Goal: Task Accomplishment & Management: Manage account settings

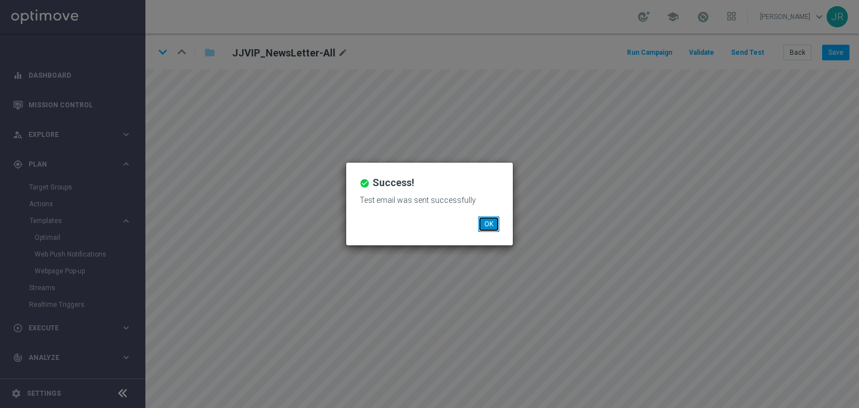
click at [493, 228] on button "OK" at bounding box center [488, 225] width 21 height 16
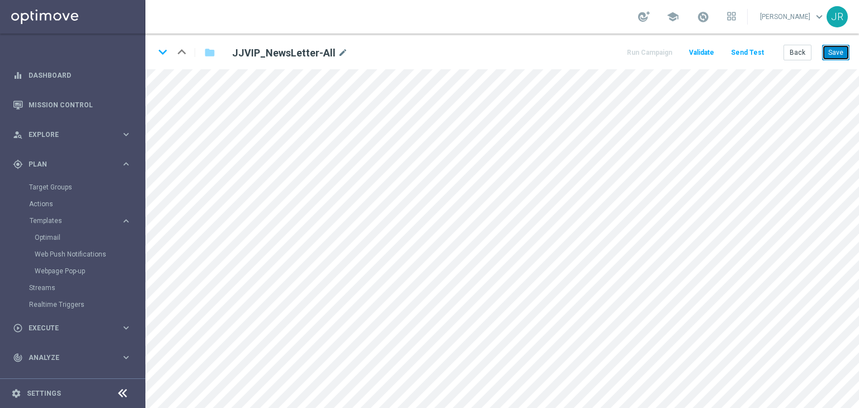
click at [838, 54] on button "Save" at bounding box center [835, 53] width 27 height 16
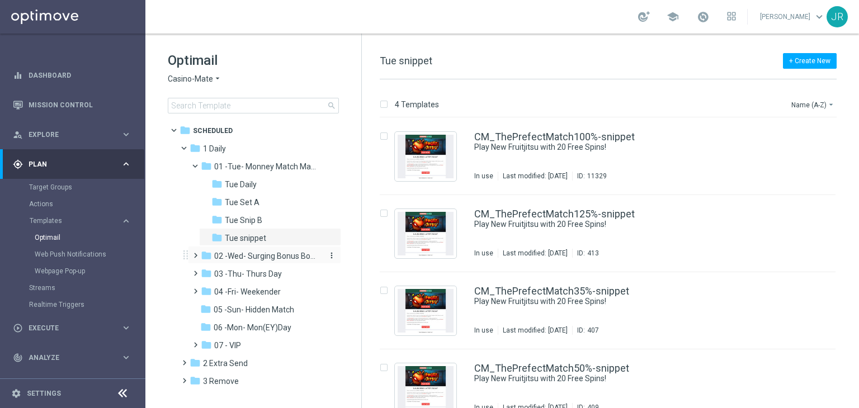
click at [256, 257] on span "02 -Wed- Surging Bonus Booster" at bounding box center [267, 256] width 106 height 10
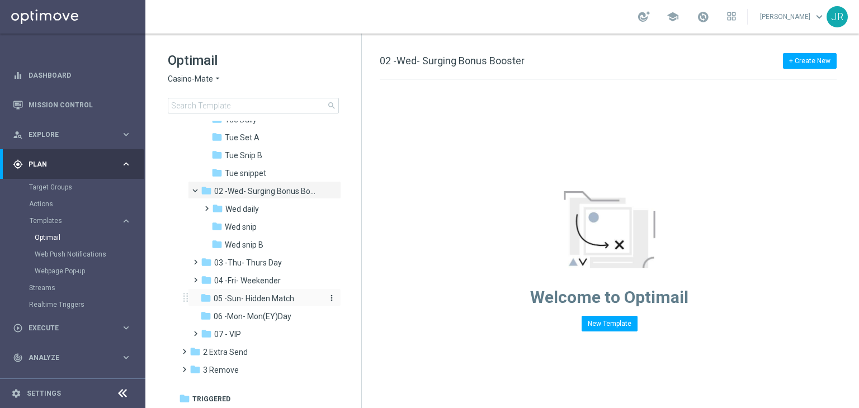
scroll to position [66, 0]
click at [282, 264] on div "folder 03 -Thu- Thurs Day" at bounding box center [260, 262] width 119 height 13
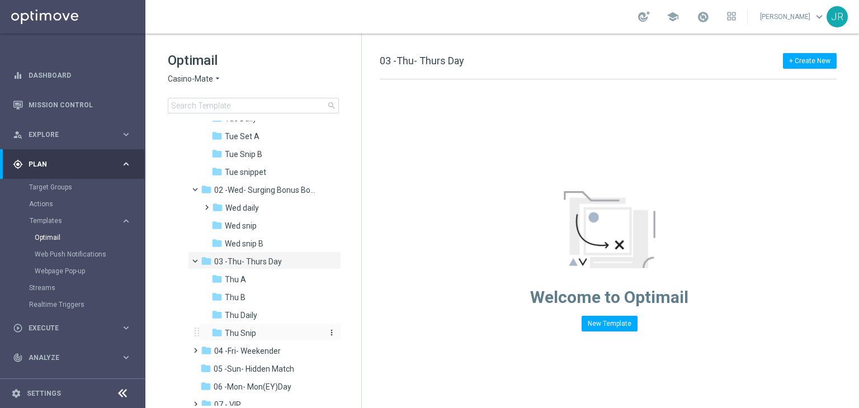
click at [227, 332] on span "Thu Snip" at bounding box center [240, 333] width 31 height 10
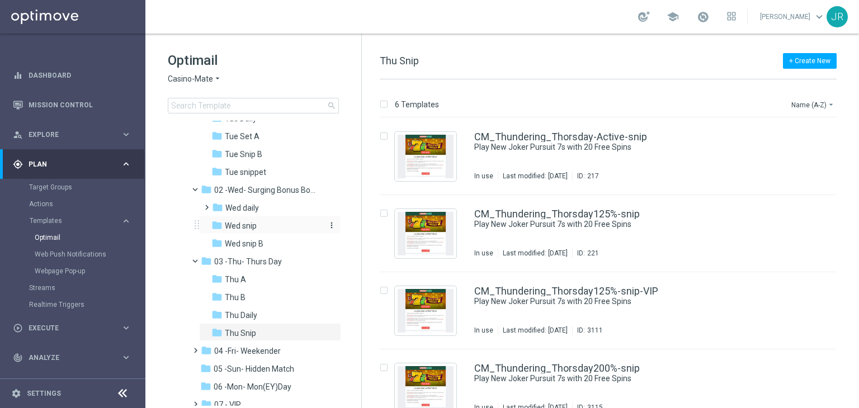
click at [253, 227] on span "Wed snip" at bounding box center [241, 226] width 32 height 10
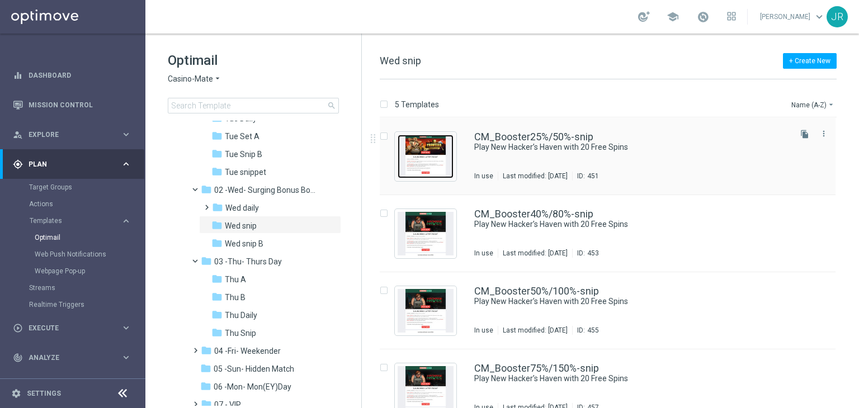
click at [425, 168] on img "Press SPACE to select this row." at bounding box center [426, 157] width 56 height 44
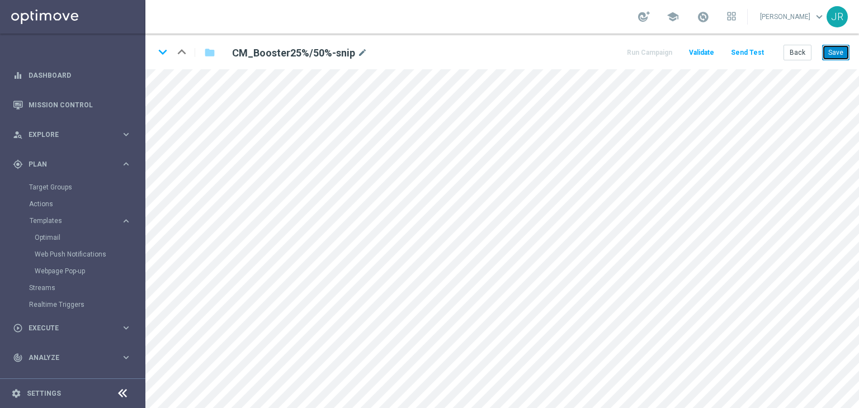
click at [843, 56] on button "Save" at bounding box center [835, 53] width 27 height 16
click at [844, 54] on button "Save" at bounding box center [835, 53] width 27 height 16
click at [837, 54] on button "Save" at bounding box center [835, 53] width 27 height 16
click at [841, 55] on button "Save" at bounding box center [835, 53] width 27 height 16
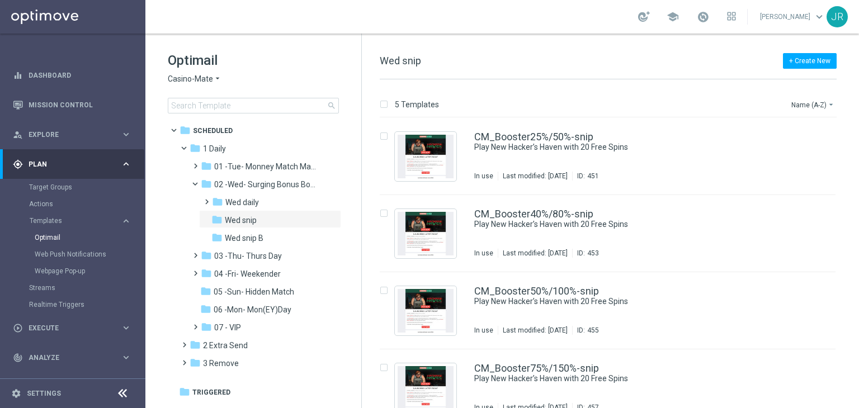
click at [179, 78] on span "Casino-Mate" at bounding box center [190, 79] width 45 height 11
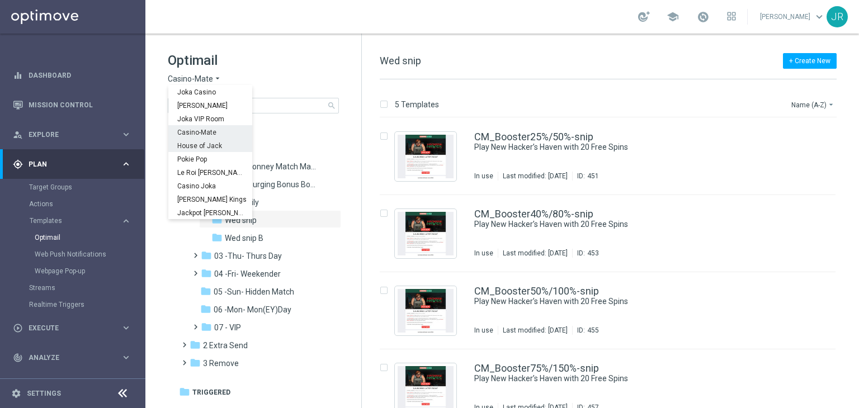
click at [0, 0] on span "House of Jack" at bounding box center [0, 0] width 0 height 0
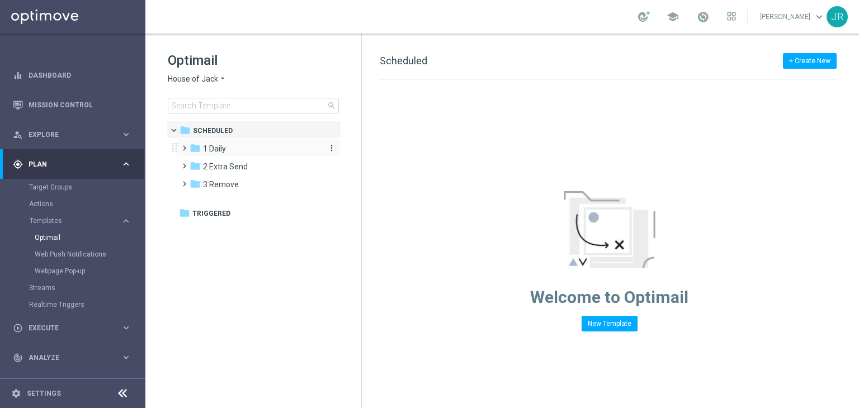
click at [215, 145] on span "1 Daily" at bounding box center [214, 149] width 23 height 10
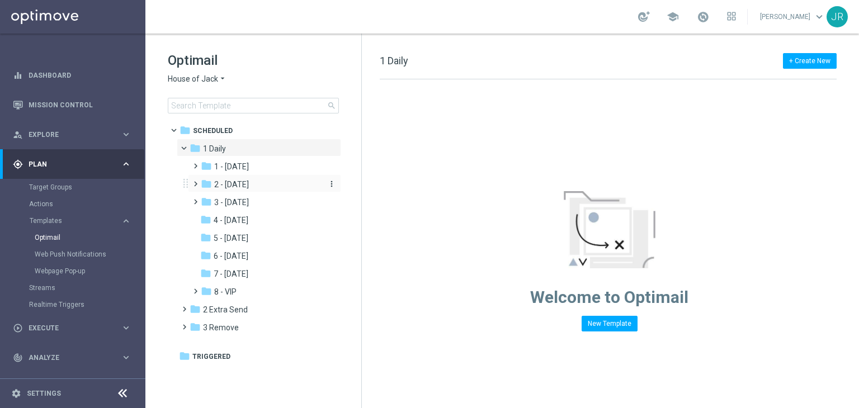
click at [239, 187] on span "2 - Wednesday" at bounding box center [231, 185] width 35 height 10
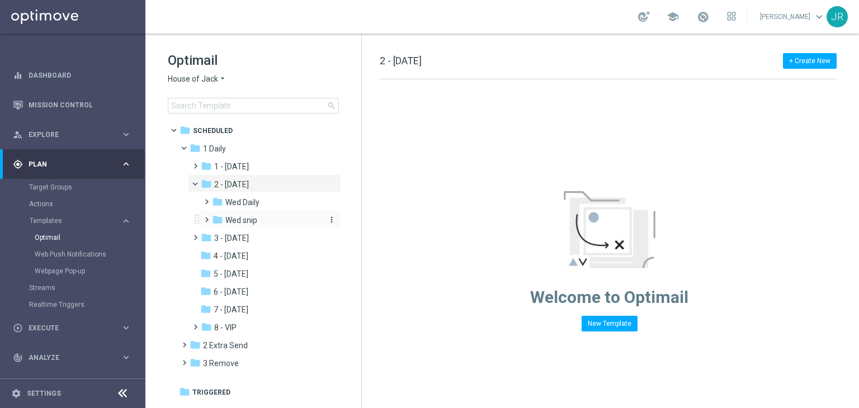
click at [251, 219] on span "Wed snip" at bounding box center [241, 220] width 32 height 10
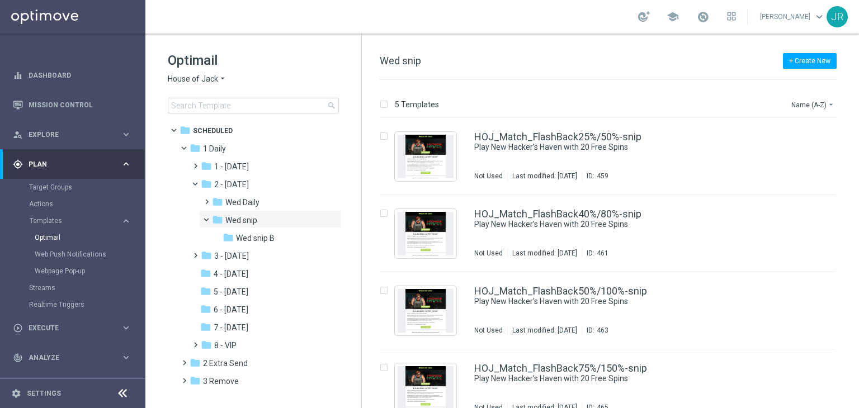
click at [197, 77] on span "House of Jack" at bounding box center [193, 79] width 50 height 11
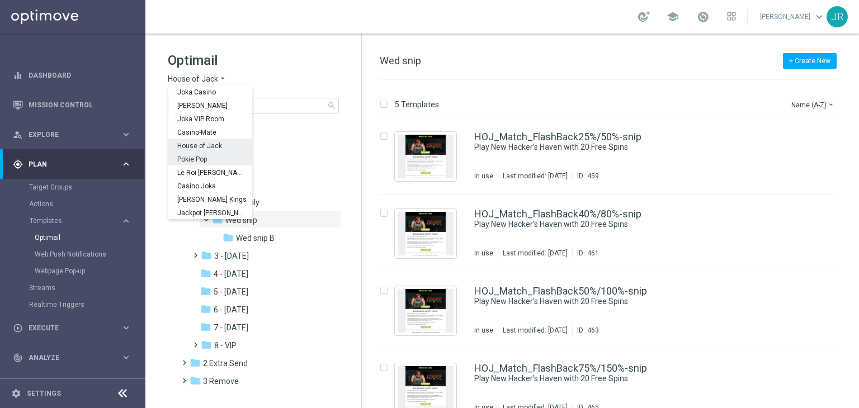
click at [0, 0] on span "Pokie Pop" at bounding box center [0, 0] width 0 height 0
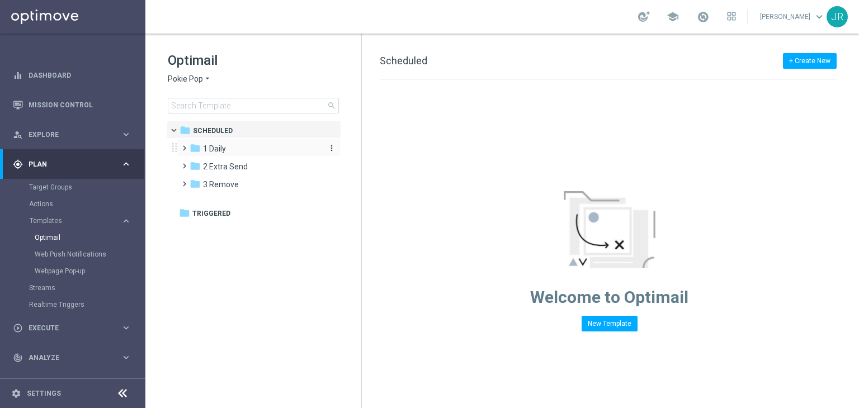
click at [238, 144] on div "folder 1 Daily" at bounding box center [254, 149] width 129 height 13
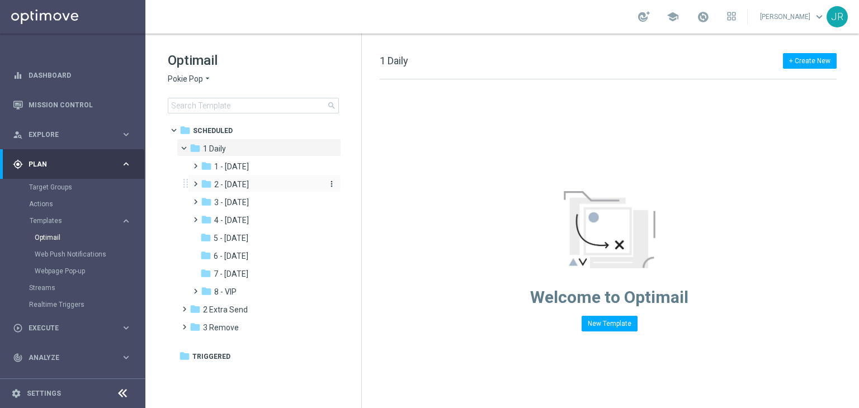
click at [249, 182] on span "2 - Wednesday" at bounding box center [231, 185] width 35 height 10
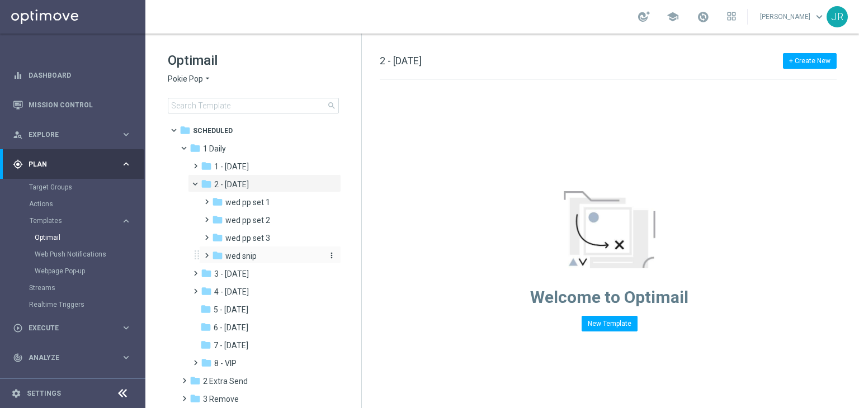
click at [259, 255] on div "folder wed snip" at bounding box center [267, 256] width 110 height 13
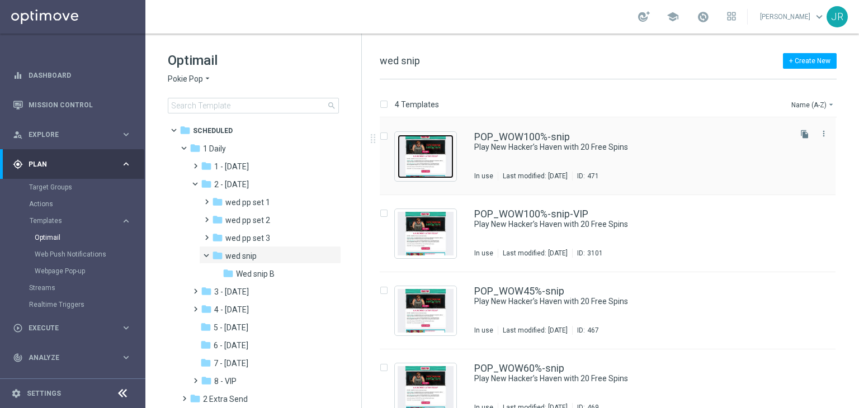
click at [422, 166] on img "Press SPACE to select this row." at bounding box center [426, 157] width 56 height 44
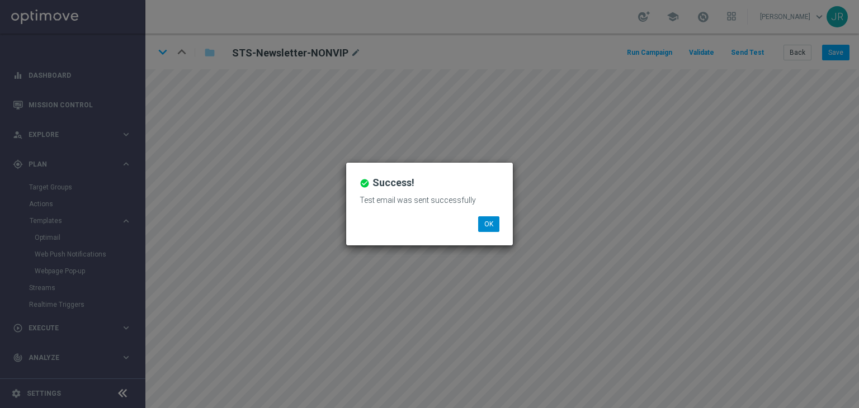
click at [501, 222] on li "OK" at bounding box center [489, 225] width 27 height 16
click at [493, 224] on button "OK" at bounding box center [488, 225] width 21 height 16
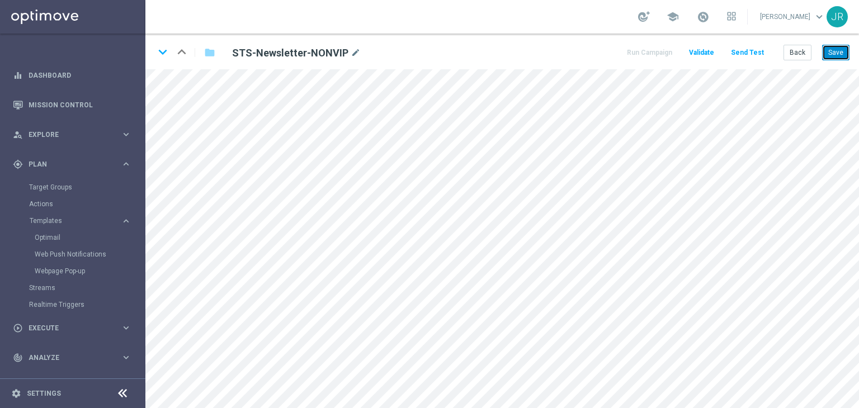
click at [837, 54] on button "Save" at bounding box center [835, 53] width 27 height 16
click at [841, 55] on button "Save" at bounding box center [835, 53] width 27 height 16
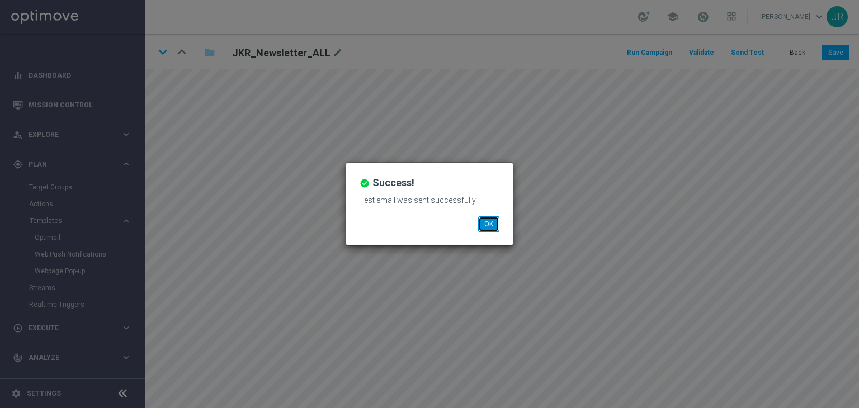
click at [484, 228] on button "OK" at bounding box center [488, 225] width 21 height 16
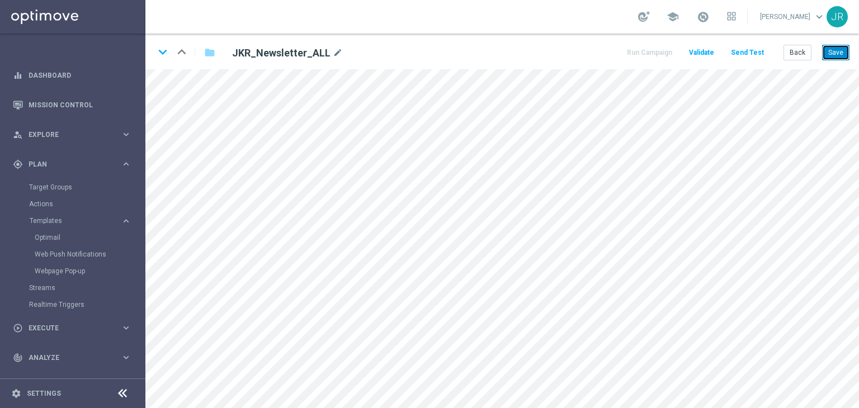
click at [836, 53] on button "Save" at bounding box center [835, 53] width 27 height 16
click at [836, 54] on button "Save" at bounding box center [835, 53] width 27 height 16
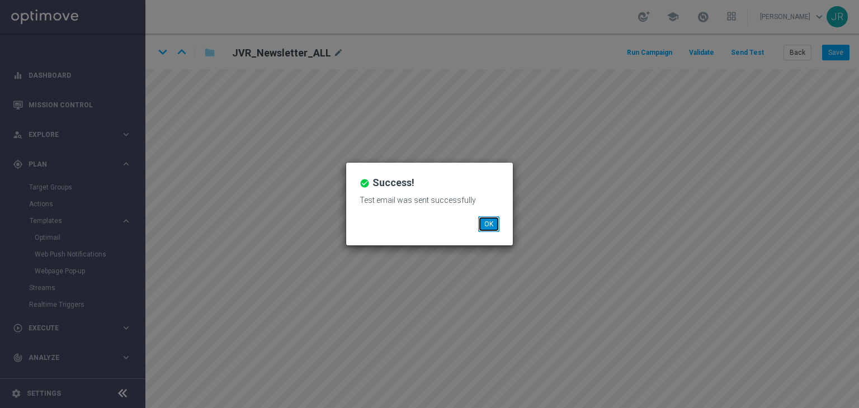
click at [494, 219] on button "OK" at bounding box center [488, 225] width 21 height 16
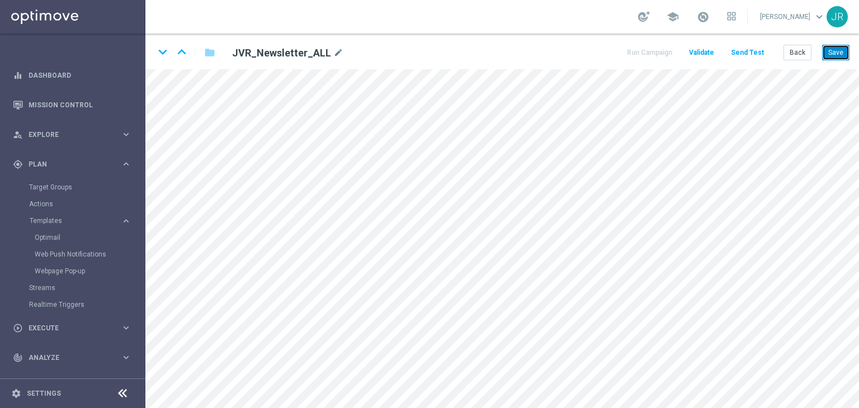
click at [835, 54] on button "Save" at bounding box center [835, 53] width 27 height 16
click at [841, 50] on button "Save" at bounding box center [835, 53] width 27 height 16
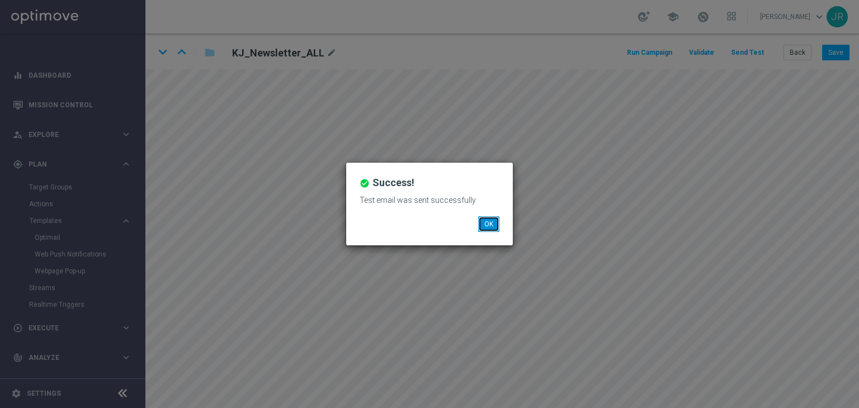
click at [495, 218] on button "OK" at bounding box center [488, 225] width 21 height 16
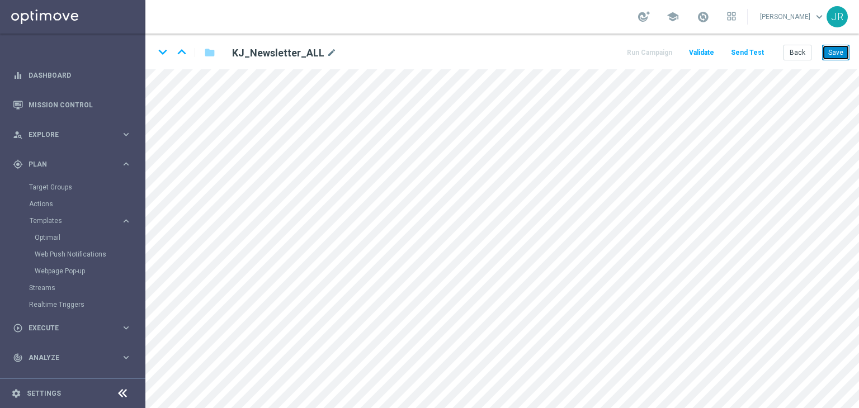
drag, startPoint x: 829, startPoint y: 53, endPoint x: 854, endPoint y: 68, distance: 28.9
click at [831, 53] on button "Save" at bounding box center [835, 53] width 27 height 16
click at [836, 55] on button "Save" at bounding box center [835, 53] width 27 height 16
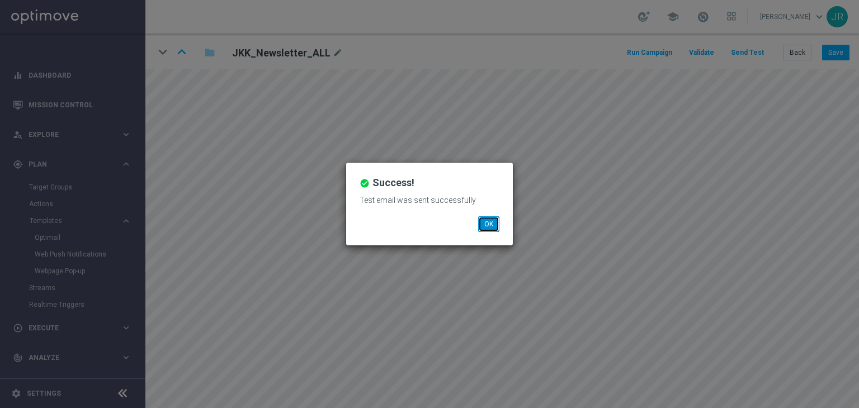
click at [492, 218] on button "OK" at bounding box center [488, 225] width 21 height 16
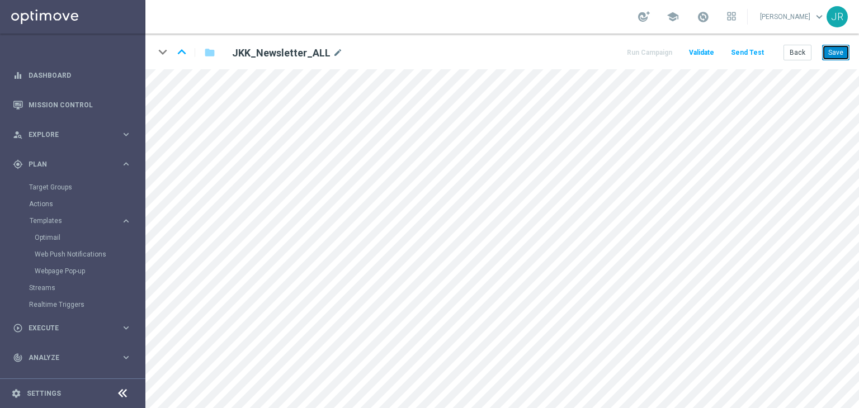
click at [843, 51] on button "Save" at bounding box center [835, 53] width 27 height 16
click at [829, 57] on button "Save" at bounding box center [835, 53] width 27 height 16
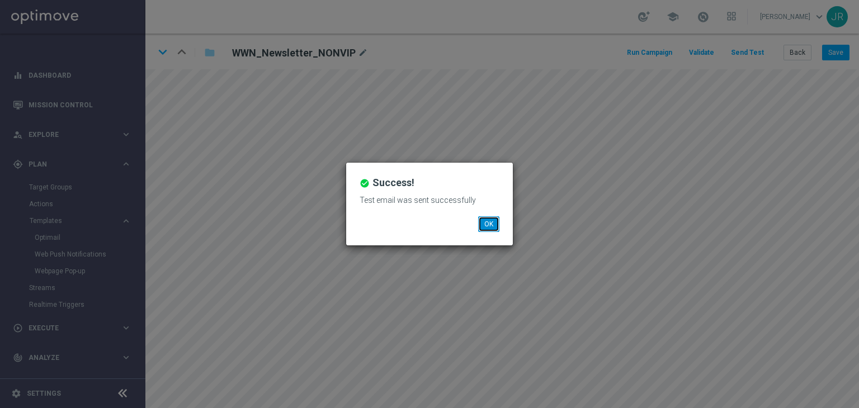
click at [492, 229] on button "OK" at bounding box center [488, 225] width 21 height 16
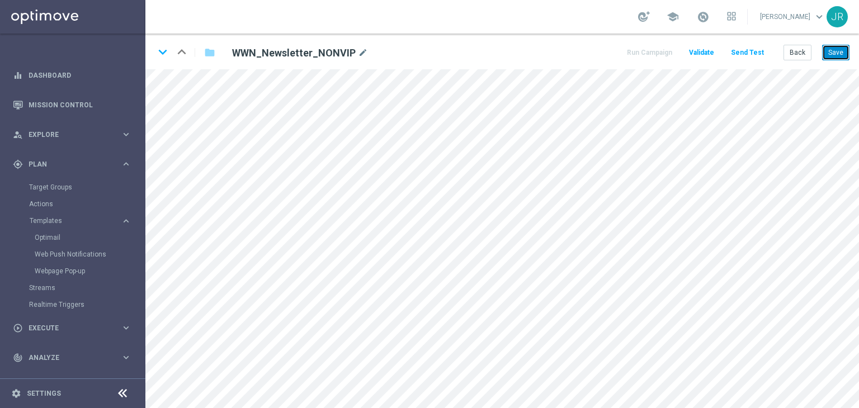
click at [835, 58] on button "Save" at bounding box center [835, 53] width 27 height 16
click at [838, 55] on button "Save" at bounding box center [835, 53] width 27 height 16
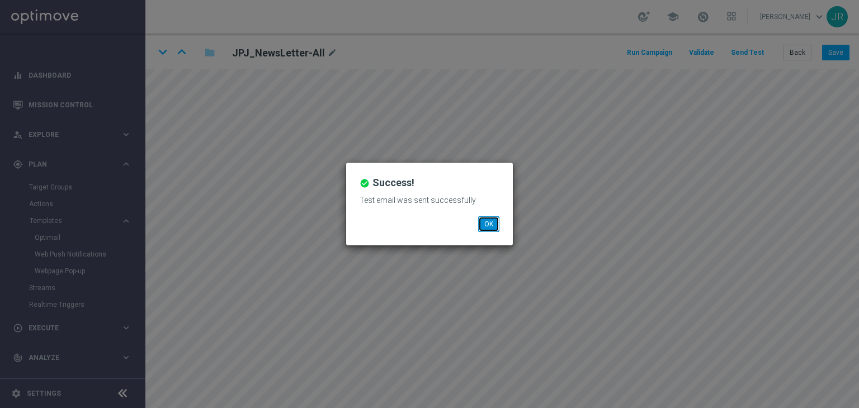
click at [486, 224] on button "OK" at bounding box center [488, 225] width 21 height 16
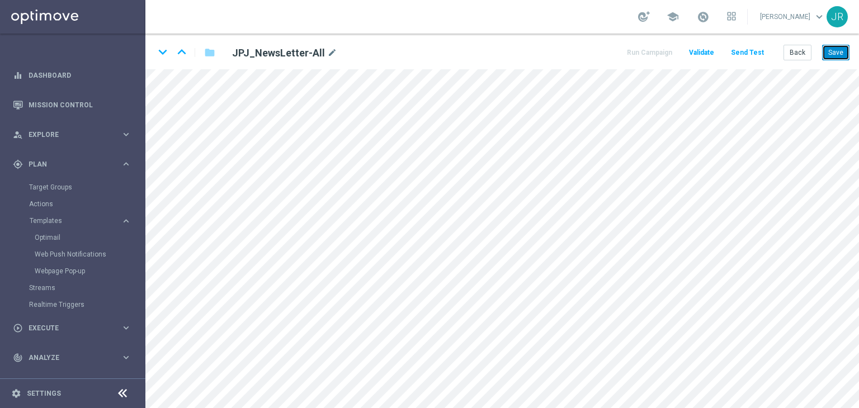
click at [841, 52] on button "Save" at bounding box center [835, 53] width 27 height 16
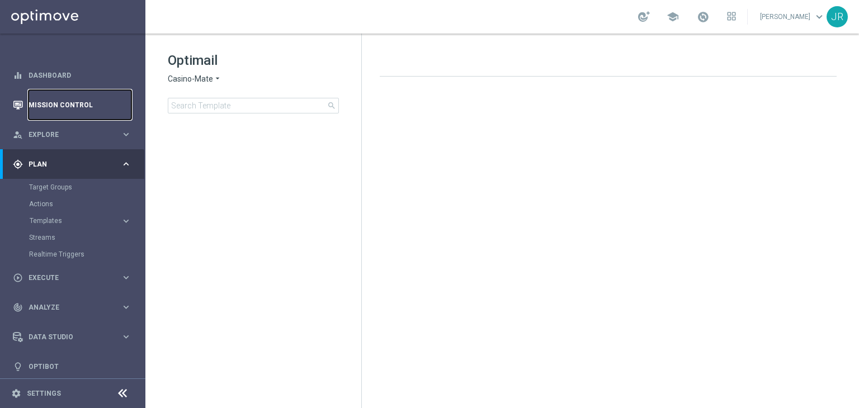
drag, startPoint x: 56, startPoint y: 102, endPoint x: 76, endPoint y: 104, distance: 19.6
click at [56, 102] on link "Mission Control" at bounding box center [80, 105] width 103 height 30
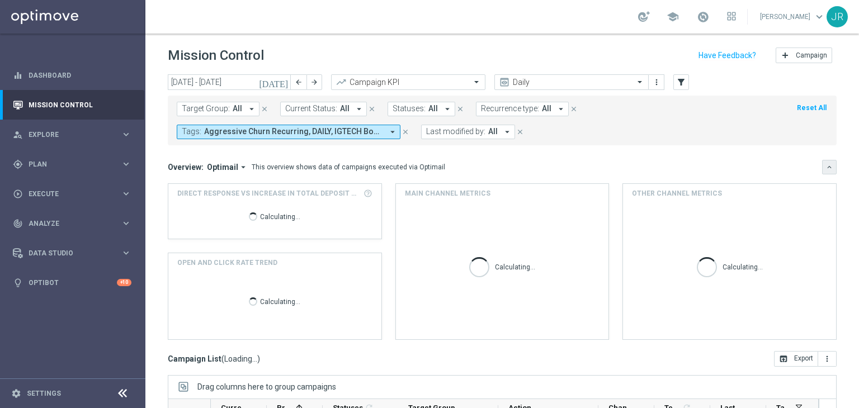
click at [826, 171] on icon "keyboard_arrow_down" at bounding box center [830, 167] width 8 height 8
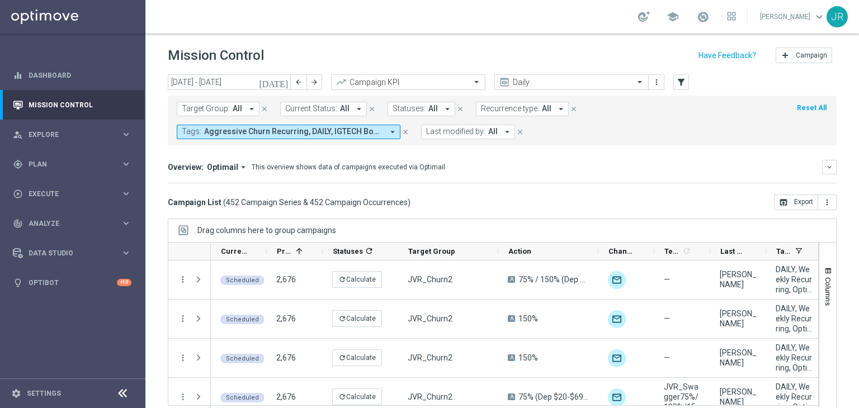
click at [774, 15] on link "Judith Ratau keyboard_arrow_down" at bounding box center [793, 16] width 68 height 17
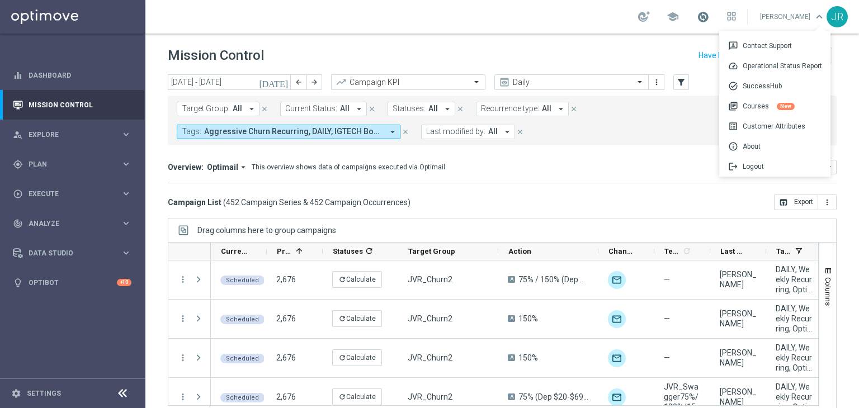
click at [709, 13] on span at bounding box center [703, 17] width 12 height 12
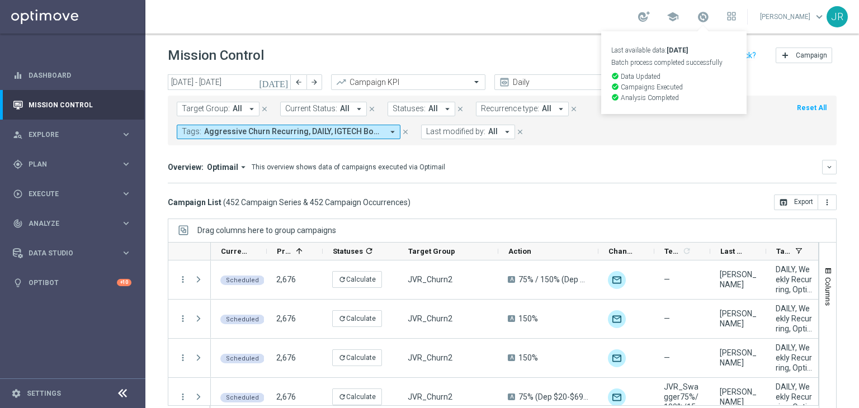
click at [283, 84] on icon "[DATE]" at bounding box center [274, 82] width 30 height 10
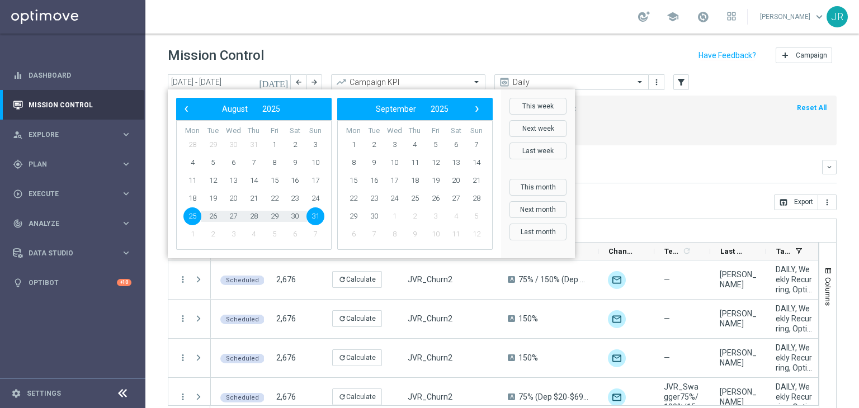
click at [187, 215] on span "25" at bounding box center [193, 217] width 18 height 18
click at [188, 215] on span "25" at bounding box center [193, 217] width 18 height 18
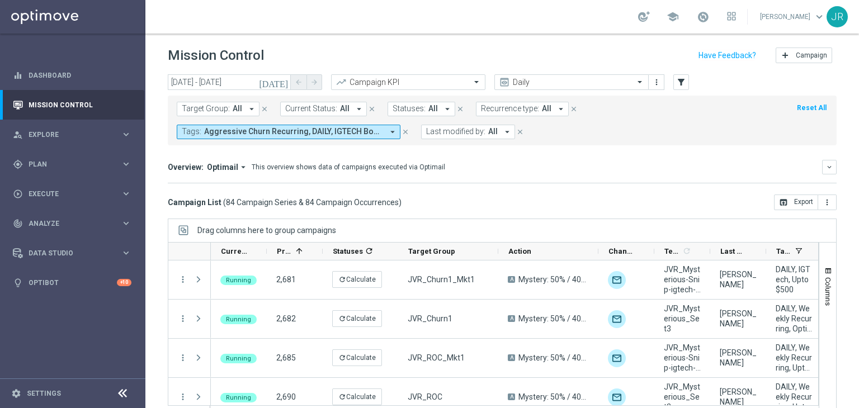
click at [283, 83] on icon "[DATE]" at bounding box center [274, 82] width 30 height 10
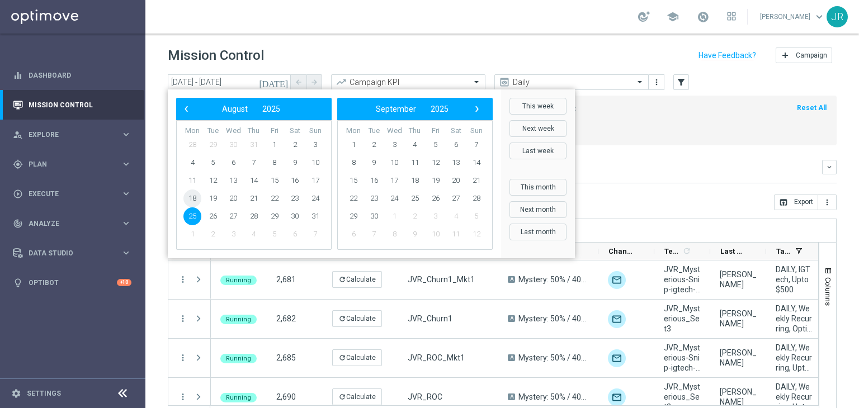
click at [197, 199] on span "18" at bounding box center [193, 199] width 18 height 18
type input "18 Aug 2025 - 18 Aug 2025"
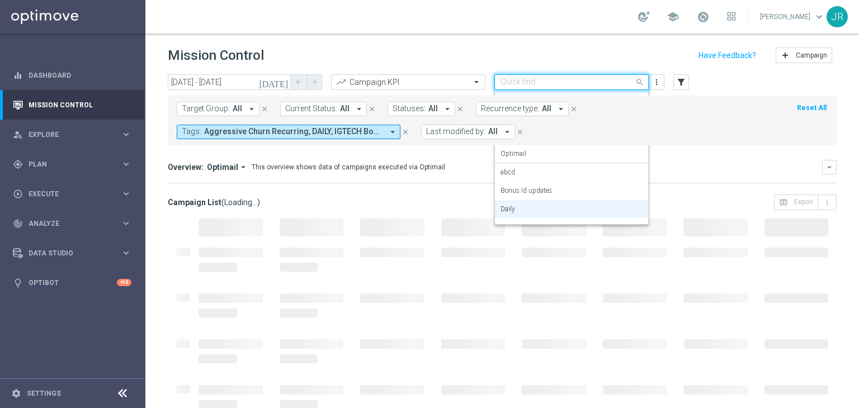
click at [604, 83] on input "text" at bounding box center [561, 83] width 120 height 10
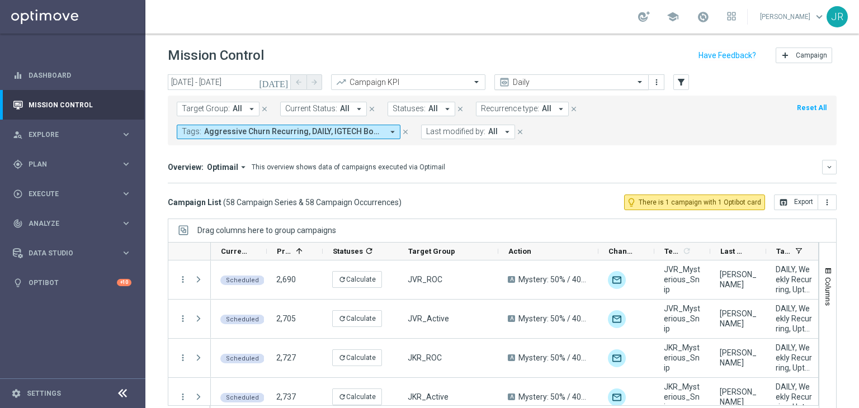
click at [636, 82] on span at bounding box center [641, 82] width 14 height 10
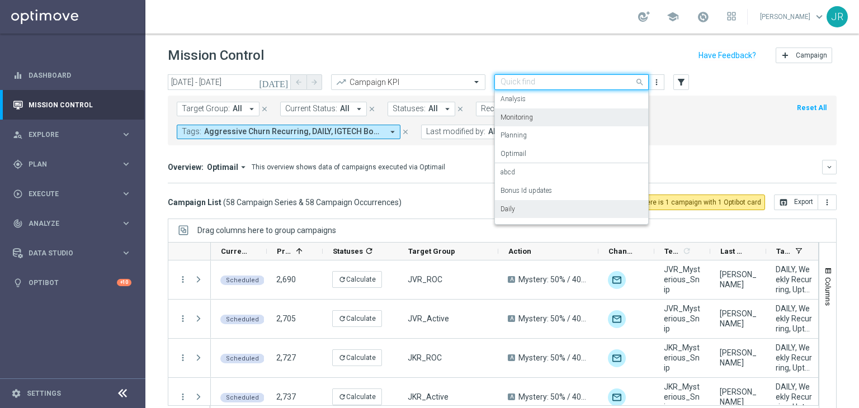
click at [517, 119] on label "Monitoring" at bounding box center [517, 118] width 32 height 10
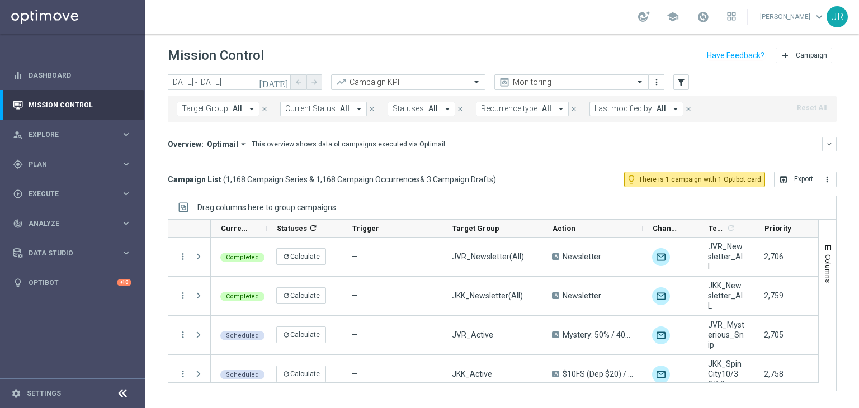
click at [617, 106] on span "Last modified by:" at bounding box center [624, 109] width 59 height 10
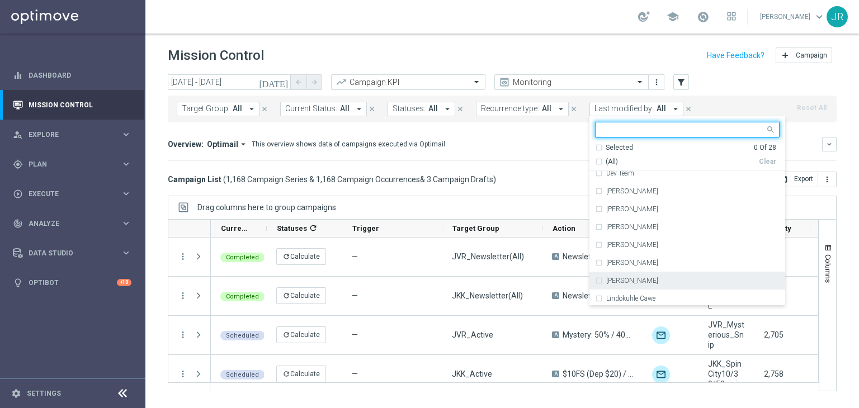
scroll to position [224, 0]
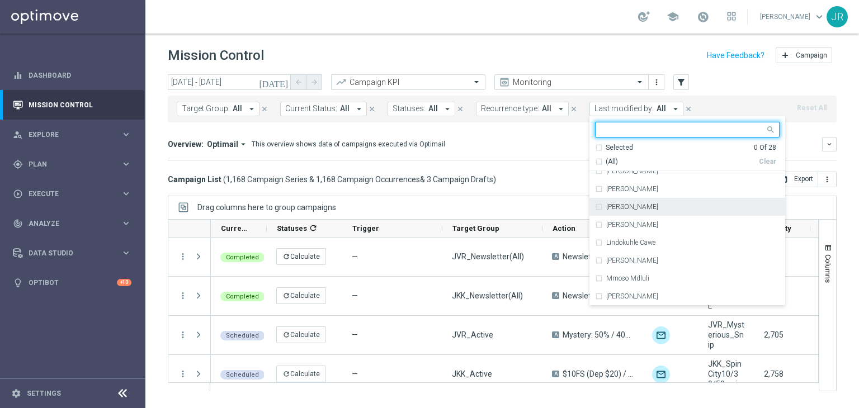
click at [620, 208] on label "[PERSON_NAME]" at bounding box center [632, 207] width 52 height 7
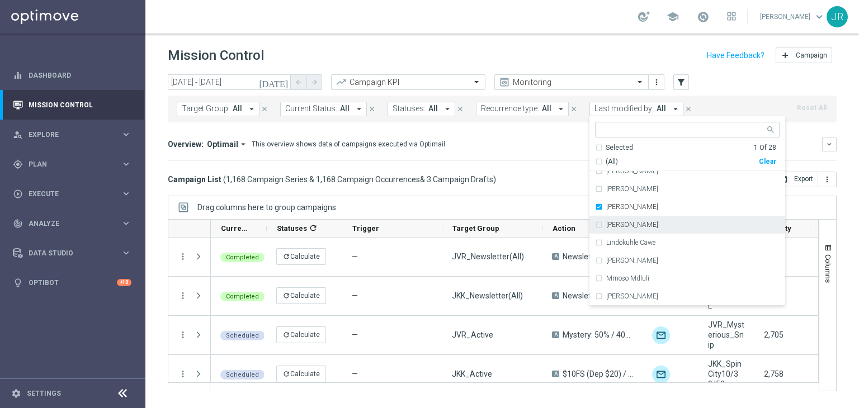
click at [472, 164] on mini-dashboard "Overview: Optimail arrow_drop_down This overview shows data of campaigns execut…" at bounding box center [502, 147] width 669 height 49
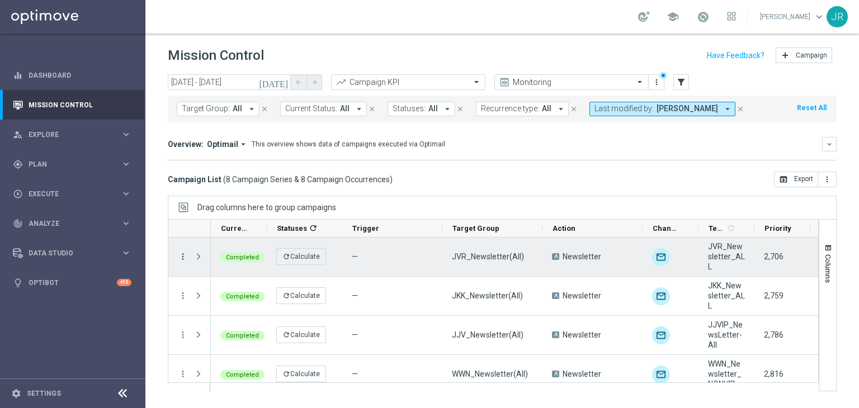
click at [184, 257] on icon "more_vert" at bounding box center [183, 257] width 10 height 10
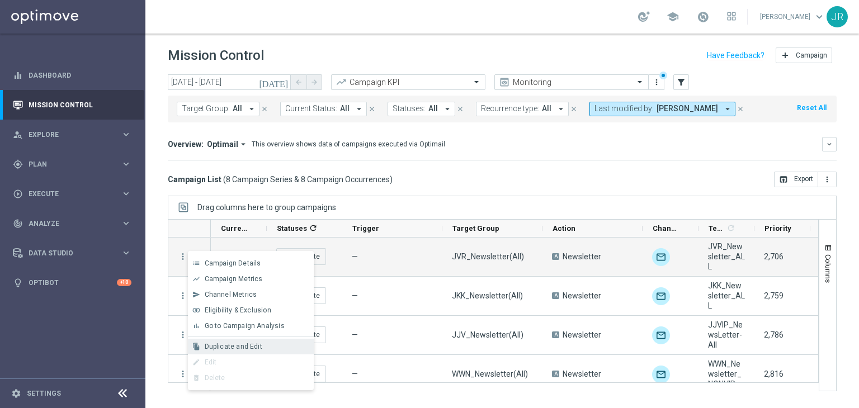
click at [240, 349] on span "Duplicate and Edit" at bounding box center [234, 347] width 58 height 8
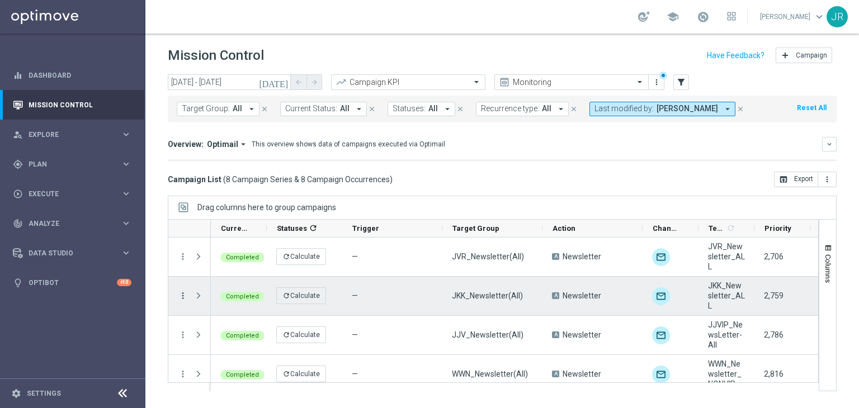
click at [182, 298] on icon "more_vert" at bounding box center [183, 296] width 10 height 10
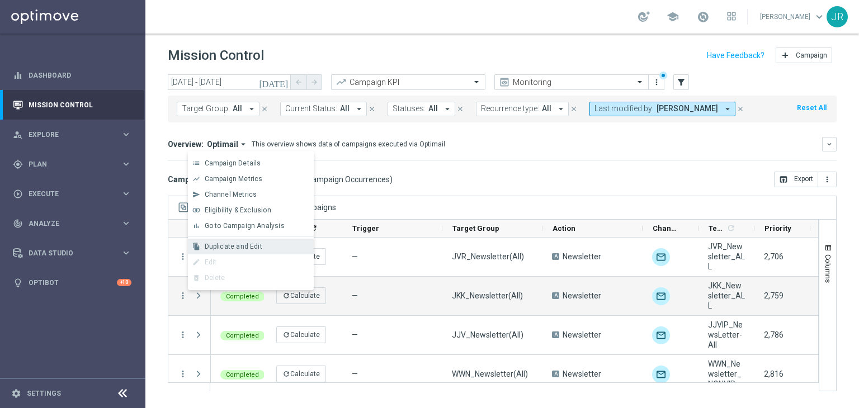
click at [213, 248] on span "Duplicate and Edit" at bounding box center [234, 247] width 58 height 8
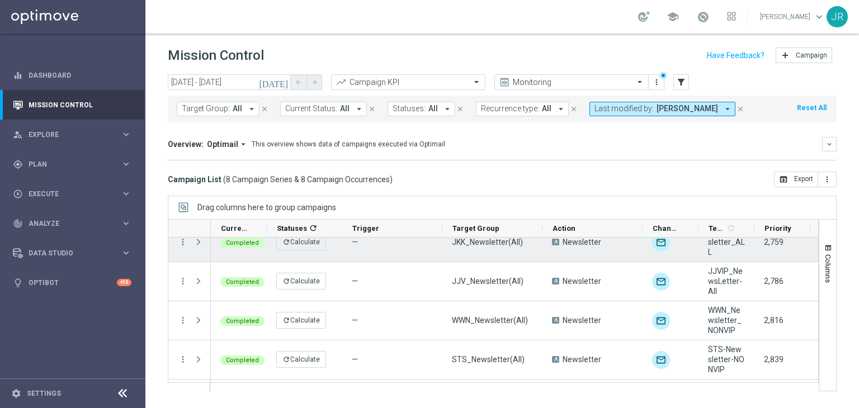
scroll to position [56, 0]
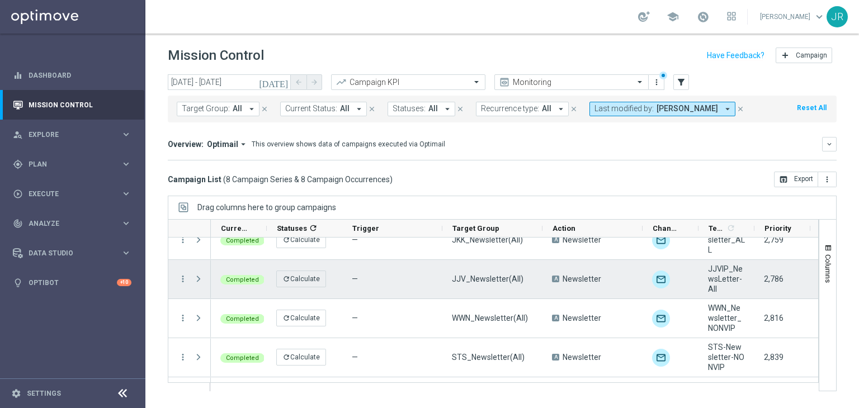
drag, startPoint x: 182, startPoint y: 280, endPoint x: 204, endPoint y: 303, distance: 31.7
click at [182, 280] on icon "more_vert" at bounding box center [183, 279] width 10 height 10
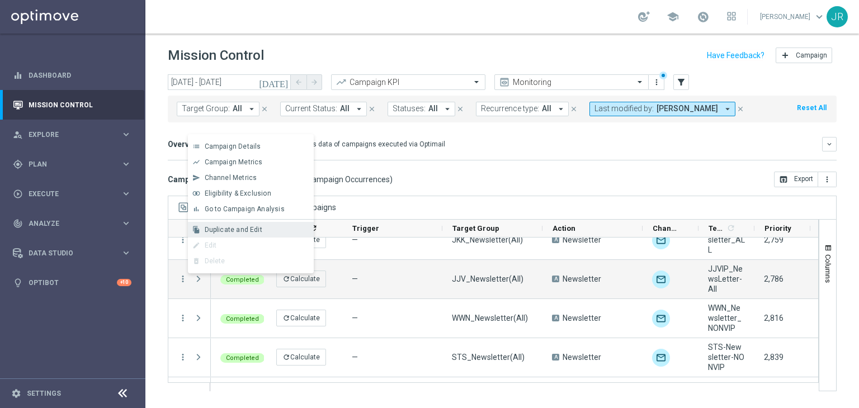
click at [210, 229] on span "Duplicate and Edit" at bounding box center [234, 230] width 58 height 8
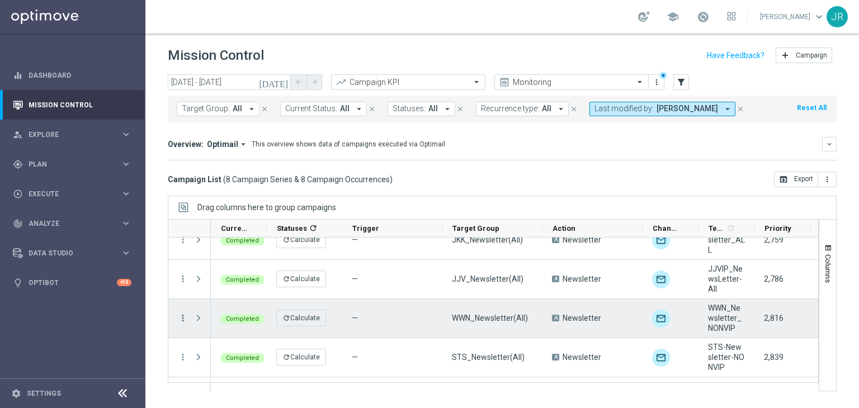
click at [185, 316] on icon "more_vert" at bounding box center [183, 318] width 10 height 10
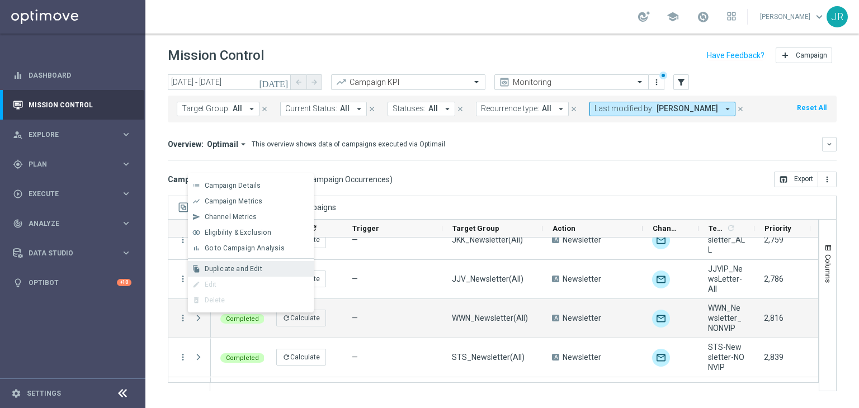
click at [222, 271] on span "Duplicate and Edit" at bounding box center [234, 269] width 58 height 8
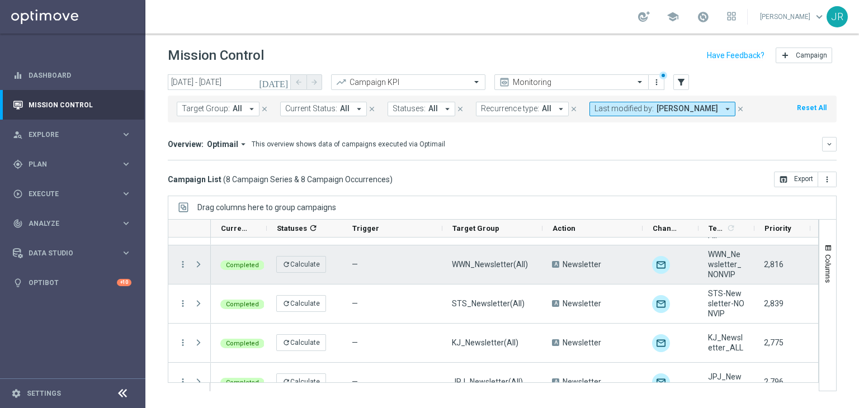
scroll to position [112, 0]
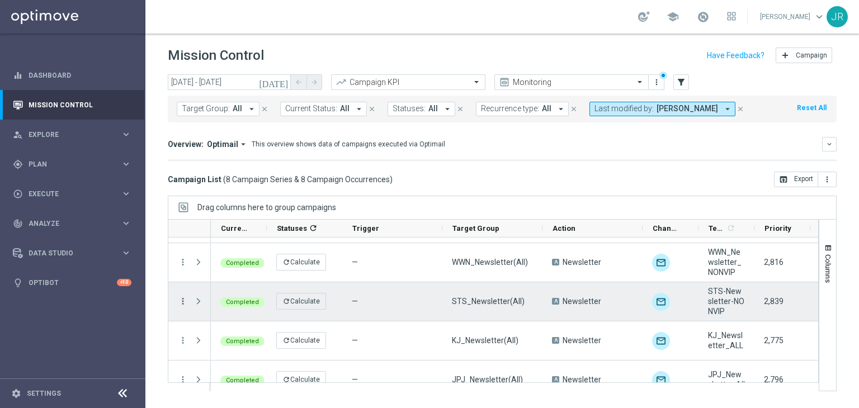
click at [184, 302] on icon "more_vert" at bounding box center [183, 302] width 10 height 10
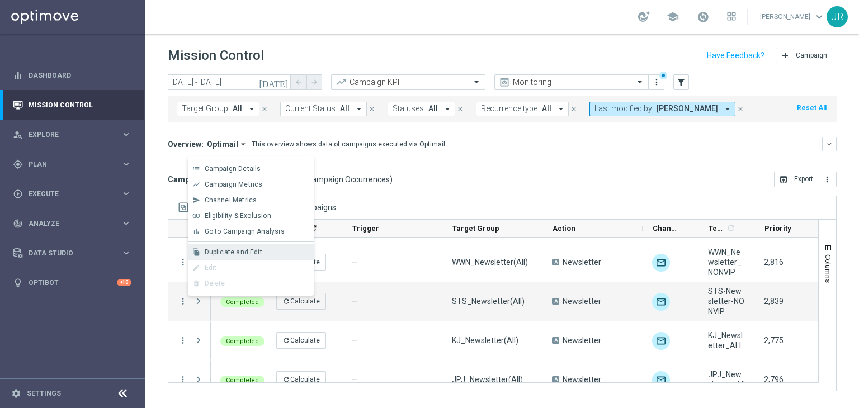
click at [215, 246] on div "file_copy Duplicate and Edit" at bounding box center [251, 252] width 126 height 16
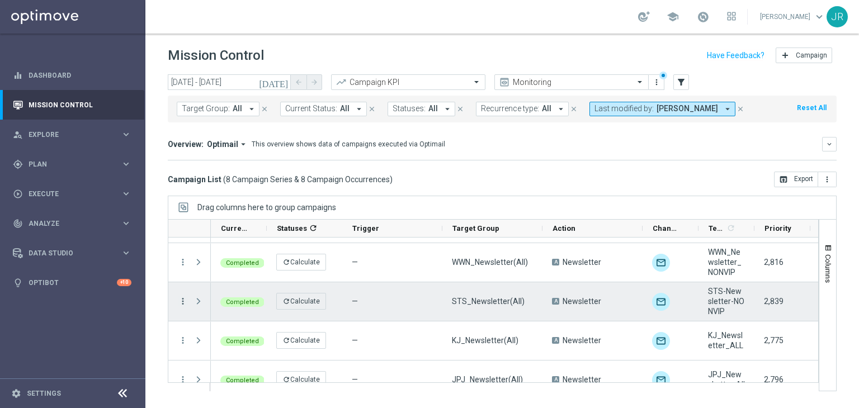
click at [184, 302] on icon "more_vert" at bounding box center [183, 302] width 10 height 10
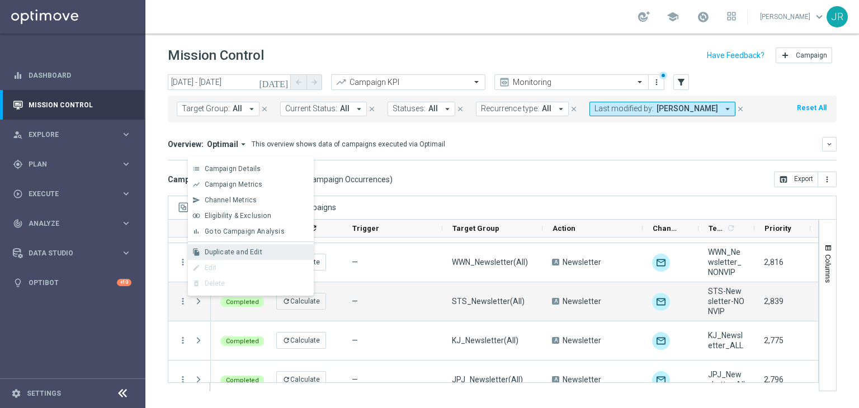
click at [213, 254] on span "Duplicate and Edit" at bounding box center [234, 252] width 58 height 8
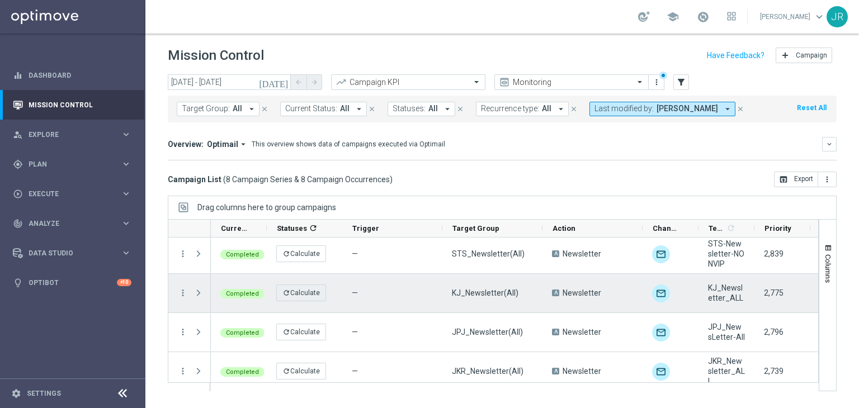
scroll to position [168, 0]
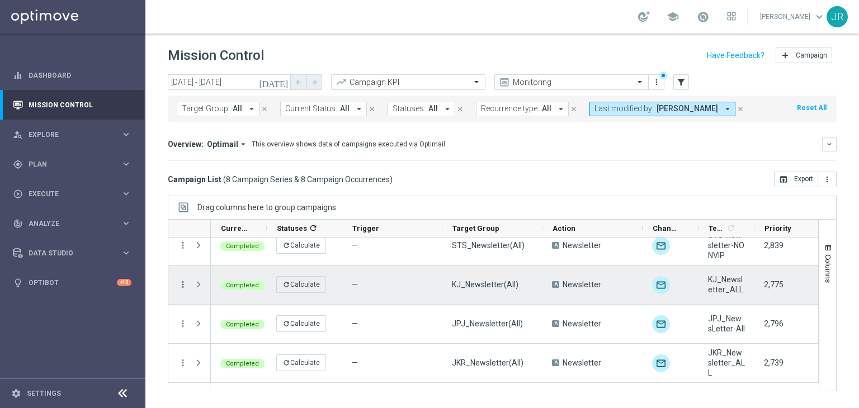
click at [186, 283] on icon "more_vert" at bounding box center [183, 285] width 10 height 10
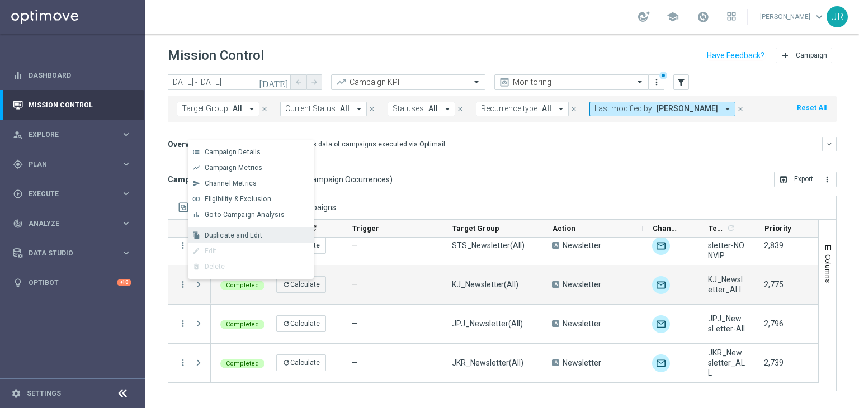
click at [229, 236] on span "Duplicate and Edit" at bounding box center [234, 236] width 58 height 8
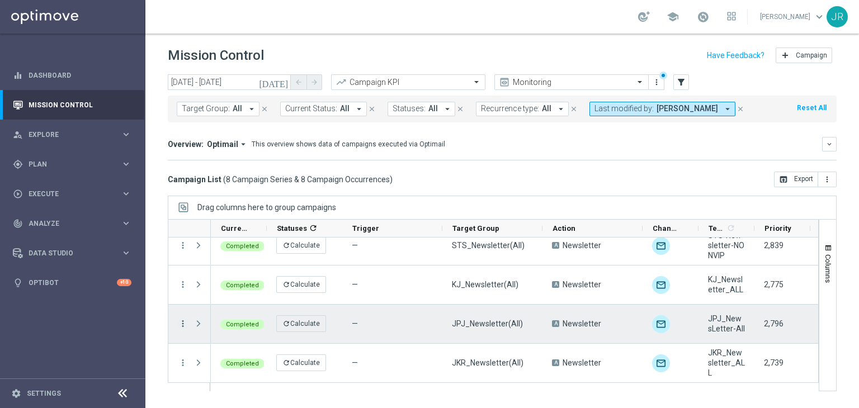
click at [182, 327] on icon "more_vert" at bounding box center [183, 324] width 10 height 10
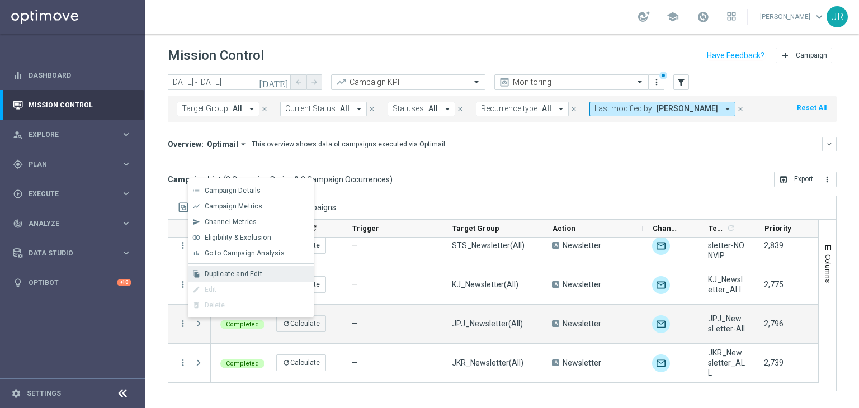
click at [219, 272] on span "Duplicate and Edit" at bounding box center [234, 274] width 58 height 8
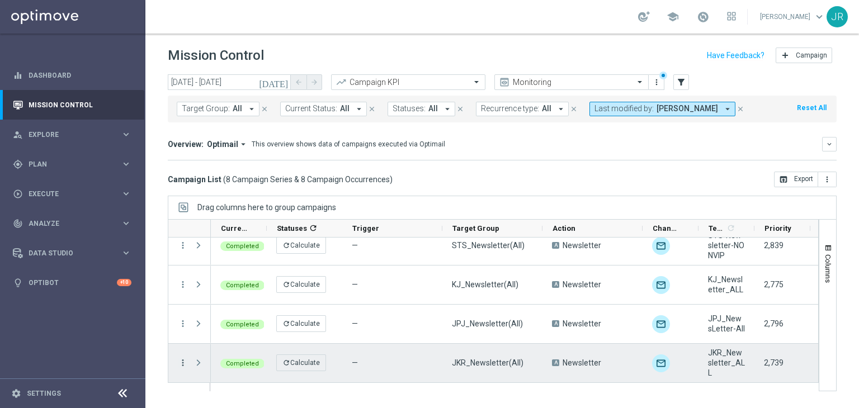
click at [179, 360] on icon "more_vert" at bounding box center [183, 363] width 10 height 10
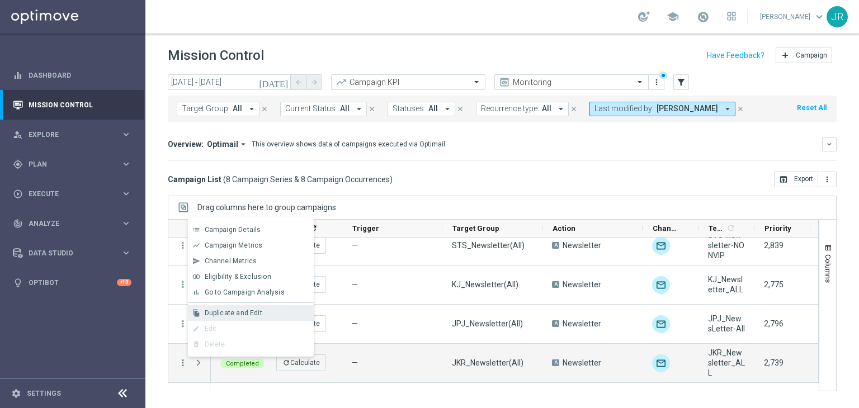
click at [230, 311] on span "Duplicate and Edit" at bounding box center [234, 313] width 58 height 8
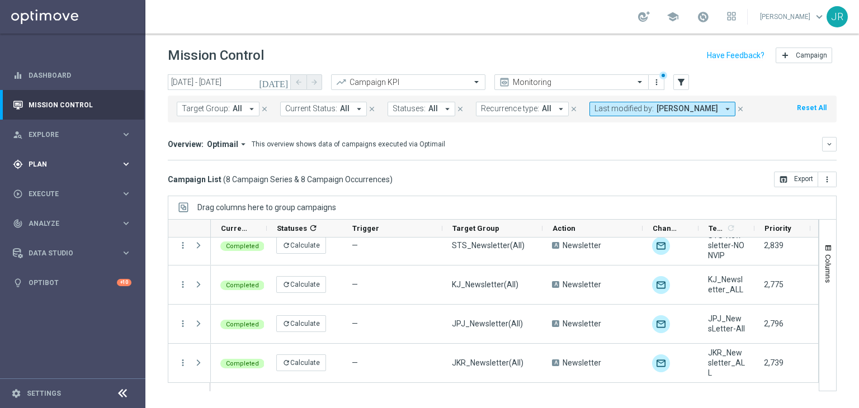
click at [54, 167] on span "Plan" at bounding box center [75, 164] width 92 height 7
click at [64, 224] on span "Templates" at bounding box center [70, 221] width 80 height 7
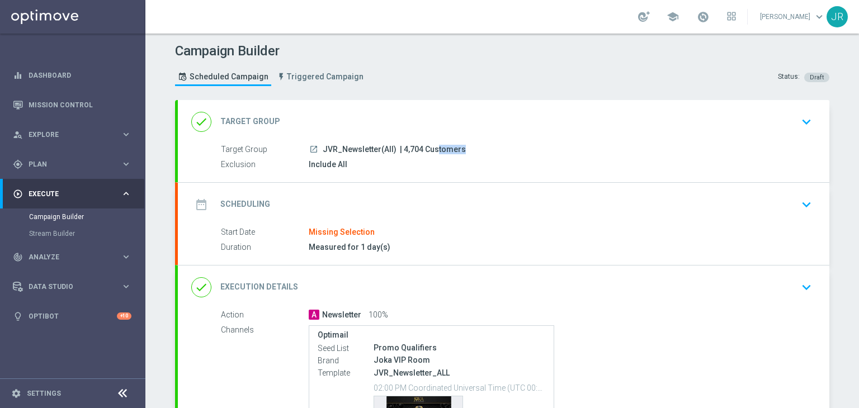
drag, startPoint x: 416, startPoint y: 146, endPoint x: 398, endPoint y: 149, distance: 18.7
click at [400, 149] on span "| 4,704 Customers" at bounding box center [433, 150] width 66 height 10
copy span "4,704"
click at [810, 204] on icon "keyboard_arrow_down" at bounding box center [806, 204] width 17 height 17
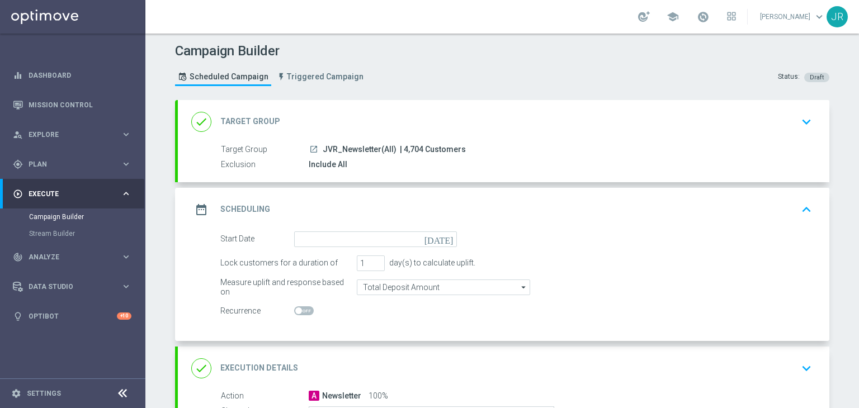
click at [445, 238] on icon "[DATE]" at bounding box center [441, 238] width 33 height 12
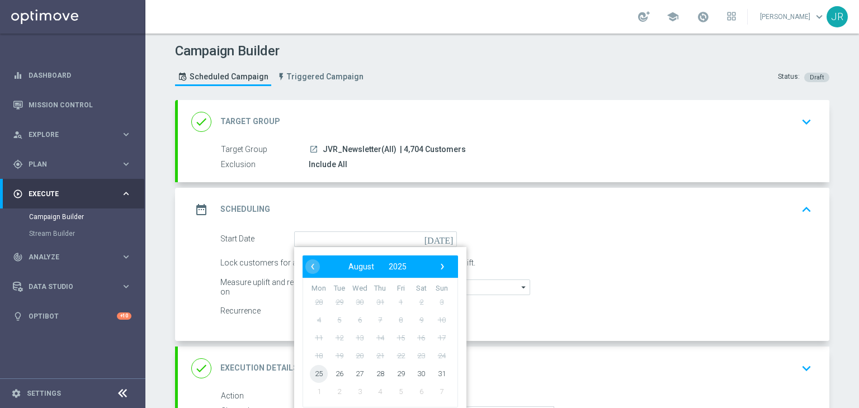
click at [317, 373] on span "25" at bounding box center [319, 374] width 18 height 18
type input "[DATE]"
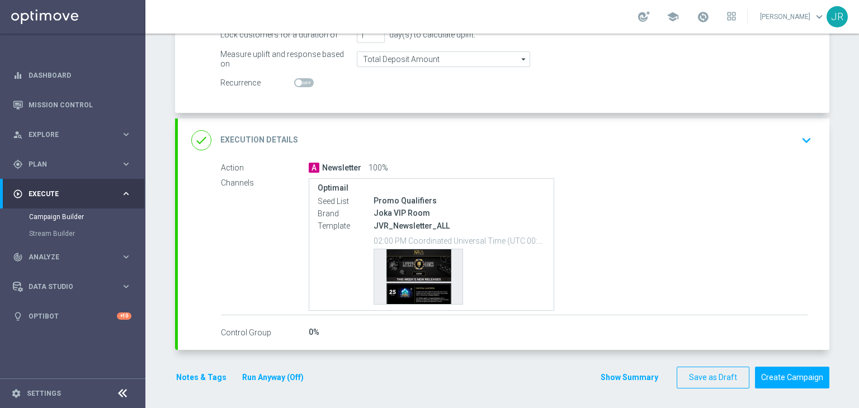
scroll to position [229, 0]
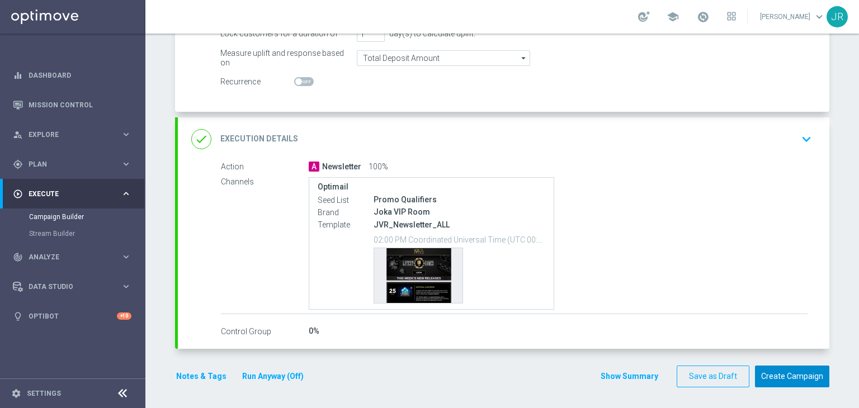
click at [780, 370] on button "Create Campaign" at bounding box center [792, 377] width 74 height 22
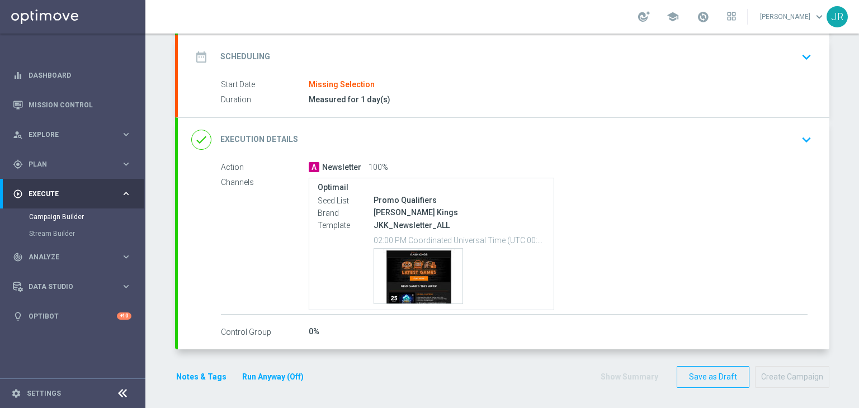
click at [798, 58] on icon "keyboard_arrow_down" at bounding box center [806, 57] width 17 height 17
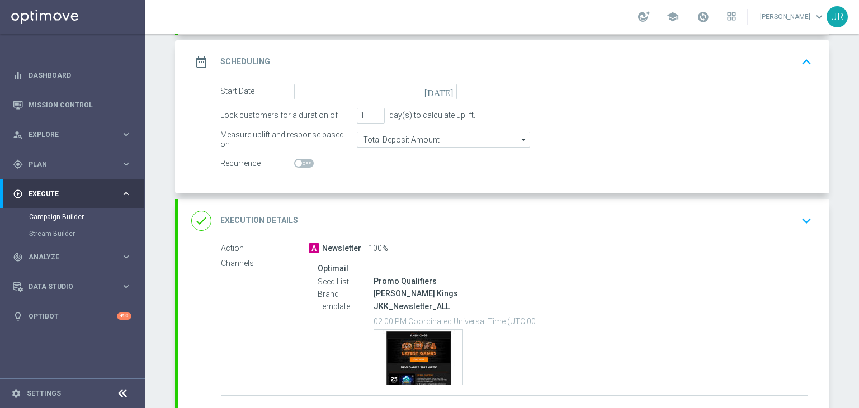
scroll to position [137, 0]
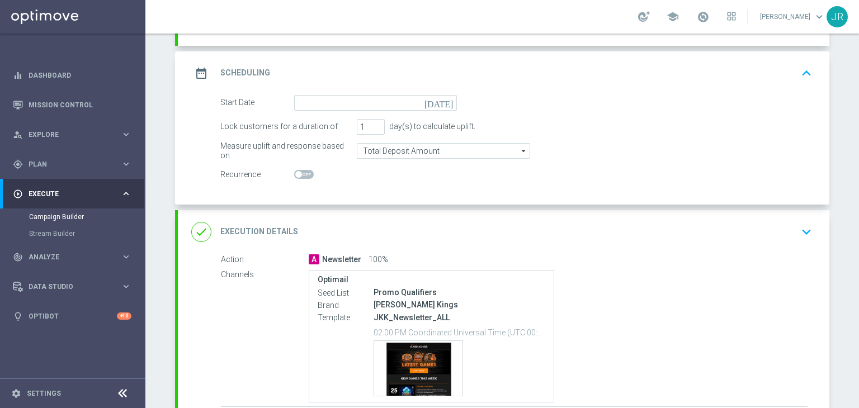
click at [440, 100] on icon "[DATE]" at bounding box center [441, 101] width 33 height 12
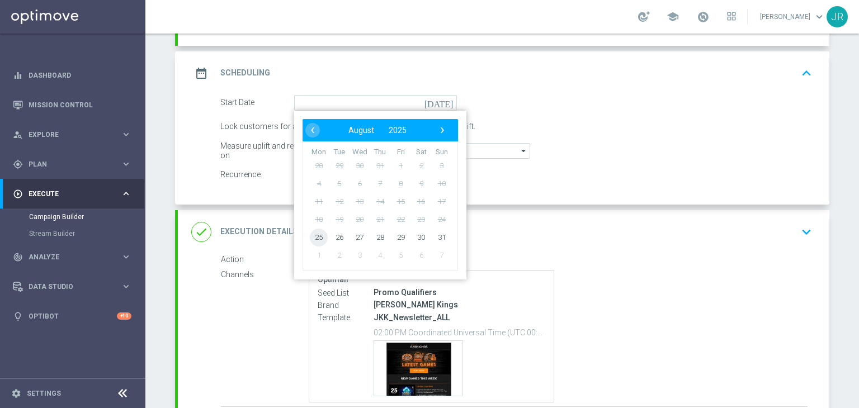
click at [310, 236] on span "25" at bounding box center [319, 237] width 18 height 18
type input "[DATE]"
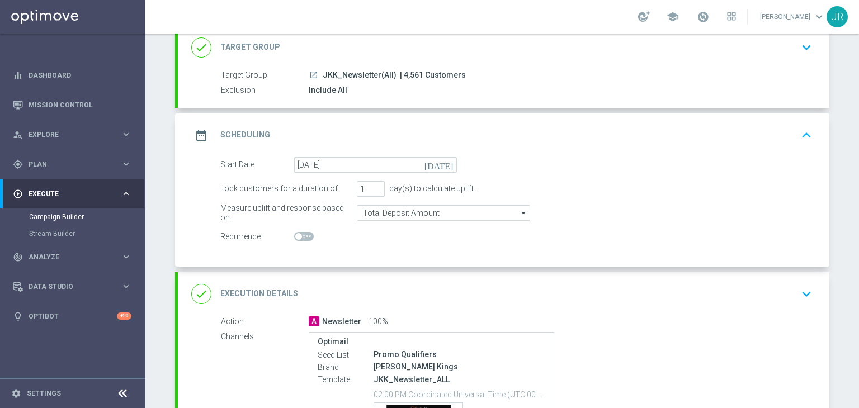
scroll to position [0, 0]
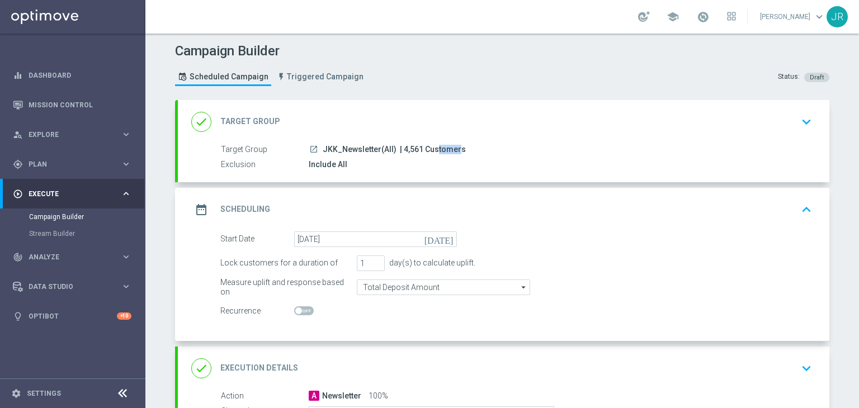
drag, startPoint x: 416, startPoint y: 149, endPoint x: 396, endPoint y: 152, distance: 20.3
click at [400, 152] on span "| 4,561 Customers" at bounding box center [433, 150] width 66 height 10
copy span "4,561"
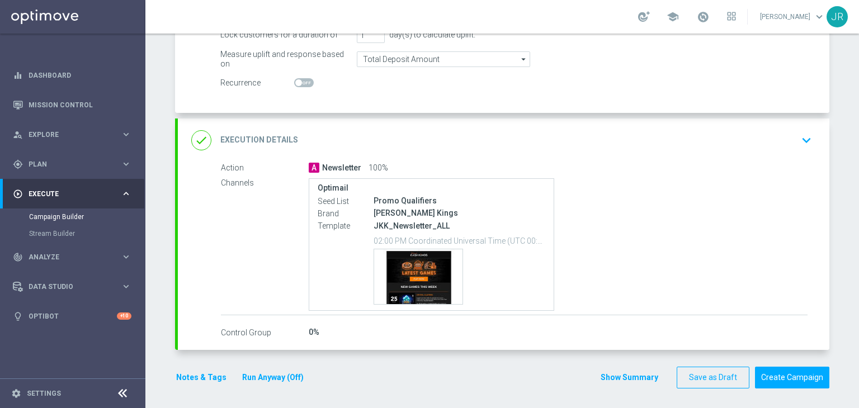
scroll to position [229, 0]
click at [772, 374] on button "Create Campaign" at bounding box center [792, 377] width 74 height 22
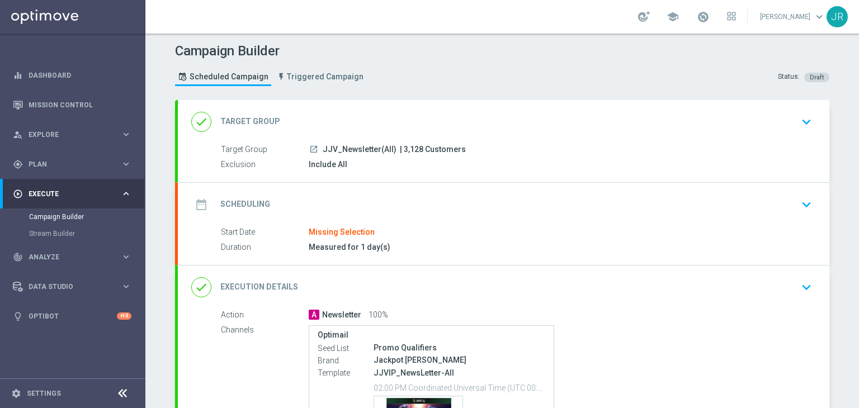
drag, startPoint x: 787, startPoint y: 204, endPoint x: 530, endPoint y: 208, distance: 256.8
click at [787, 204] on div "date_range Scheduling keyboard_arrow_down" at bounding box center [503, 204] width 625 height 21
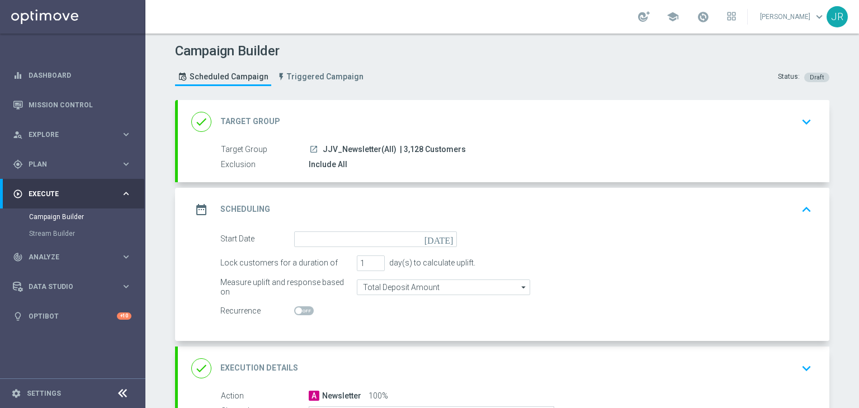
click at [445, 238] on icon "[DATE]" at bounding box center [441, 238] width 33 height 12
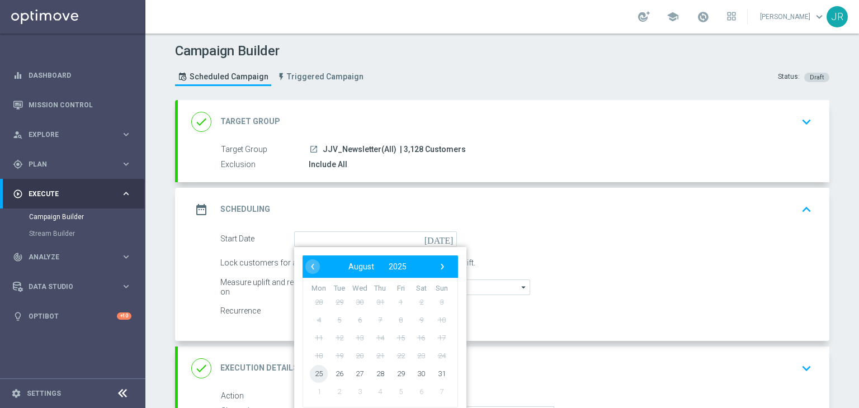
click at [317, 367] on span "25" at bounding box center [319, 374] width 18 height 18
type input "[DATE]"
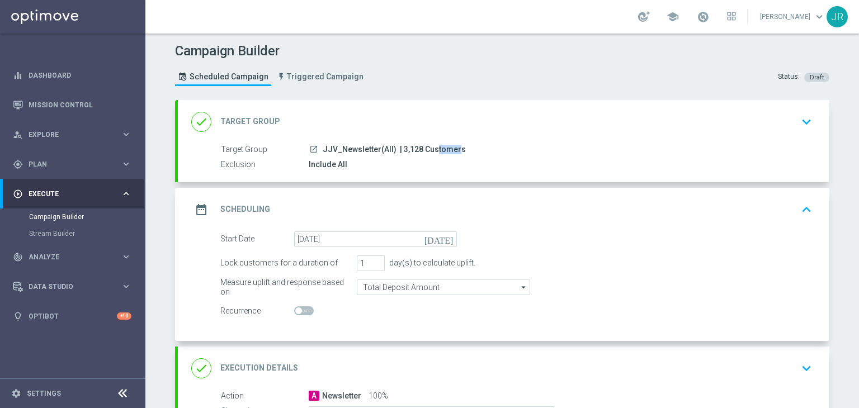
drag, startPoint x: 414, startPoint y: 147, endPoint x: 395, endPoint y: 149, distance: 19.2
click at [400, 149] on span "| 3,128 Customers" at bounding box center [433, 150] width 66 height 10
copy span "3,128"
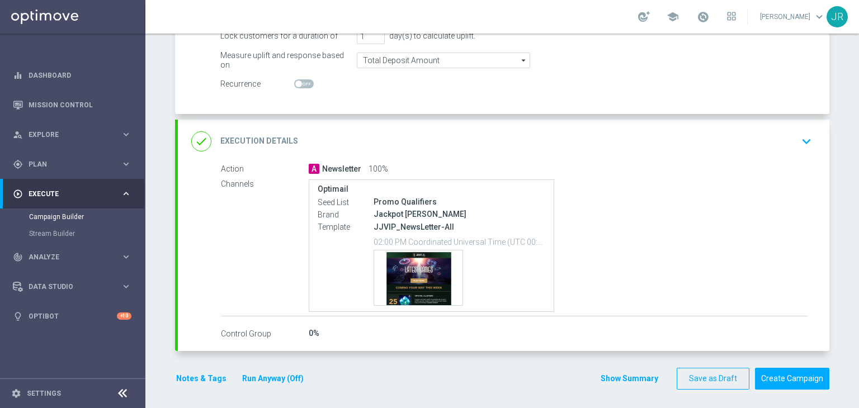
scroll to position [229, 0]
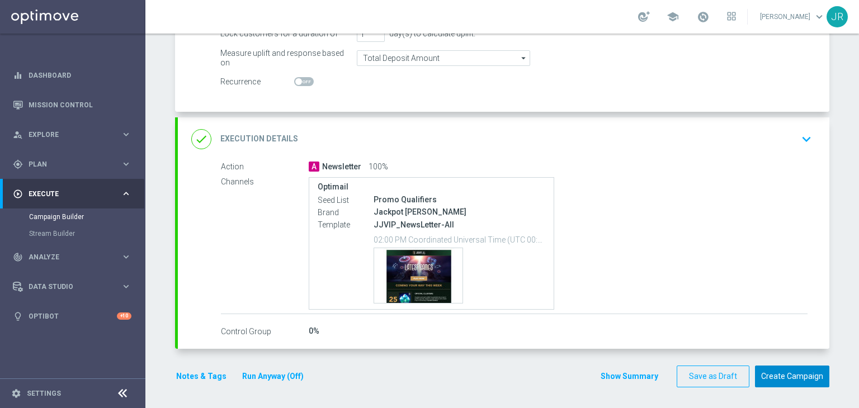
click at [793, 374] on button "Create Campaign" at bounding box center [792, 377] width 74 height 22
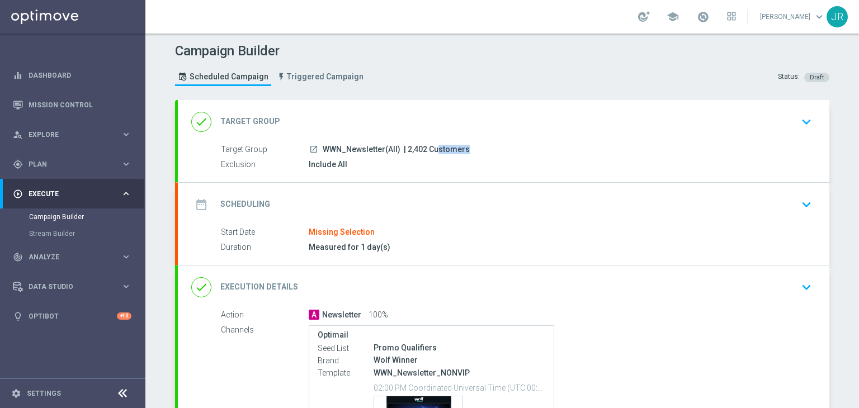
drag, startPoint x: 422, startPoint y: 148, endPoint x: 402, endPoint y: 148, distance: 20.1
click at [404, 148] on span "| 2,402 Customers" at bounding box center [437, 150] width 66 height 10
copy span "2,402"
click at [808, 197] on icon "keyboard_arrow_down" at bounding box center [806, 204] width 17 height 17
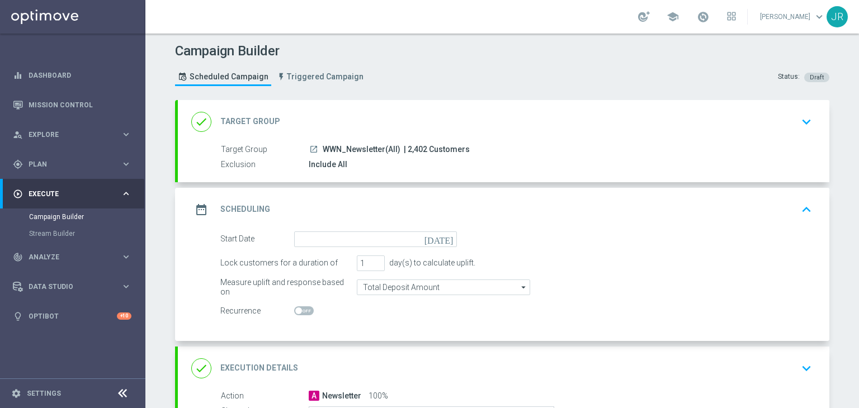
click at [444, 238] on icon "[DATE]" at bounding box center [441, 238] width 33 height 12
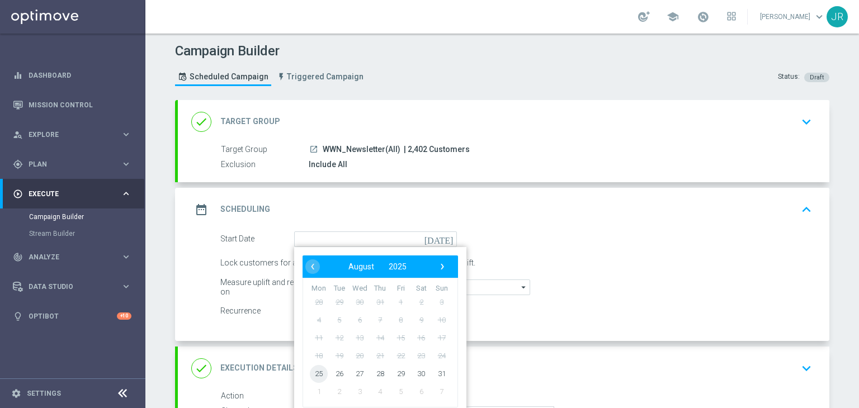
click at [311, 370] on span "25" at bounding box center [319, 374] width 18 height 18
type input "[DATE]"
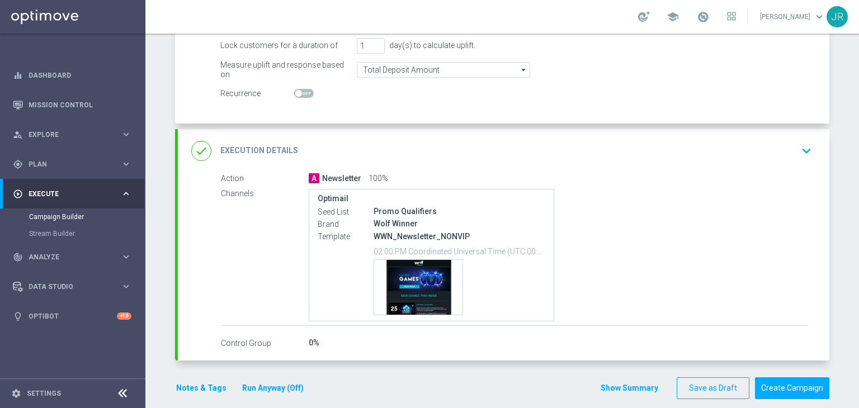
scroll to position [229, 0]
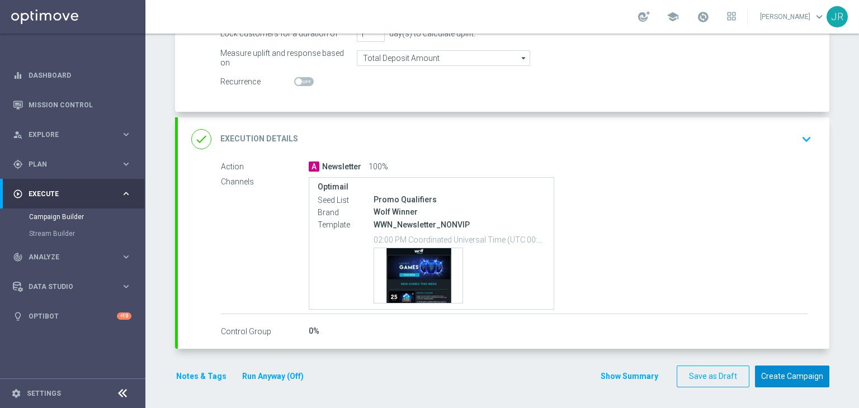
click at [801, 379] on button "Create Campaign" at bounding box center [792, 377] width 74 height 22
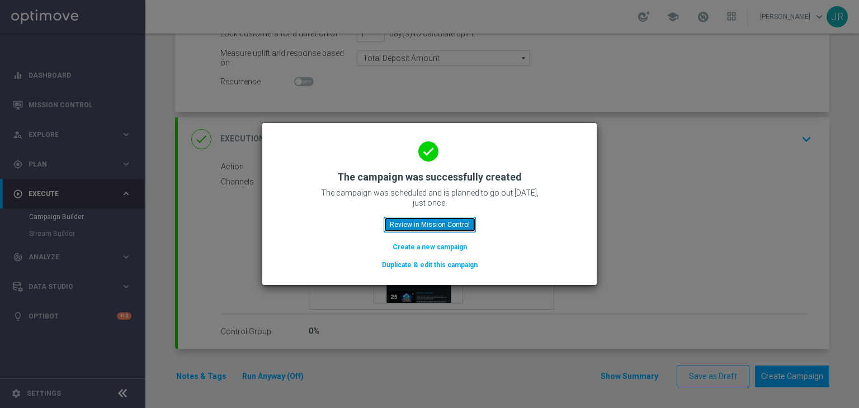
click at [416, 225] on button "Review in Mission Control" at bounding box center [430, 225] width 92 height 16
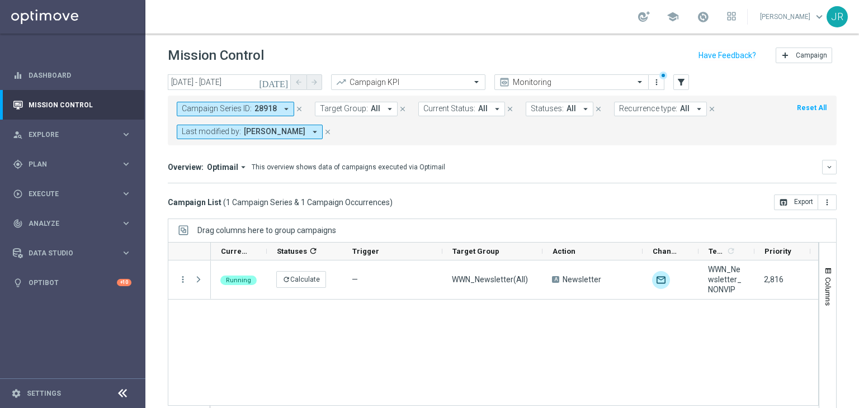
click at [295, 110] on icon "close" at bounding box center [299, 109] width 8 height 8
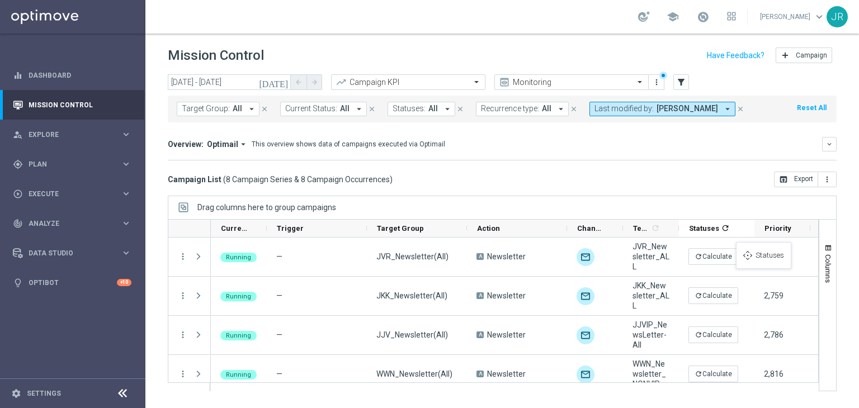
drag, startPoint x: 289, startPoint y: 229, endPoint x: 742, endPoint y: 249, distance: 453.6
click at [450, 229] on span at bounding box center [452, 228] width 9 height 9
click at [382, 224] on span "Target Group" at bounding box center [400, 228] width 47 height 8
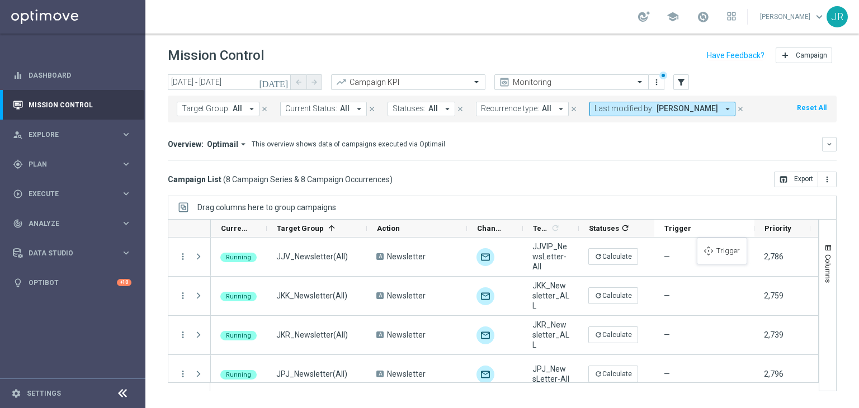
drag, startPoint x: 285, startPoint y: 227, endPoint x: 703, endPoint y: 244, distance: 418.3
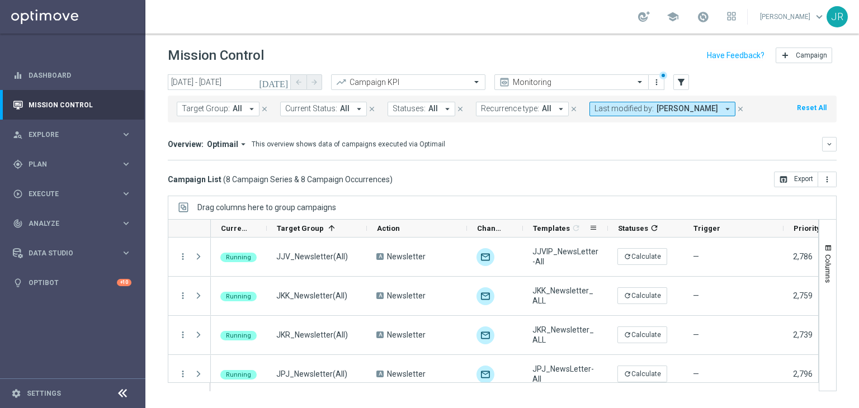
drag, startPoint x: 577, startPoint y: 226, endPoint x: 608, endPoint y: 235, distance: 31.5
click at [608, 235] on div at bounding box center [608, 228] width 4 height 17
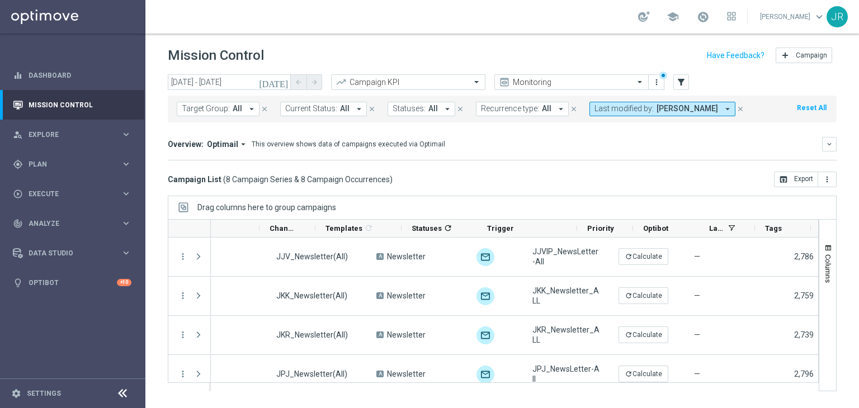
scroll to position [0, 210]
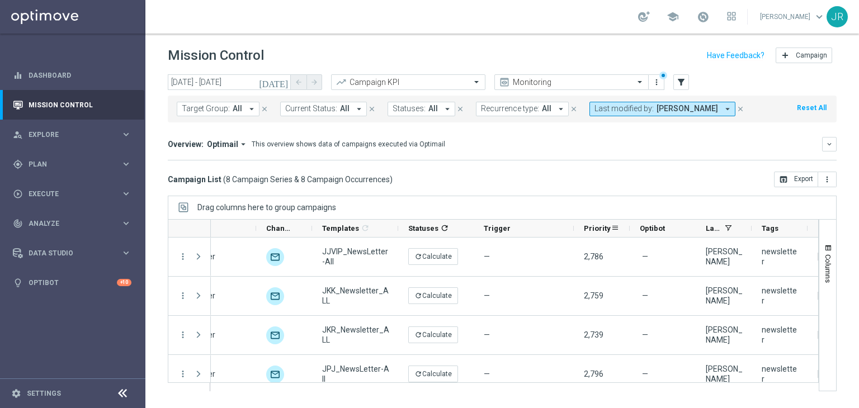
click at [598, 228] on span "Priority" at bounding box center [597, 228] width 27 height 8
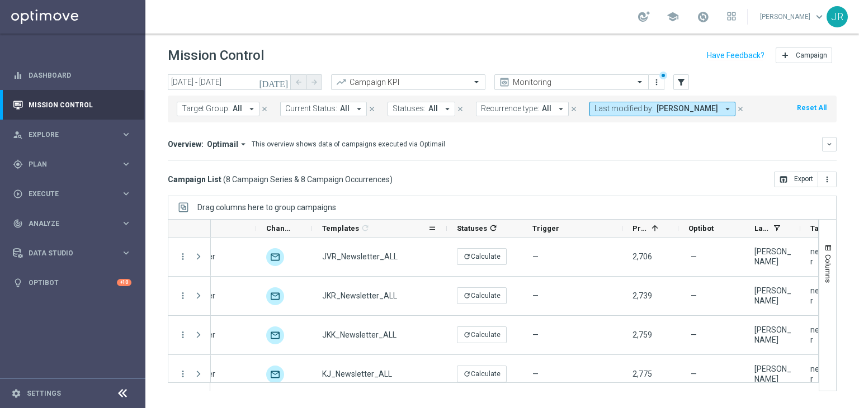
drag, startPoint x: 398, startPoint y: 226, endPoint x: 441, endPoint y: 247, distance: 47.8
click at [445, 233] on div "Statuses 1 refresh Trigger Target Group Action Channel" at bounding box center [512, 229] width 1024 height 18
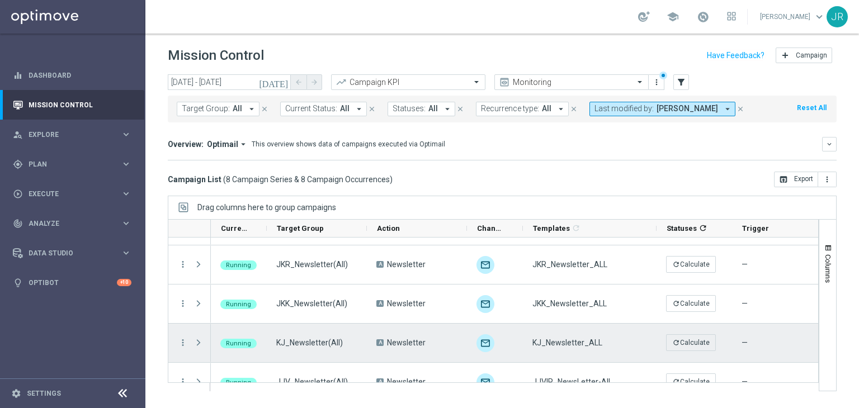
scroll to position [0, 0]
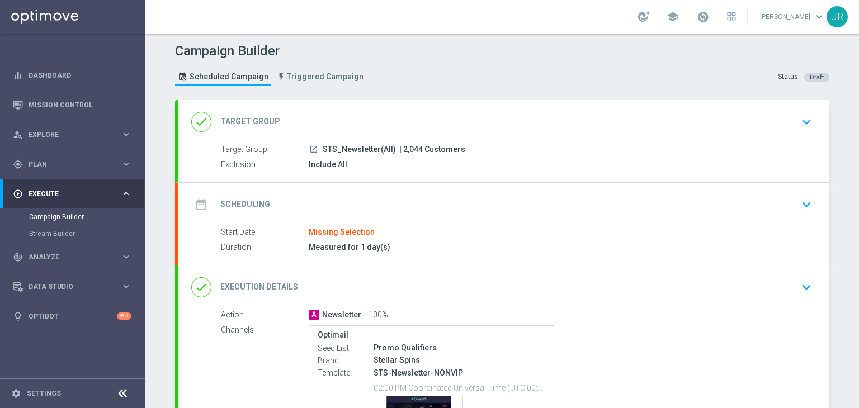
click at [802, 204] on icon "keyboard_arrow_down" at bounding box center [806, 204] width 17 height 17
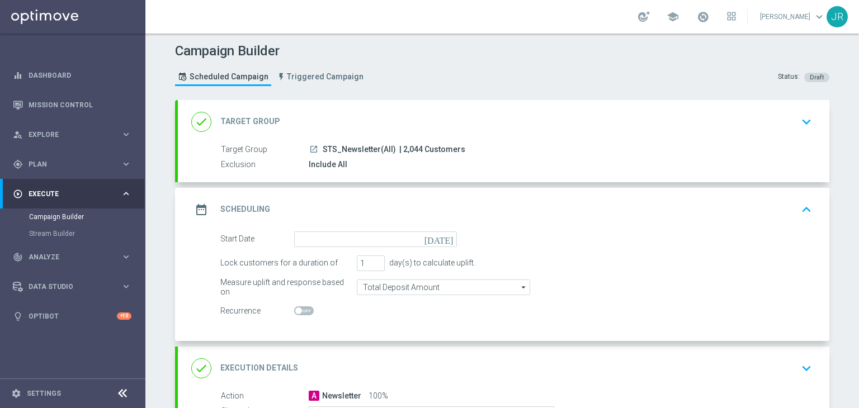
click at [444, 237] on icon "[DATE]" at bounding box center [441, 238] width 33 height 12
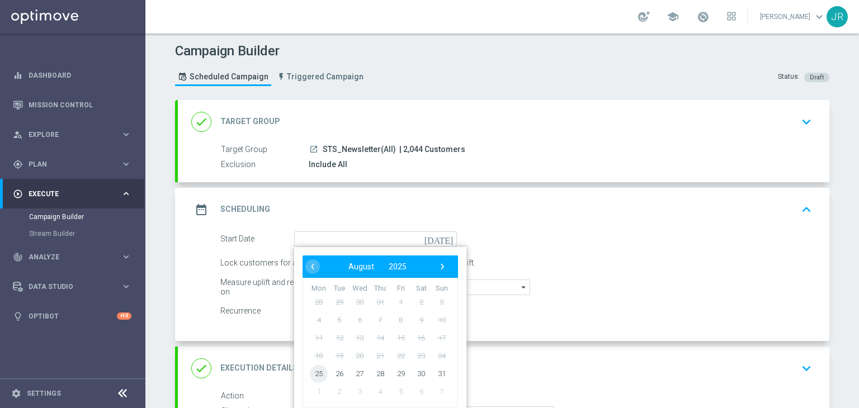
drag, startPoint x: 322, startPoint y: 379, endPoint x: 231, endPoint y: 314, distance: 112.1
click at [312, 375] on span "25" at bounding box center [319, 374] width 18 height 18
type input "[DATE]"
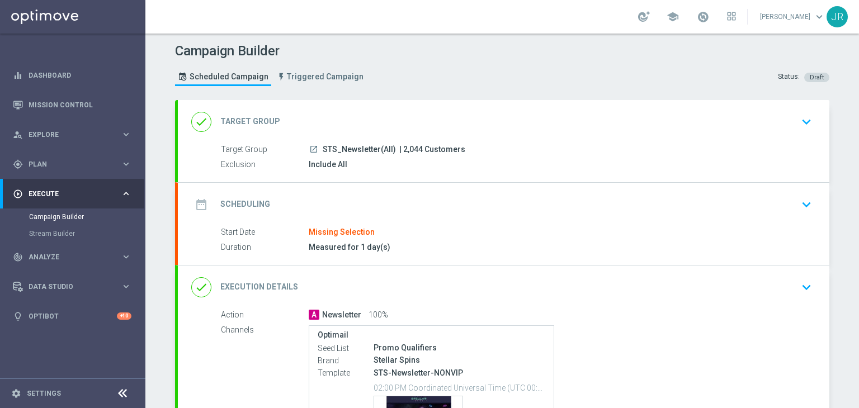
click at [803, 208] on icon "keyboard_arrow_down" at bounding box center [806, 204] width 17 height 17
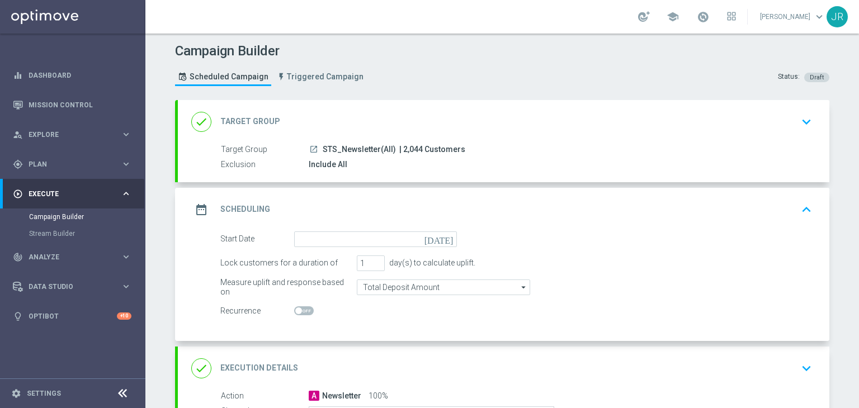
click at [445, 235] on icon "[DATE]" at bounding box center [441, 238] width 33 height 12
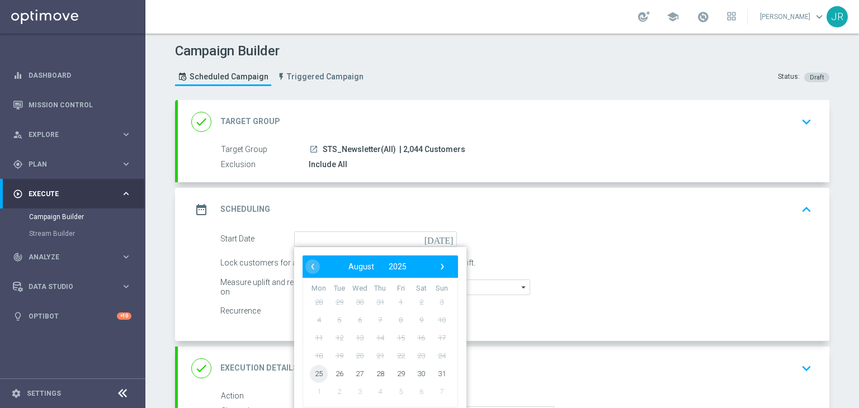
click at [316, 368] on span "25" at bounding box center [319, 374] width 18 height 18
type input "[DATE]"
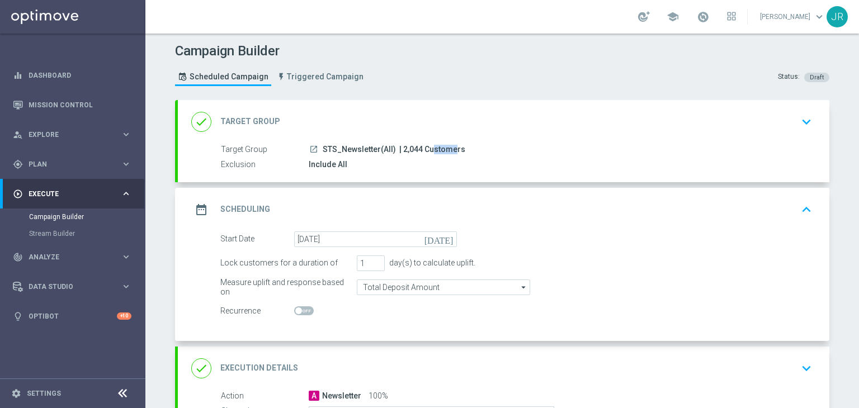
drag, startPoint x: 413, startPoint y: 143, endPoint x: 394, endPoint y: 144, distance: 18.5
click at [394, 144] on div "launch STS_Newsletter(All) | 2,044 Customers" at bounding box center [558, 149] width 499 height 11
click at [593, 168] on div "Include All" at bounding box center [558, 164] width 499 height 11
drag, startPoint x: 415, startPoint y: 149, endPoint x: 395, endPoint y: 151, distance: 20.2
click at [399, 151] on span "| 2,044 Customers" at bounding box center [432, 150] width 66 height 10
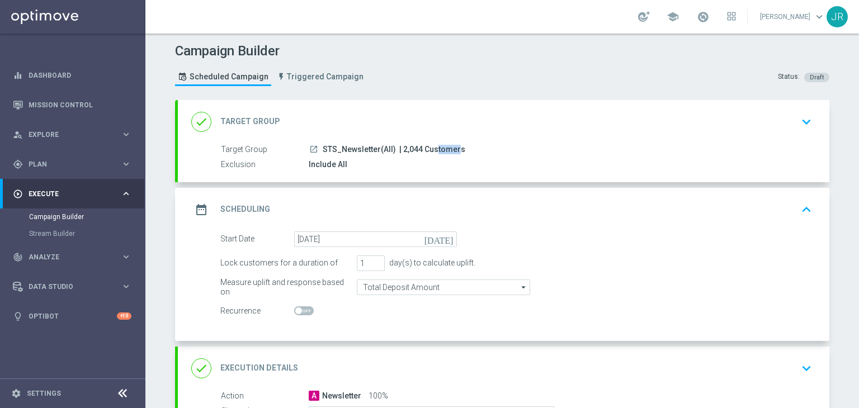
copy span "2,044"
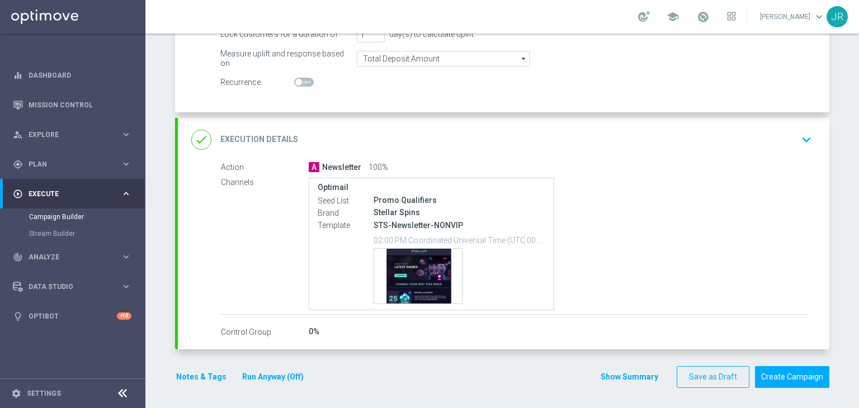
scroll to position [229, 0]
click at [787, 375] on button "Create Campaign" at bounding box center [792, 377] width 74 height 22
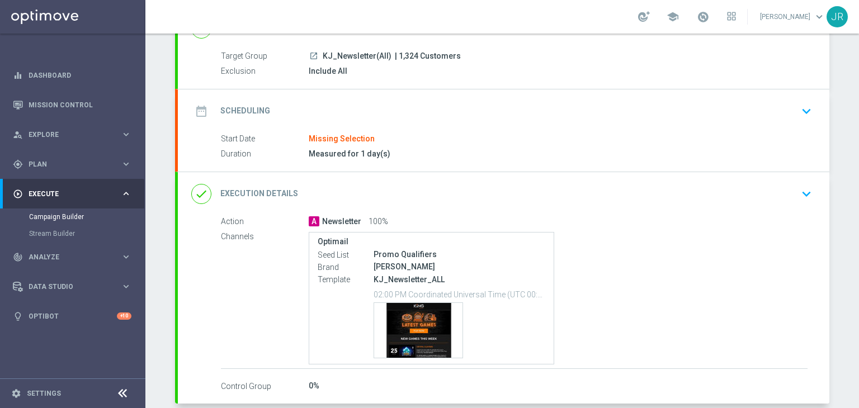
scroll to position [112, 0]
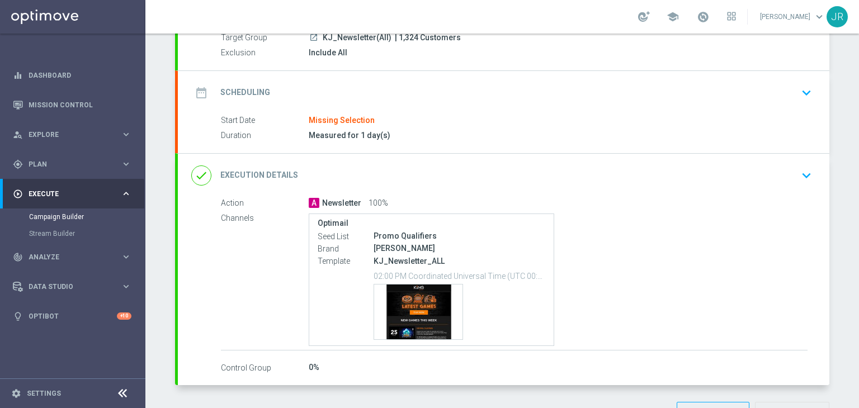
click at [798, 97] on icon "keyboard_arrow_down" at bounding box center [806, 92] width 17 height 17
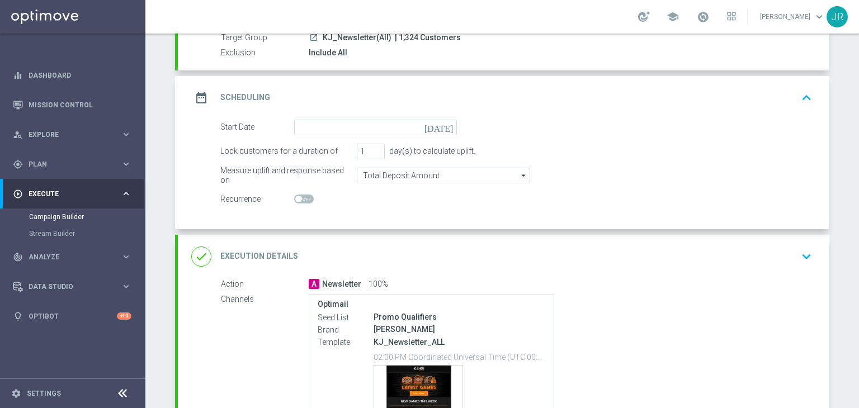
click at [447, 125] on icon "[DATE]" at bounding box center [441, 126] width 33 height 12
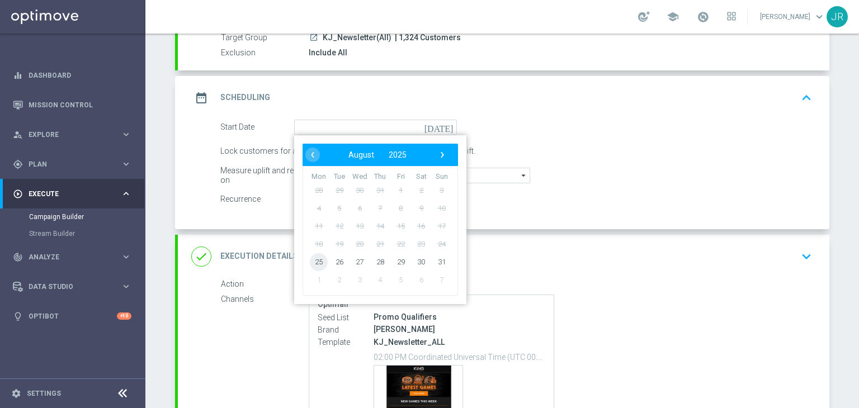
click at [310, 256] on span "25" at bounding box center [319, 262] width 18 height 18
type input "[DATE]"
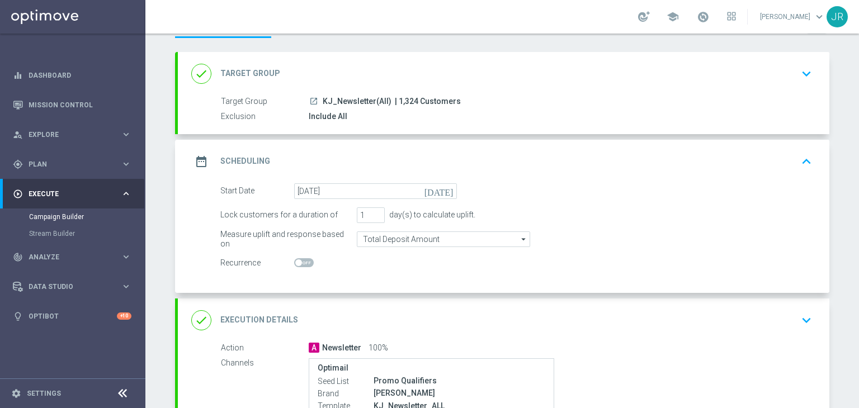
scroll to position [0, 0]
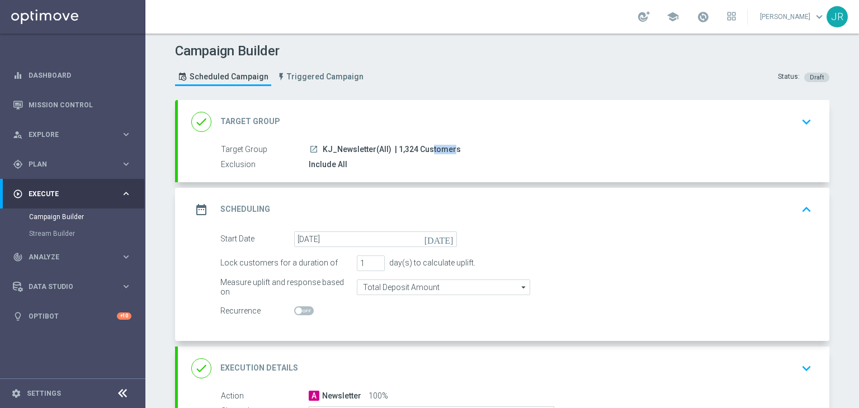
drag, startPoint x: 411, startPoint y: 148, endPoint x: 391, endPoint y: 147, distance: 19.6
click at [395, 147] on span "| 1,324 Customers" at bounding box center [428, 150] width 66 height 10
copy span "1,324"
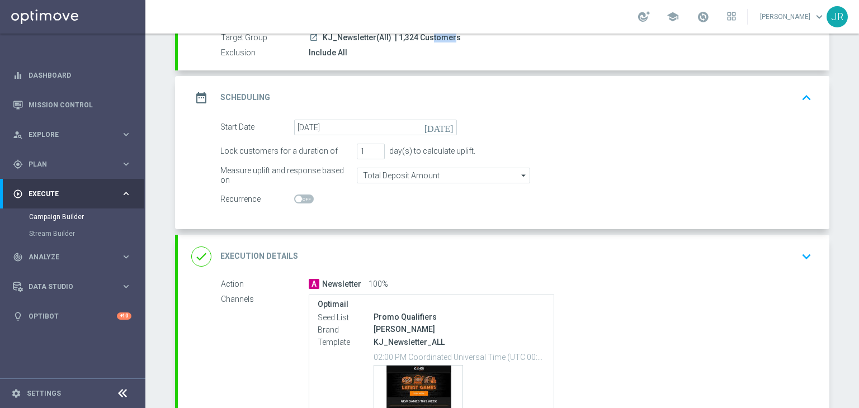
scroll to position [229, 0]
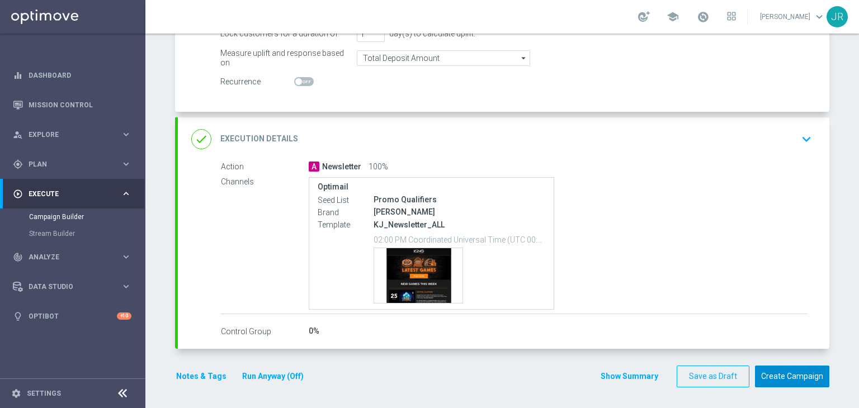
click at [789, 375] on button "Create Campaign" at bounding box center [792, 377] width 74 height 22
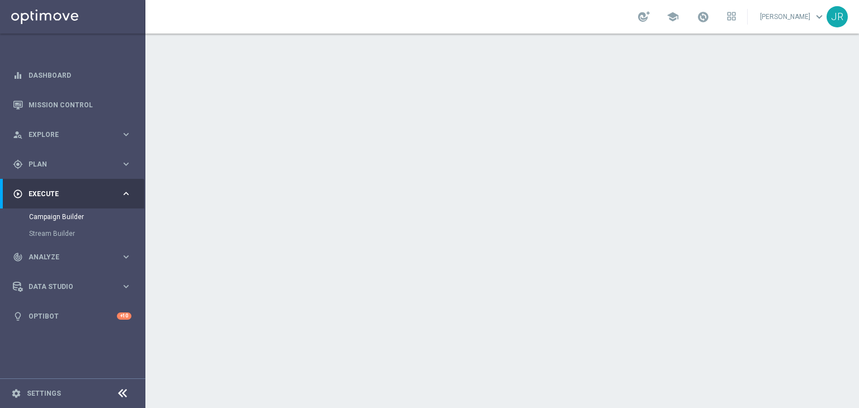
drag, startPoint x: 809, startPoint y: 197, endPoint x: 775, endPoint y: 205, distance: 35.1
click at [808, 197] on icon "keyboard_arrow_down" at bounding box center [806, 204] width 17 height 17
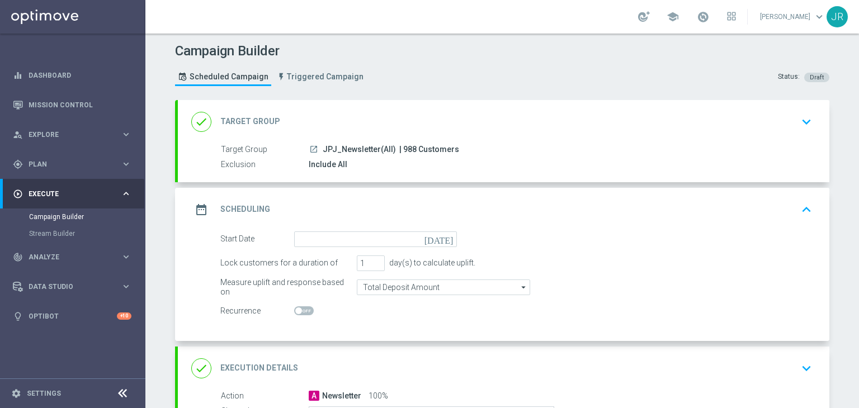
click at [444, 238] on icon "[DATE]" at bounding box center [441, 238] width 33 height 12
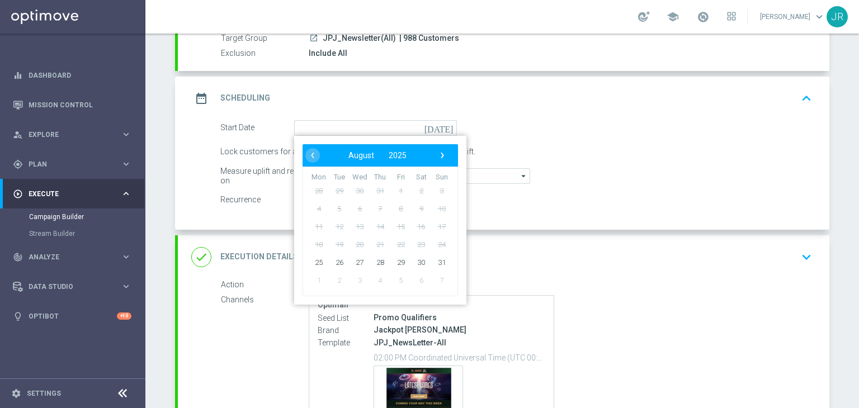
scroll to position [112, 0]
click at [319, 260] on span "25" at bounding box center [319, 262] width 18 height 18
type input "[DATE]"
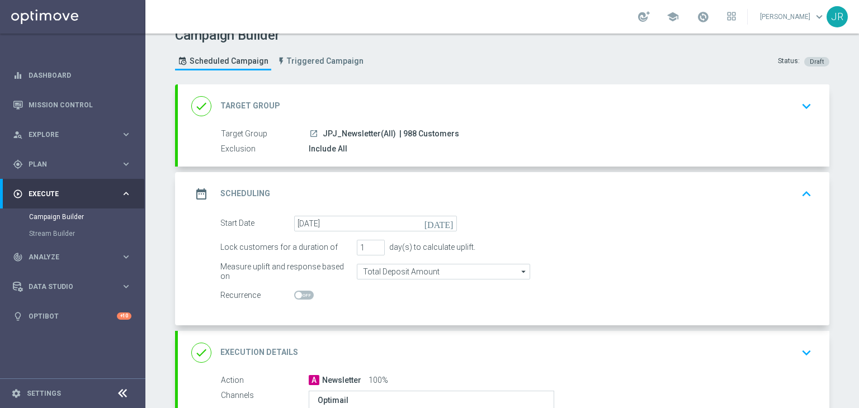
scroll to position [0, 0]
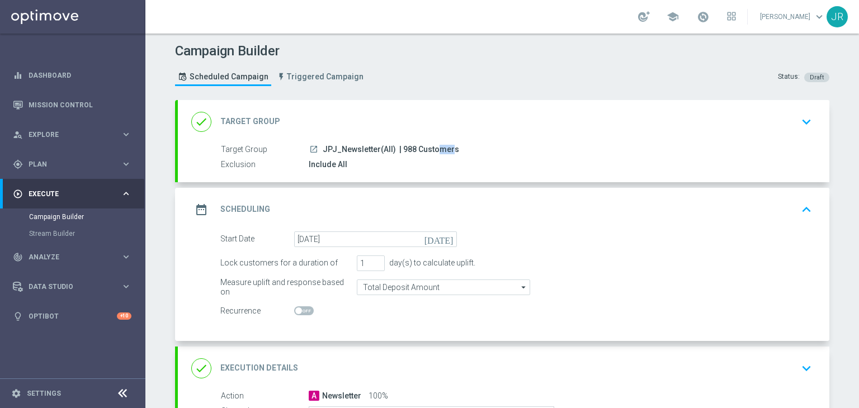
drag, startPoint x: 408, startPoint y: 151, endPoint x: 394, endPoint y: 151, distance: 14.0
click at [399, 151] on span "| 988 Customers" at bounding box center [429, 150] width 60 height 10
copy span "988"
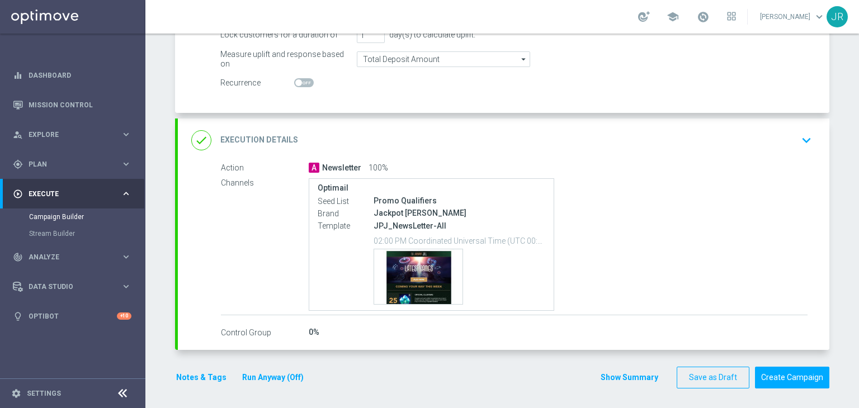
scroll to position [229, 0]
click at [782, 375] on button "Create Campaign" at bounding box center [792, 377] width 74 height 22
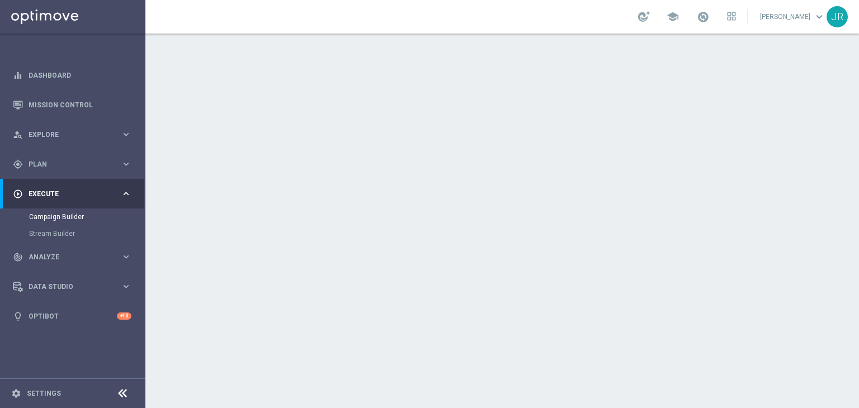
click at [803, 213] on button "keyboard_arrow_down" at bounding box center [806, 204] width 19 height 21
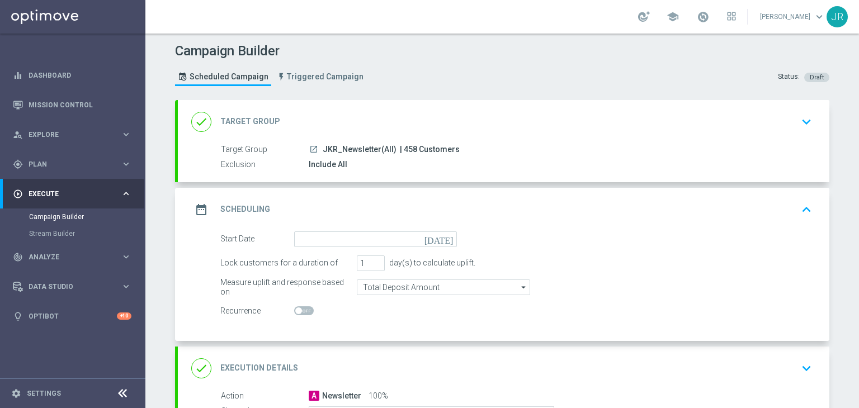
click at [443, 241] on icon "[DATE]" at bounding box center [441, 238] width 33 height 12
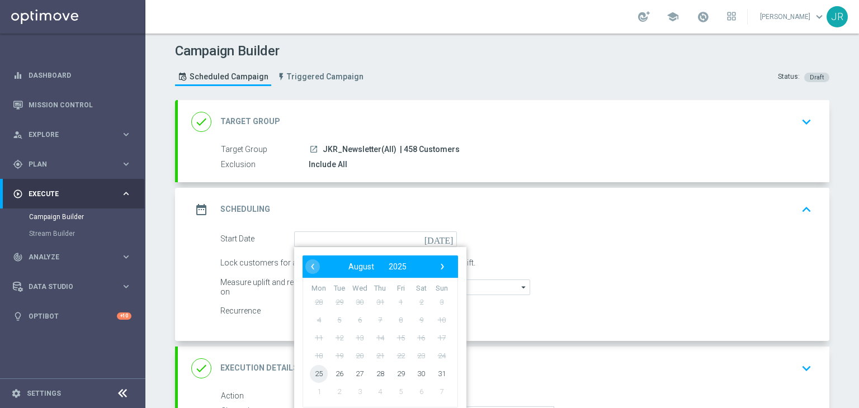
click at [312, 374] on span "25" at bounding box center [319, 374] width 18 height 18
type input "[DATE]"
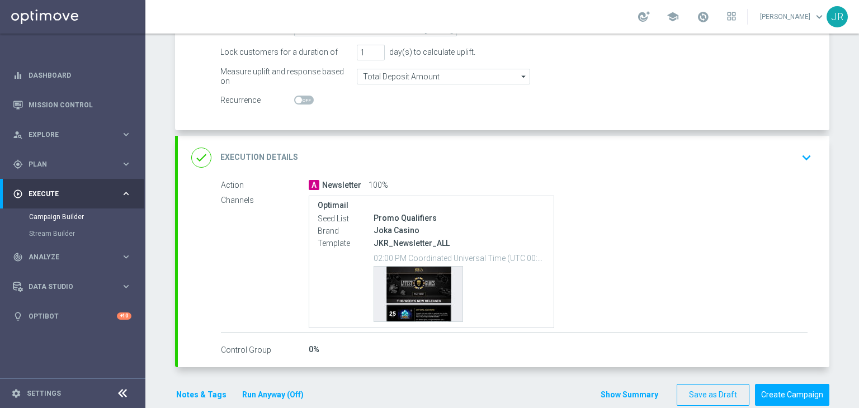
scroll to position [229, 0]
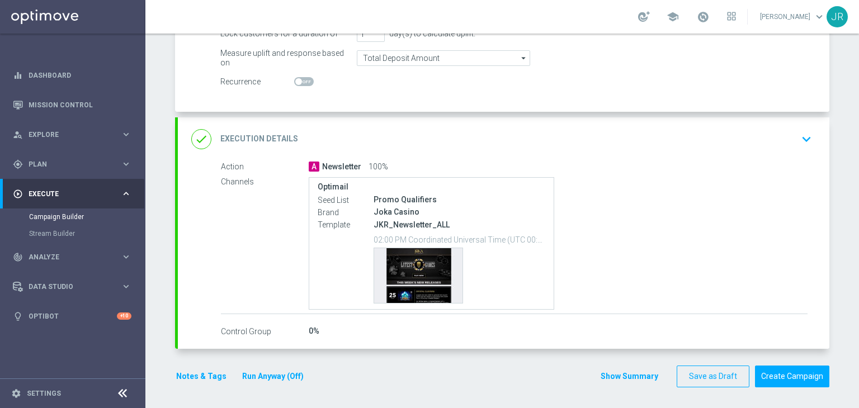
click at [204, 370] on button "Notes & Tags" at bounding box center [201, 377] width 53 height 14
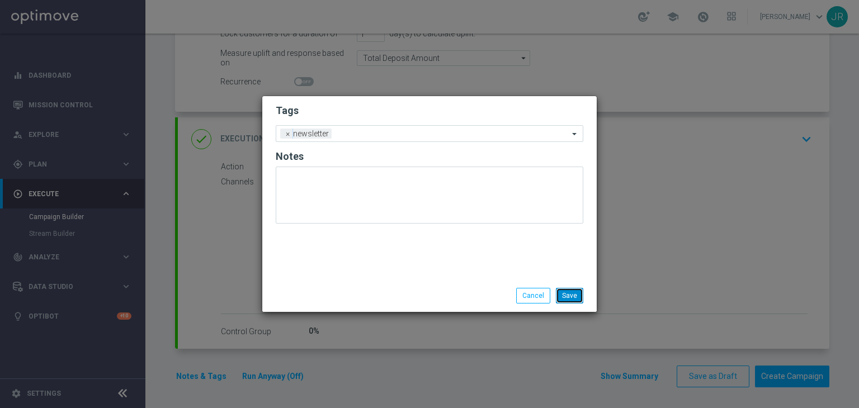
click at [576, 293] on button "Save" at bounding box center [569, 296] width 27 height 16
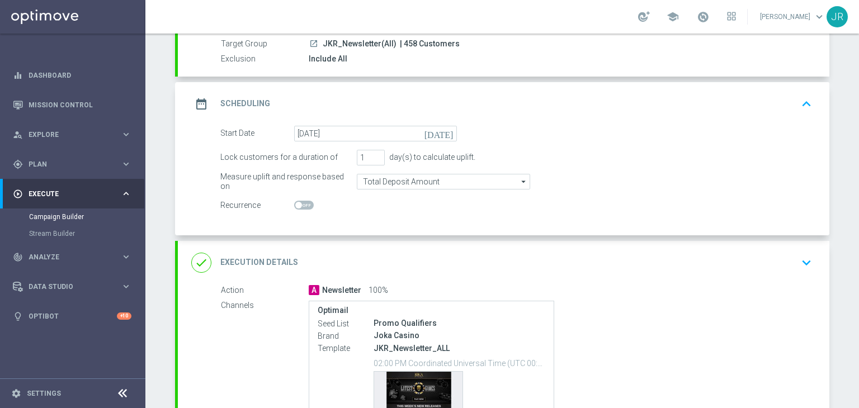
scroll to position [6, 0]
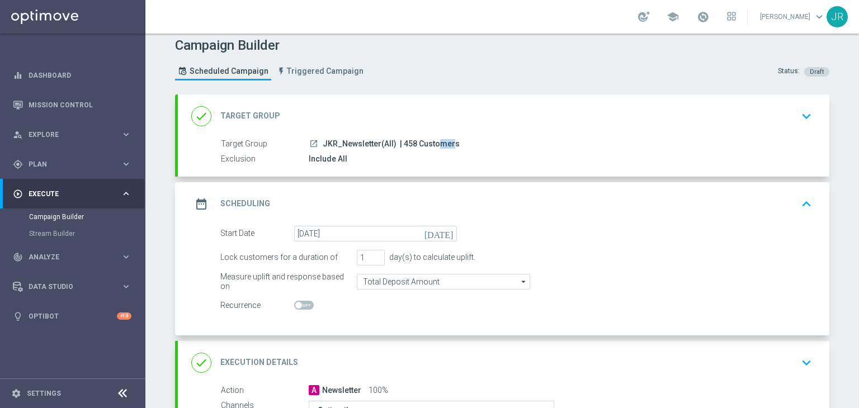
drag, startPoint x: 409, startPoint y: 142, endPoint x: 395, endPoint y: 141, distance: 14.0
click at [400, 141] on span "| 458 Customers" at bounding box center [430, 144] width 60 height 10
copy span "458"
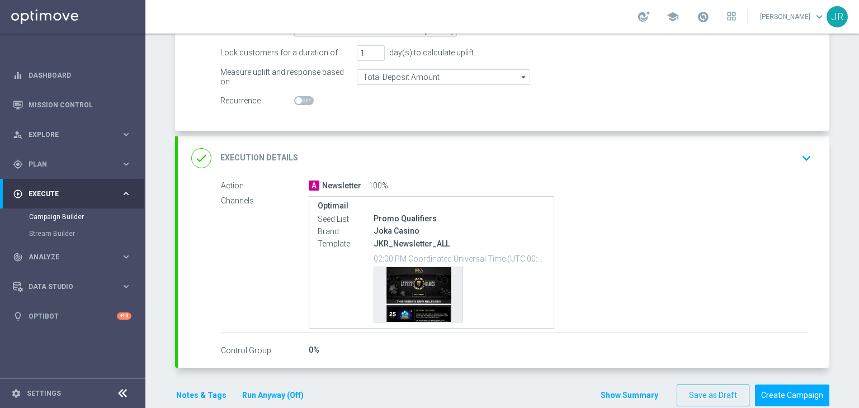
scroll to position [229, 0]
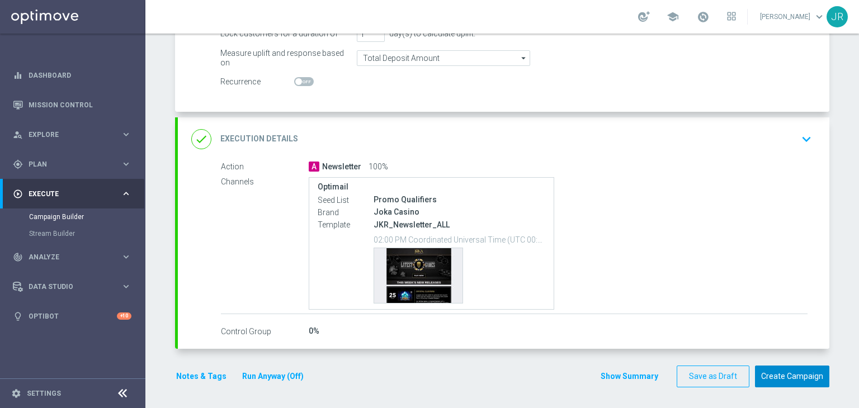
click at [780, 377] on button "Create Campaign" at bounding box center [792, 377] width 74 height 22
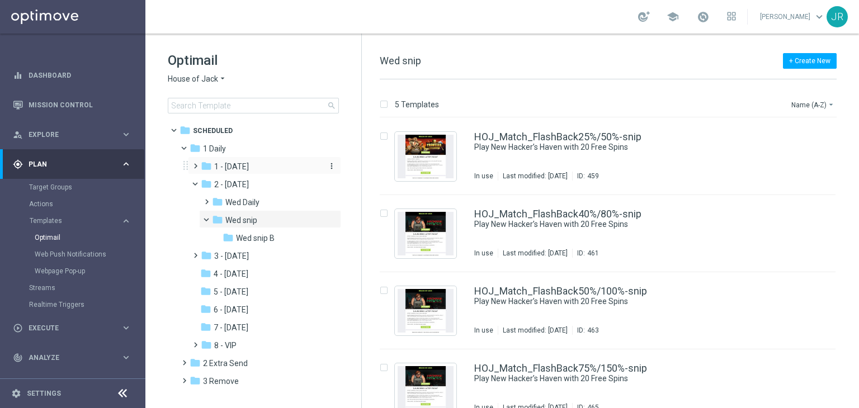
click at [231, 171] on span "1 - [DATE]" at bounding box center [231, 167] width 35 height 10
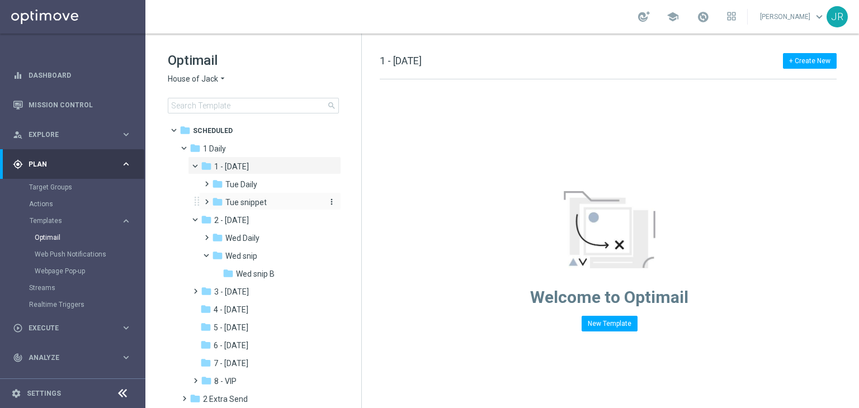
click at [246, 206] on span "Tue snippet" at bounding box center [245, 202] width 41 height 10
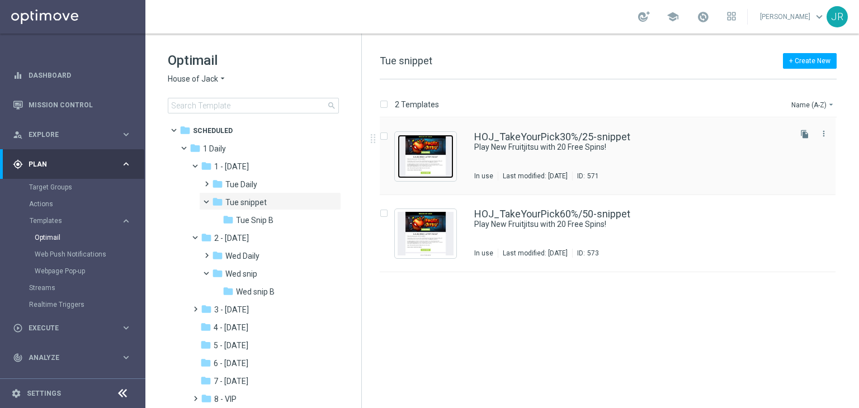
click at [436, 168] on img "Press SPACE to select this row." at bounding box center [426, 157] width 56 height 44
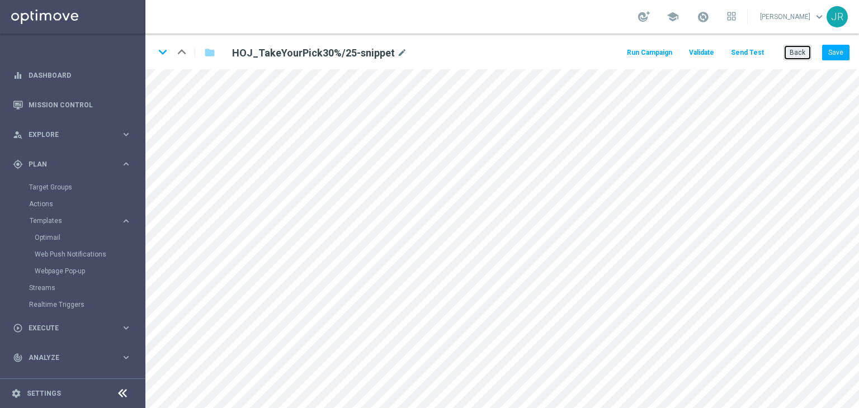
click at [800, 52] on button "Back" at bounding box center [798, 53] width 28 height 16
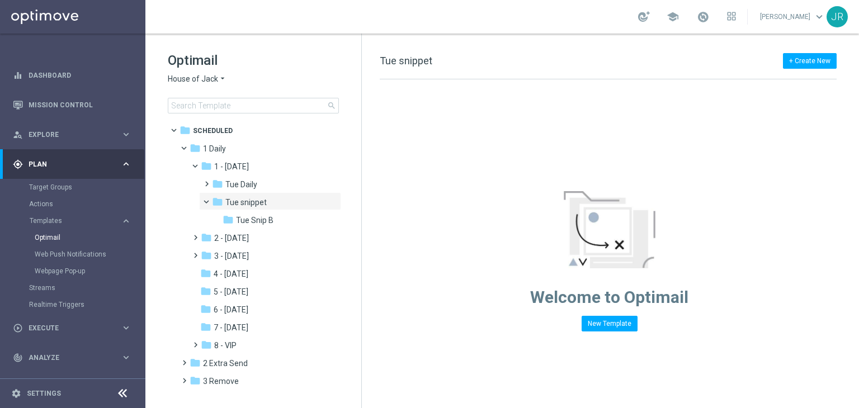
click at [194, 77] on span "House of Jack" at bounding box center [193, 79] width 50 height 11
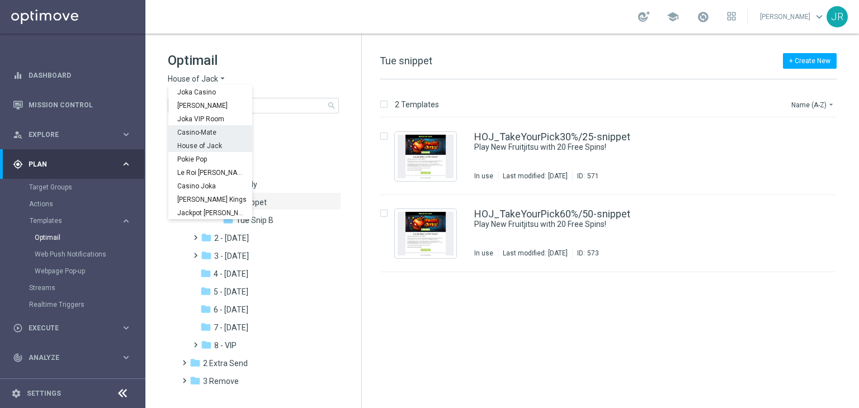
click at [0, 0] on span "Casino-Mate" at bounding box center [0, 0] width 0 height 0
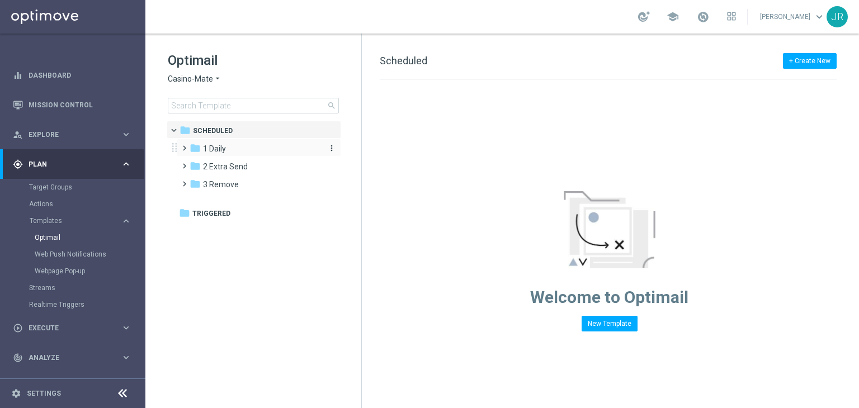
click at [224, 147] on span "1 Daily" at bounding box center [214, 149] width 23 height 10
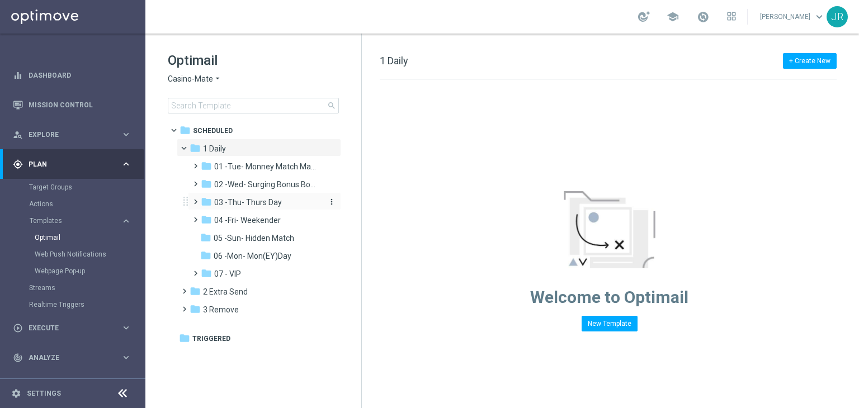
click at [253, 200] on span "03 -Thu- Thurs Day" at bounding box center [248, 202] width 68 height 10
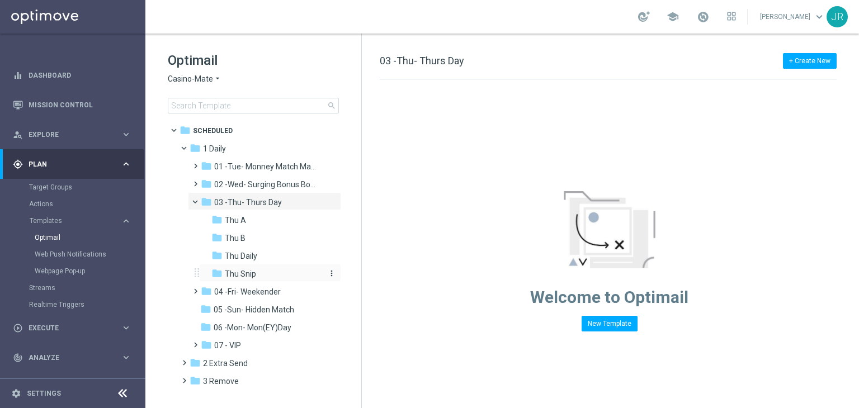
click at [241, 272] on span "Thu Snip" at bounding box center [240, 274] width 31 height 10
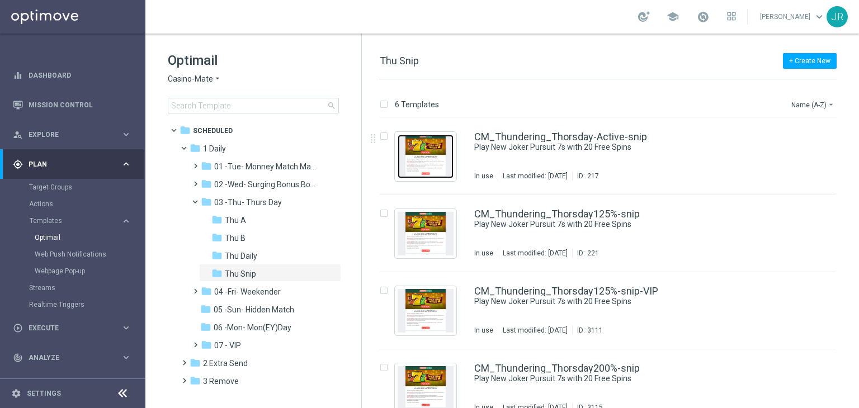
drag, startPoint x: 441, startPoint y: 159, endPoint x: 441, endPoint y: 165, distance: 6.2
click at [441, 159] on img "Press SPACE to select this row." at bounding box center [426, 157] width 56 height 44
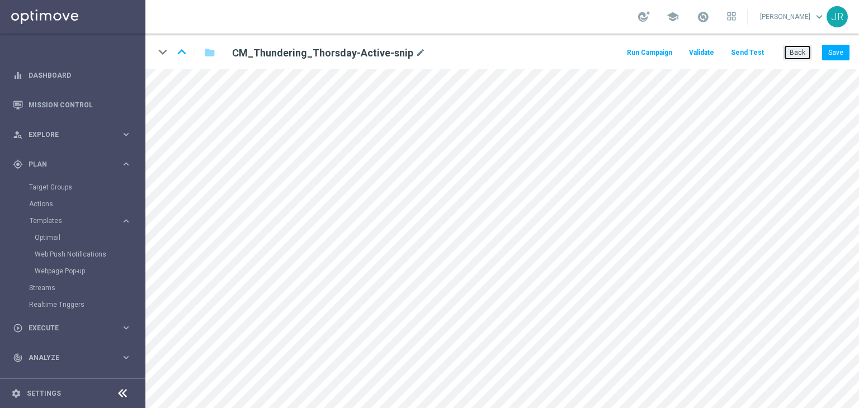
click at [787, 58] on button "Back" at bounding box center [798, 53] width 28 height 16
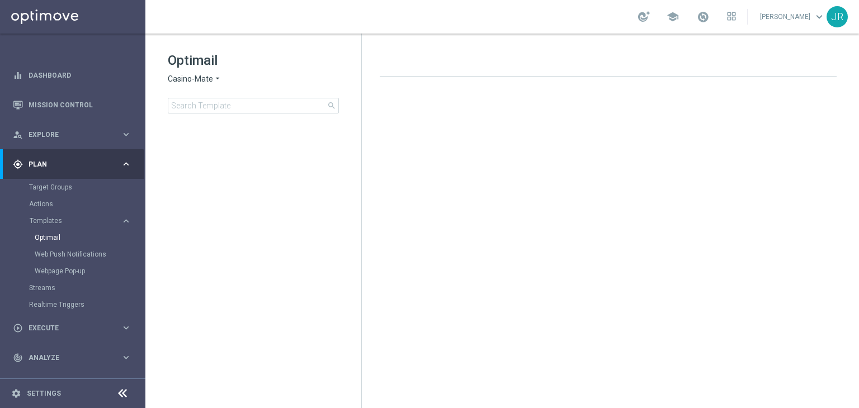
click at [185, 83] on span "Casino-Mate" at bounding box center [190, 79] width 45 height 11
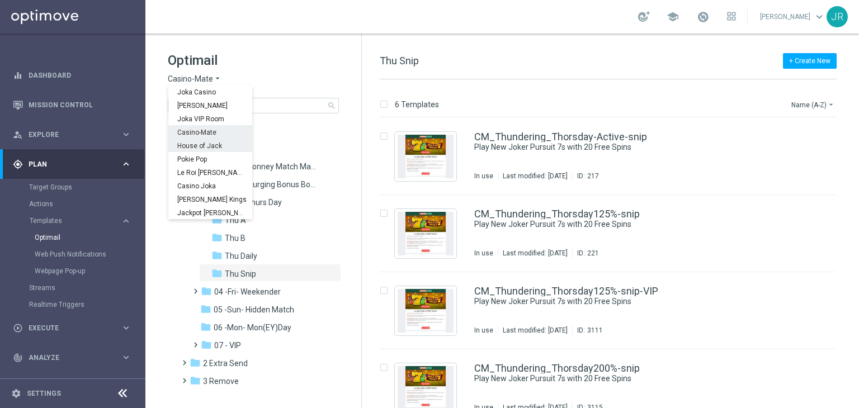
click at [0, 0] on span "House of Jack" at bounding box center [0, 0] width 0 height 0
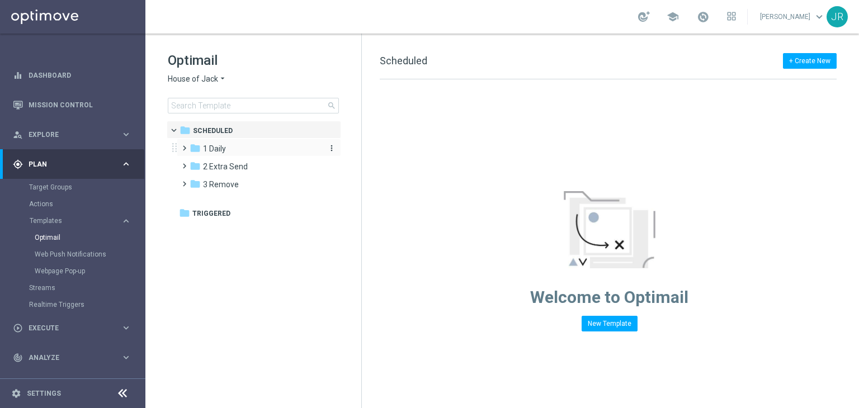
click at [266, 148] on div "folder 1 Daily" at bounding box center [254, 149] width 129 height 13
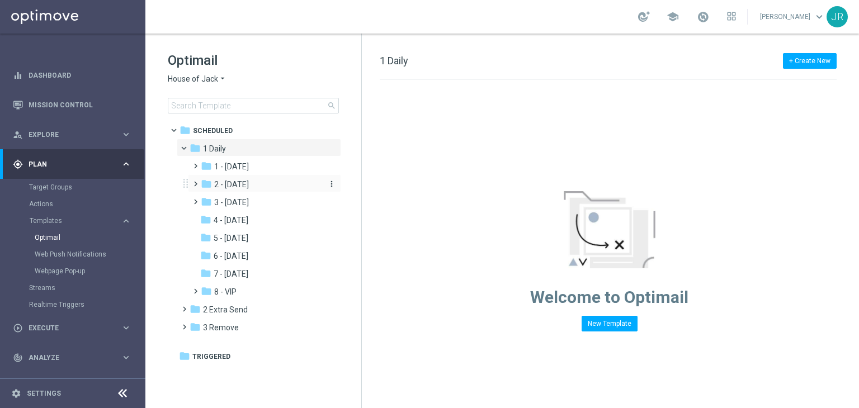
click at [242, 187] on span "2 - Wednesday" at bounding box center [231, 185] width 35 height 10
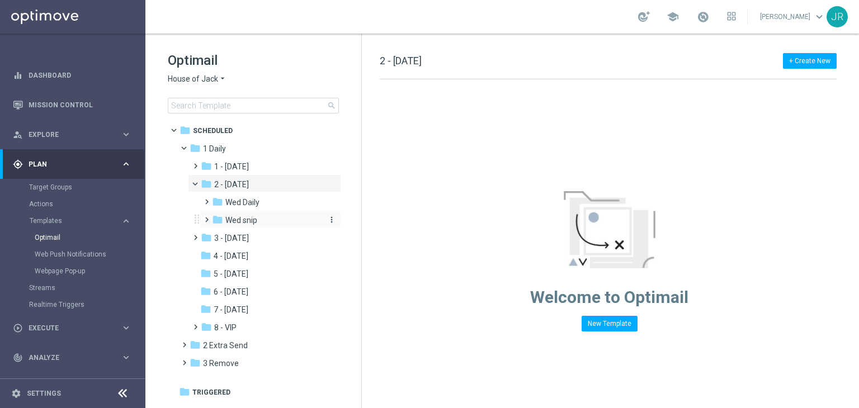
click at [244, 223] on span "Wed snip" at bounding box center [241, 220] width 32 height 10
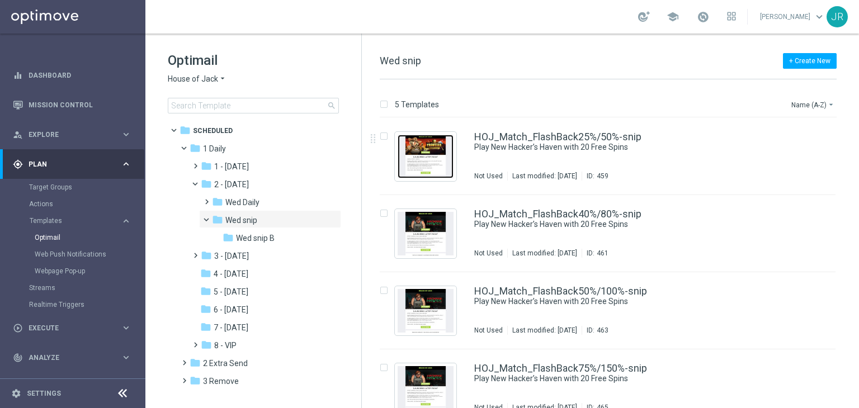
drag, startPoint x: 431, startPoint y: 160, endPoint x: 478, endPoint y: 260, distance: 110.6
click at [431, 160] on img "Press SPACE to select this row." at bounding box center [426, 157] width 56 height 44
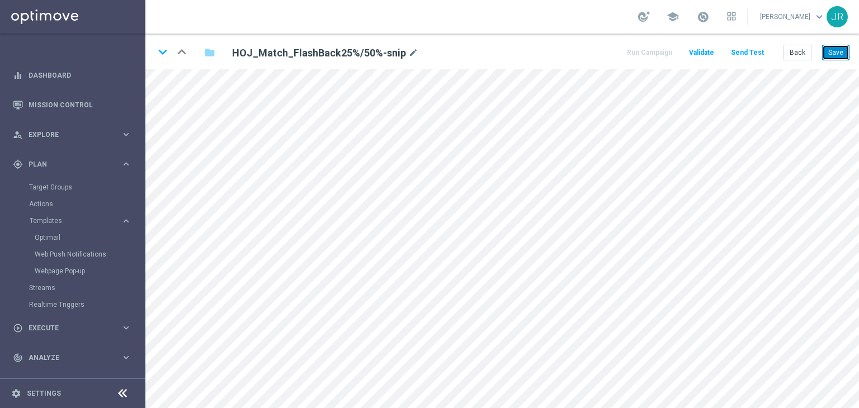
click at [835, 49] on button "Save" at bounding box center [835, 53] width 27 height 16
click at [828, 51] on button "Save" at bounding box center [835, 53] width 27 height 16
click at [836, 57] on button "Save" at bounding box center [835, 53] width 27 height 16
click at [839, 52] on button "Save" at bounding box center [835, 53] width 27 height 16
click at [843, 50] on button "Save" at bounding box center [835, 53] width 27 height 16
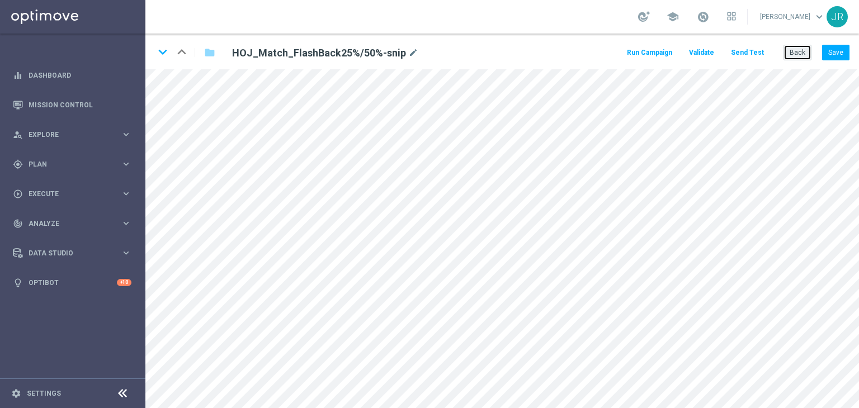
click at [807, 54] on button "Back" at bounding box center [798, 53] width 28 height 16
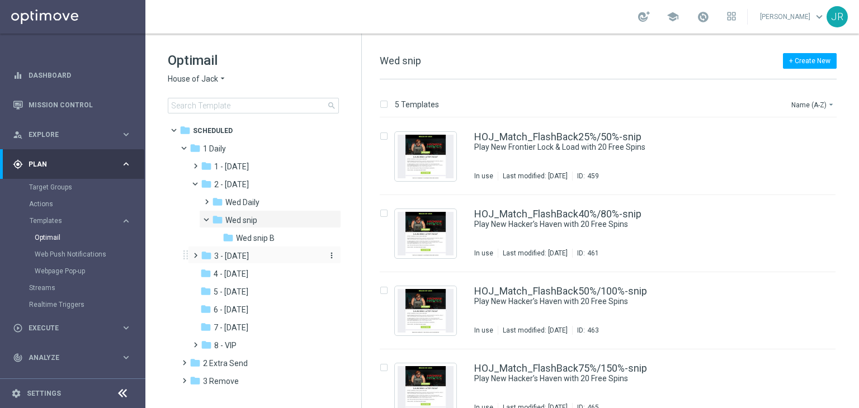
click at [248, 258] on span "3 - [DATE]" at bounding box center [231, 256] width 35 height 10
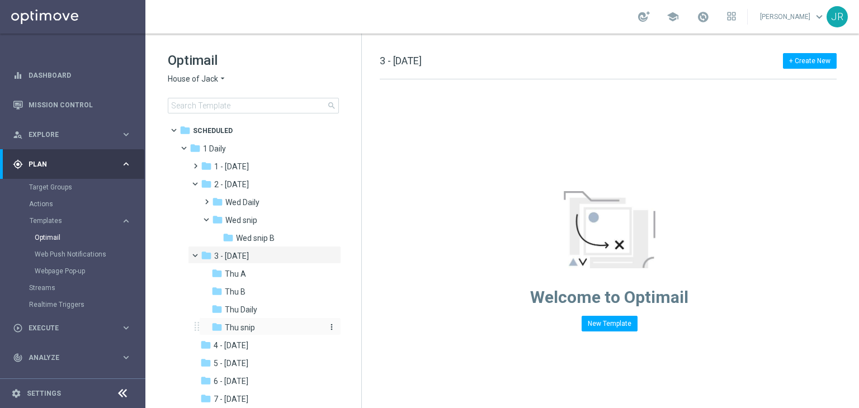
click at [251, 323] on span "Thu snip" at bounding box center [240, 328] width 30 height 10
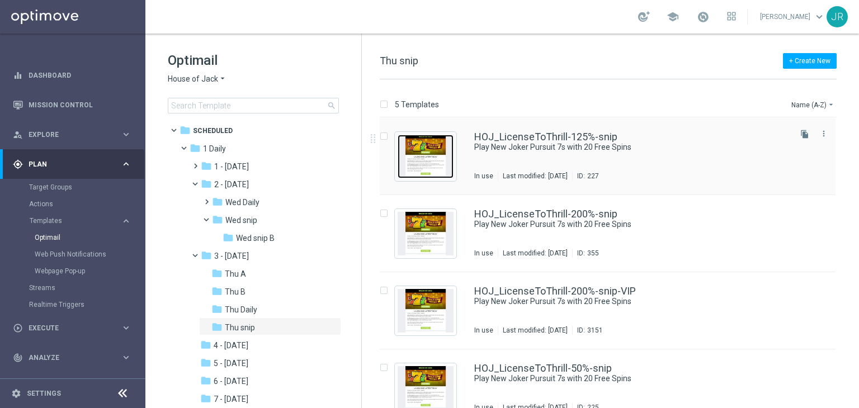
click at [434, 166] on img "Press SPACE to select this row." at bounding box center [426, 157] width 56 height 44
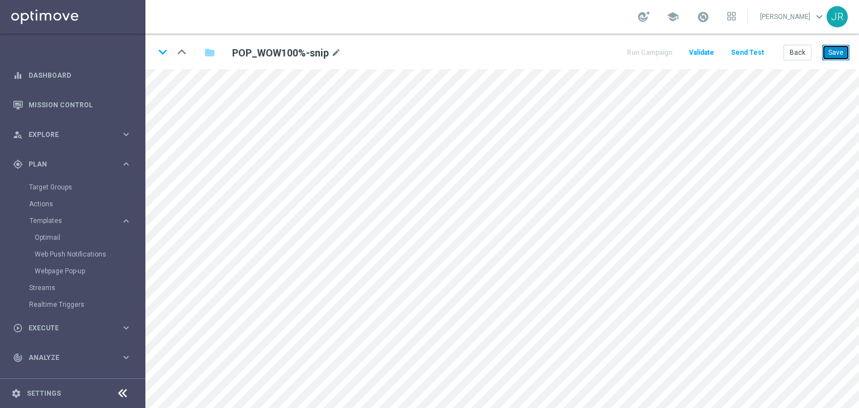
click at [840, 50] on button "Save" at bounding box center [835, 53] width 27 height 16
click at [853, 52] on div "keyboard_arrow_down keyboard_arrow_up folder POP_WOW100%-snip mode_edit Run Cam…" at bounding box center [502, 52] width 714 height 36
click at [841, 54] on button "Save" at bounding box center [835, 53] width 27 height 16
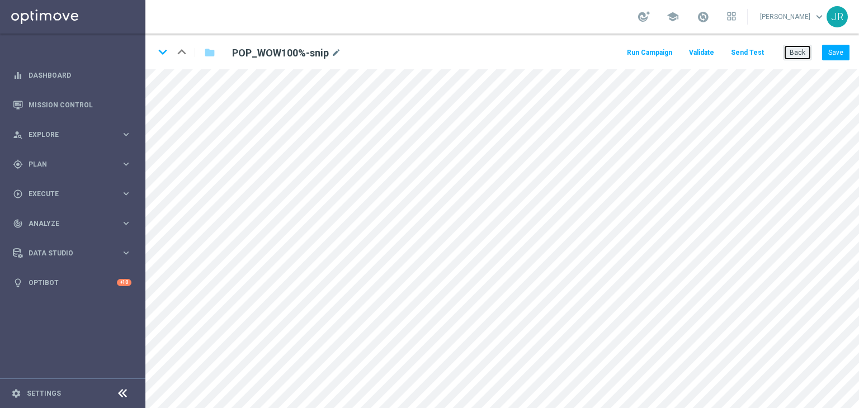
click at [791, 59] on button "Back" at bounding box center [798, 53] width 28 height 16
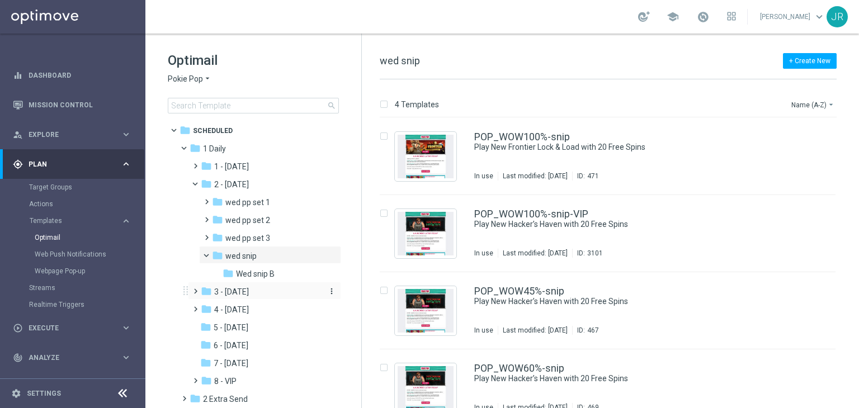
click at [241, 294] on span "3 - Thursday" at bounding box center [231, 292] width 35 height 10
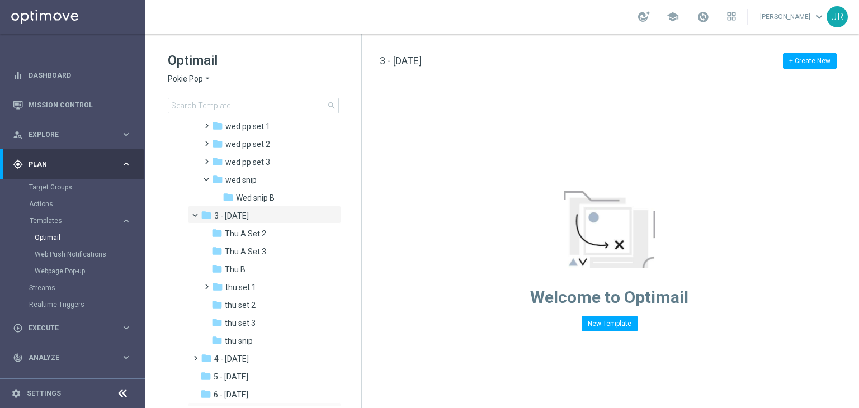
scroll to position [112, 0]
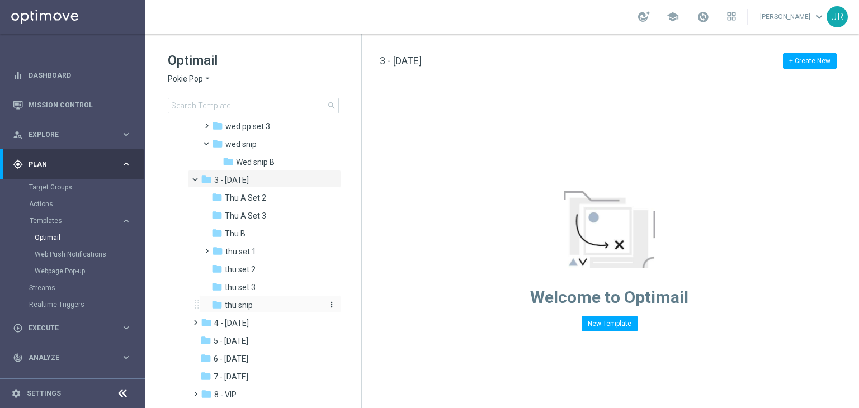
click at [241, 306] on span "thu snip" at bounding box center [239, 305] width 28 height 10
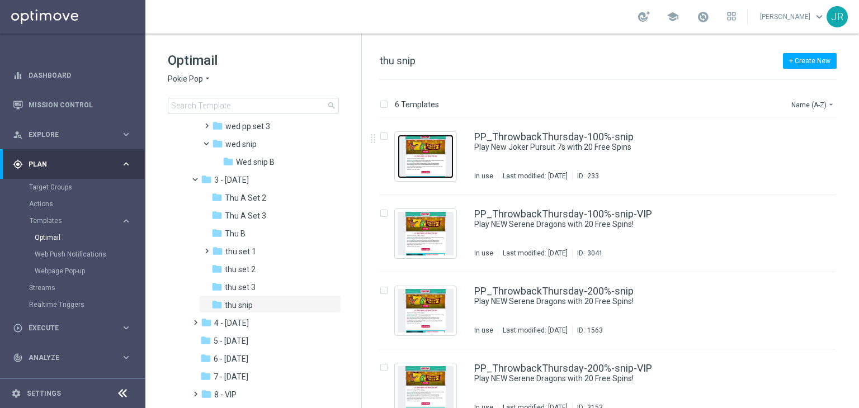
drag, startPoint x: 425, startPoint y: 159, endPoint x: 430, endPoint y: 168, distance: 10.8
click at [425, 159] on img "Press SPACE to select this row." at bounding box center [426, 157] width 56 height 44
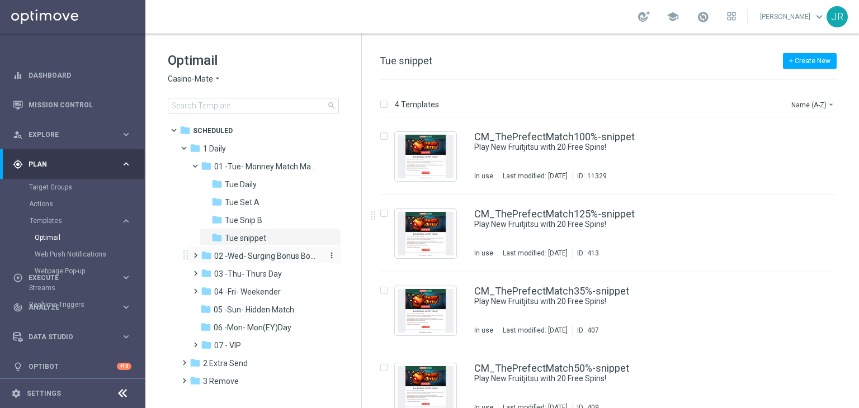
click at [280, 261] on div "folder 02 -Wed- Surging Bonus Booster" at bounding box center [260, 256] width 119 height 13
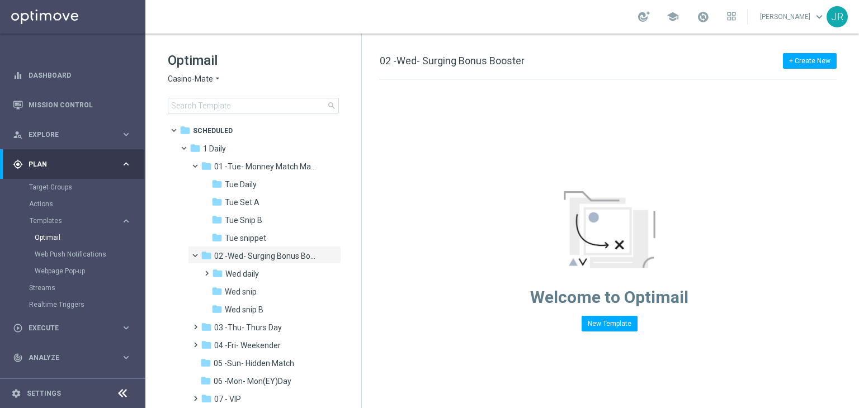
click at [177, 83] on span "Casino-Mate" at bounding box center [190, 79] width 45 height 11
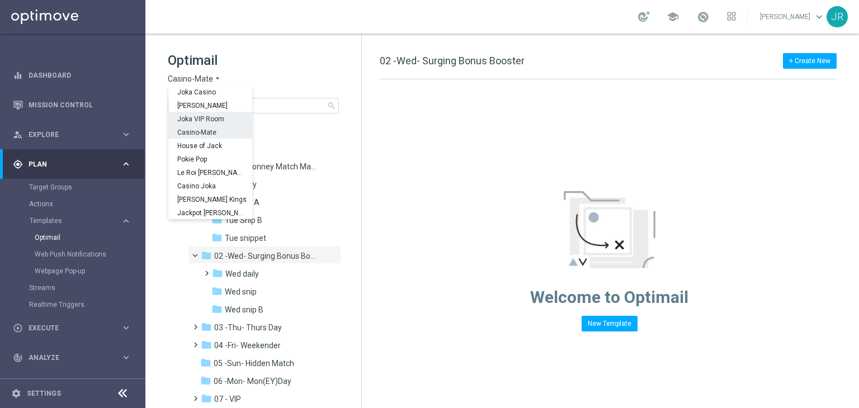
click at [0, 0] on span "Joka VIP Room" at bounding box center [0, 0] width 0 height 0
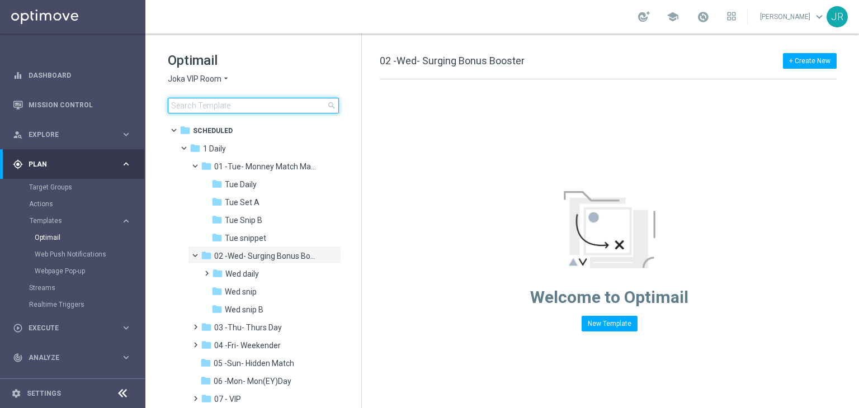
click at [181, 110] on input at bounding box center [253, 106] width 171 height 16
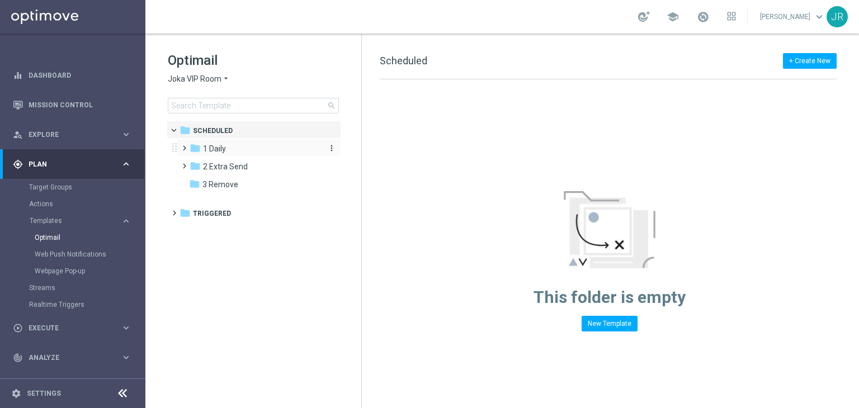
click at [228, 155] on div "folder 1 Daily" at bounding box center [254, 149] width 129 height 13
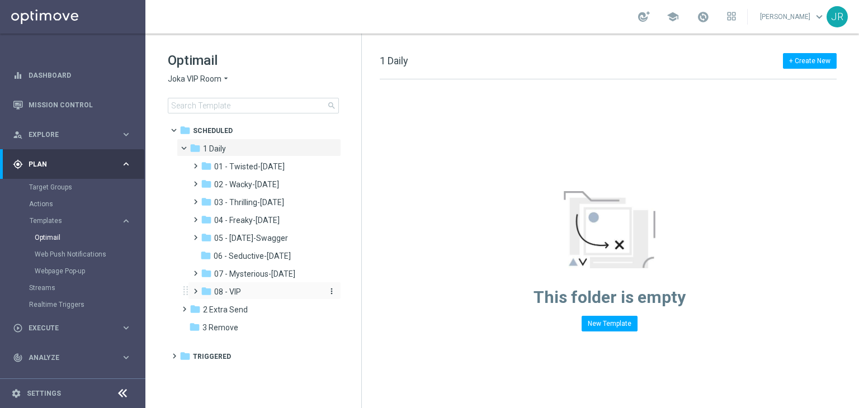
click at [239, 288] on span "08 - VIP" at bounding box center [227, 292] width 27 height 10
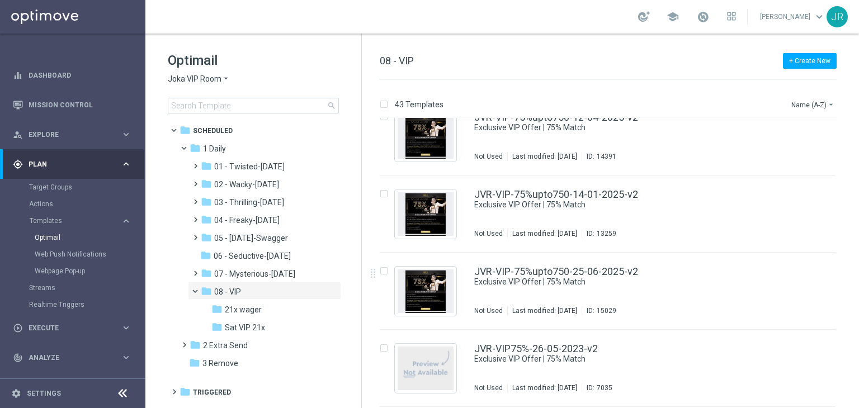
scroll to position [3030, 0]
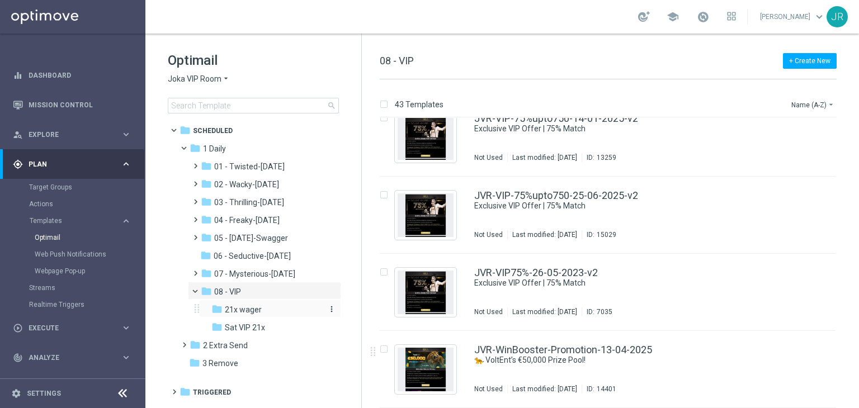
click at [248, 312] on span "21x wager" at bounding box center [243, 310] width 37 height 10
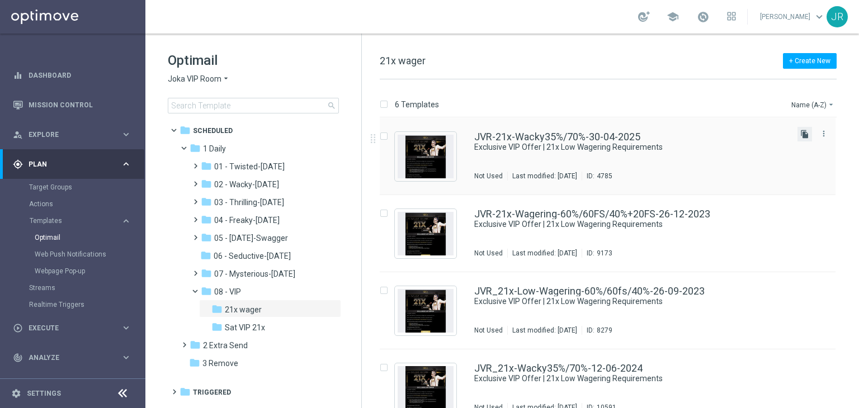
click at [801, 135] on icon "file_copy" at bounding box center [805, 134] width 9 height 9
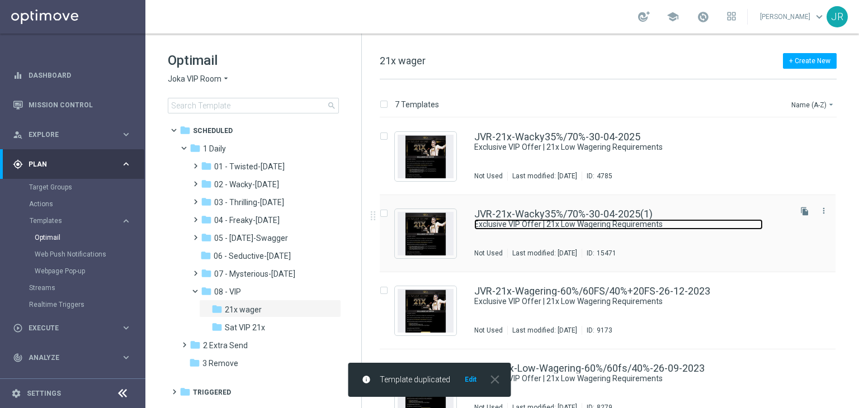
click at [613, 220] on link "Exclusive VIP Offer | 21x Low Wagering Requirements" at bounding box center [618, 224] width 289 height 11
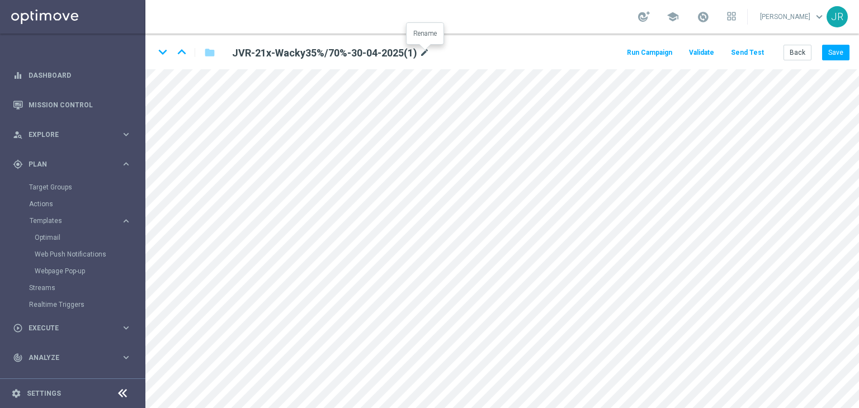
click at [430, 52] on icon "mode_edit" at bounding box center [425, 52] width 10 height 13
click at [322, 52] on input "JVR-21x-Wacky35%/70%-30-04-2025(1)" at bounding box center [363, 53] width 278 height 16
drag, startPoint x: 323, startPoint y: 52, endPoint x: 314, endPoint y: 53, distance: 8.4
click at [314, 53] on input "JVR-21x-Wacky35%/70%-30-04-2025(1)" at bounding box center [363, 53] width 278 height 16
click at [331, 50] on input "JVR-21x-Wacky35%/70%-27-04-2025(1)" at bounding box center [363, 53] width 278 height 16
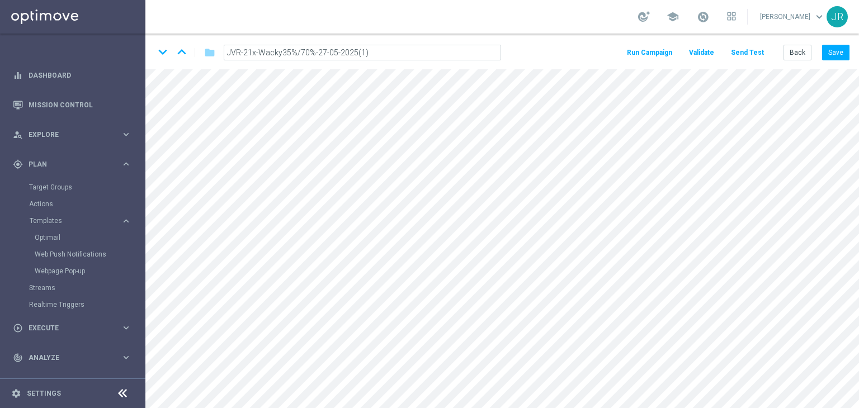
click at [384, 49] on input "JVR-21x-Wacky35%/70%-27-05-2025(1)" at bounding box center [363, 53] width 278 height 16
type input "JVR-21x-Wacky35%/70%-27-05-2025"
click at [834, 51] on button "Save" at bounding box center [835, 53] width 27 height 16
click at [837, 60] on div "keyboard_arrow_down keyboard_arrow_up folder JVR-21x-Wacky35%/70%-27-05-2025 mo…" at bounding box center [502, 52] width 714 height 36
click at [410, 52] on icon "mode_edit" at bounding box center [411, 52] width 10 height 13
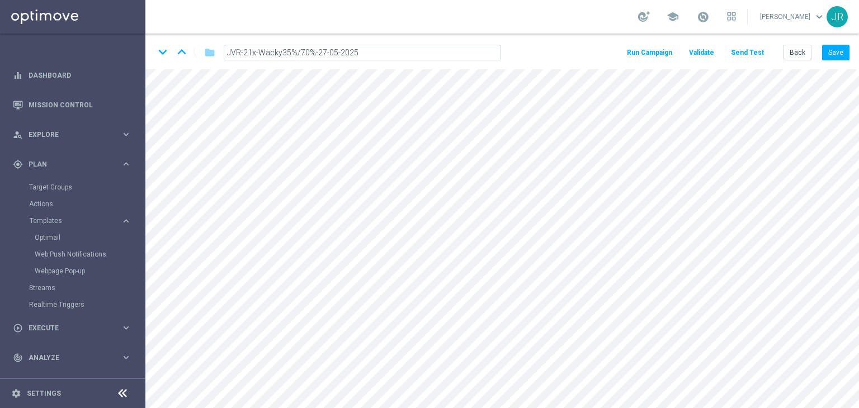
click at [332, 51] on input "JVR-21x-Wacky35%/70%-27-05-2025" at bounding box center [363, 53] width 278 height 16
click at [333, 53] on input "JVR-21x-Wacky35%/70%-27-05-2025" at bounding box center [363, 53] width 278 height 16
type input "JVR-21x-Wacky35%/70%-27-08-2025"
click at [832, 48] on button "Save" at bounding box center [835, 53] width 27 height 16
click at [408, 52] on icon "mode_edit" at bounding box center [411, 52] width 10 height 13
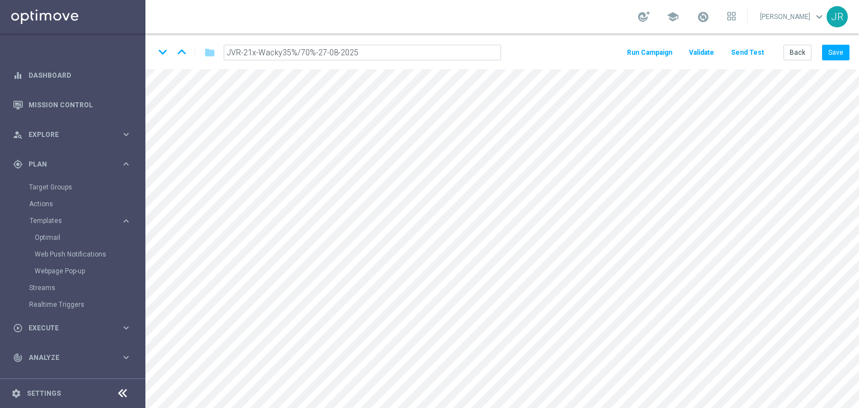
click at [264, 51] on input "JVR-21x-Wacky35%/70%-27-08-2025" at bounding box center [363, 53] width 278 height 16
click at [251, 53] on input "JVR-21x-Wacky35%/70%-27-08-2025" at bounding box center [363, 53] width 278 height 16
drag, startPoint x: 255, startPoint y: 52, endPoint x: 245, endPoint y: 53, distance: 10.1
click at [245, 53] on input "JVR-21x-Wacky35%/70%-27-08-2025" at bounding box center [363, 53] width 278 height 16
type input "JVR-21xWager-Wacky35%/70%-27-08-2025"
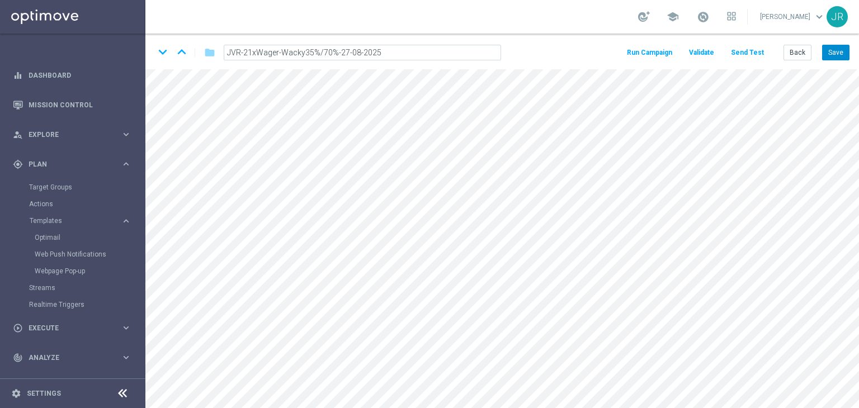
click at [845, 53] on button "Save" at bounding box center [835, 53] width 27 height 16
click at [837, 54] on button "Save" at bounding box center [835, 53] width 27 height 16
click at [442, 51] on icon "mode_edit" at bounding box center [441, 52] width 10 height 13
click at [377, 57] on input "JVR-21xWager-Wacky35%/70%-27-08-2025" at bounding box center [363, 53] width 278 height 16
drag, startPoint x: 382, startPoint y: 51, endPoint x: 203, endPoint y: 56, distance: 178.5
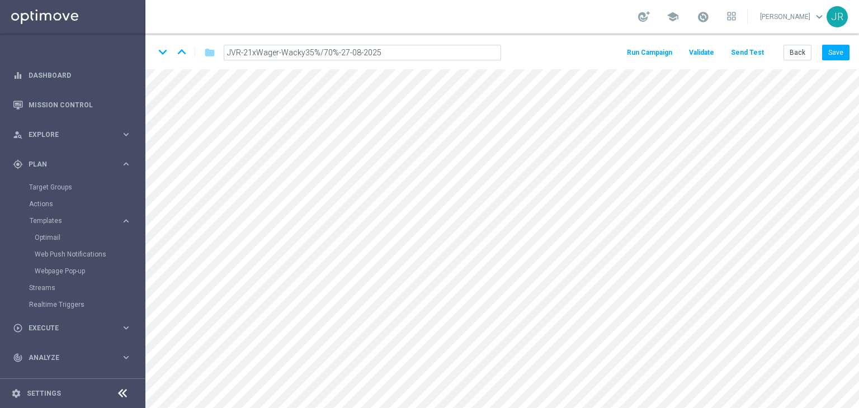
click at [203, 56] on div "keyboard_arrow_down keyboard_arrow_up folder JVR-21xWager-Wacky35%/70%-27-08-20…" at bounding box center [332, 53] width 356 height 18
click at [440, 50] on icon "mode_edit" at bounding box center [441, 52] width 10 height 13
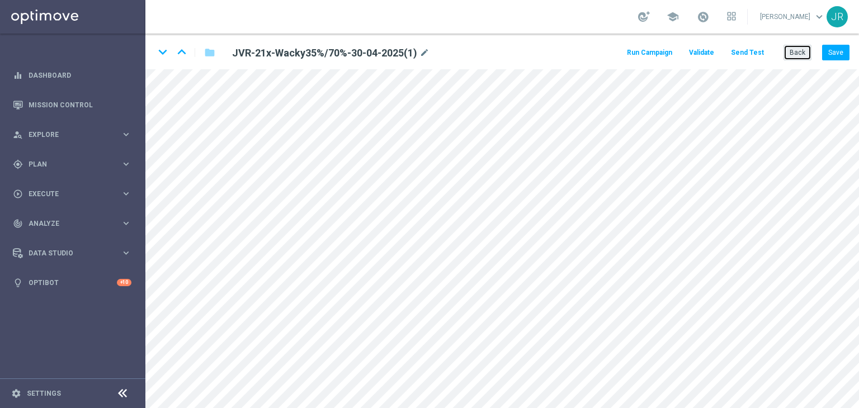
drag, startPoint x: 800, startPoint y: 57, endPoint x: 740, endPoint y: 59, distance: 59.9
click at [800, 57] on button "Back" at bounding box center [798, 53] width 28 height 16
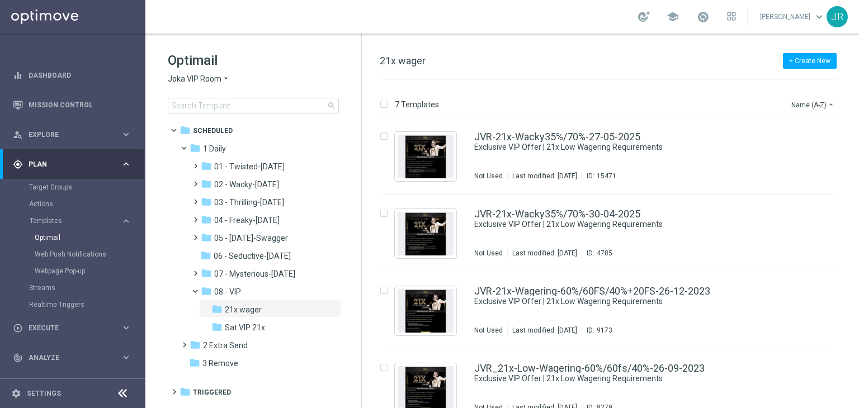
click at [179, 73] on div "Optimail Joka VIP Room arrow_drop_down × Joka VIP Room search" at bounding box center [265, 82] width 194 height 62
click at [180, 79] on span "Joka VIP Room" at bounding box center [195, 79] width 54 height 11
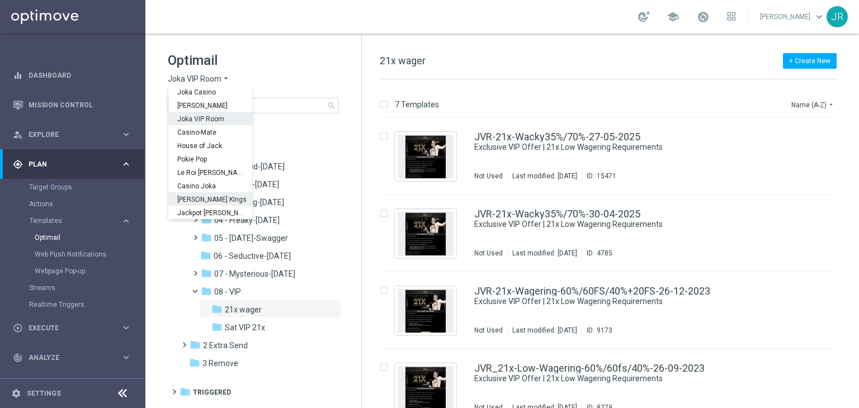
click at [0, 0] on span "[PERSON_NAME] Kings" at bounding box center [0, 0] width 0 height 0
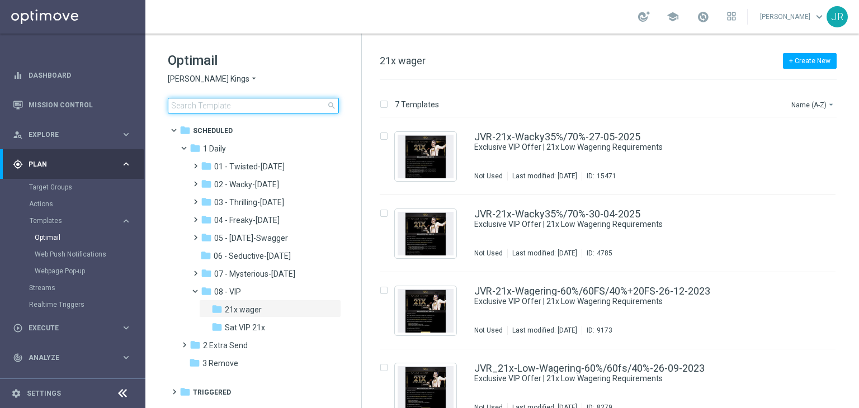
click at [185, 99] on input at bounding box center [253, 106] width 171 height 16
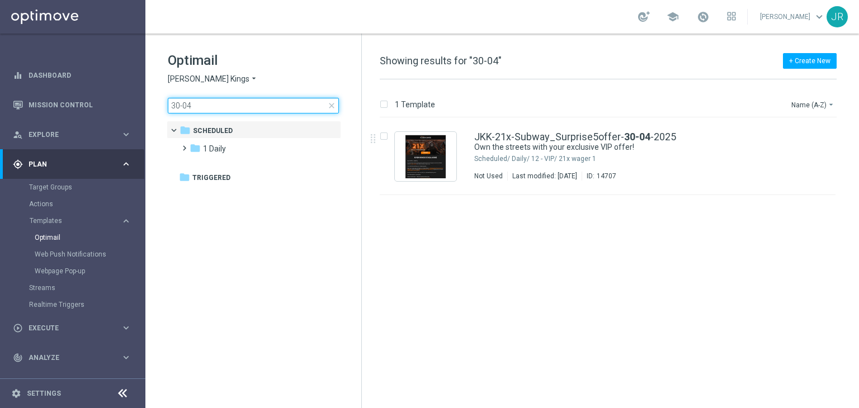
type input "30-04"
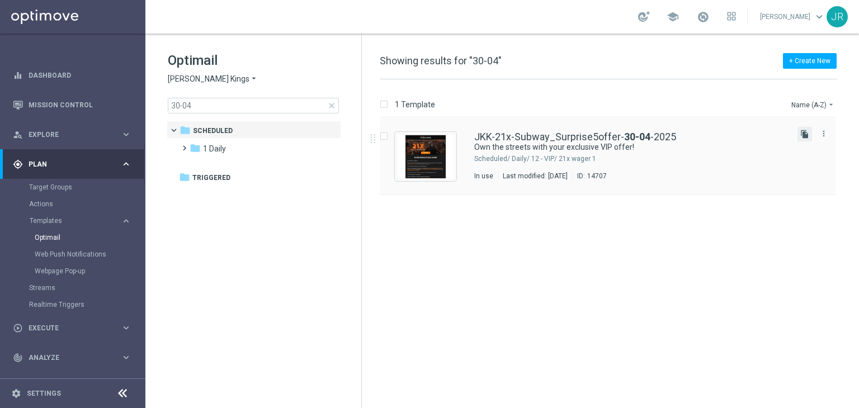
click at [803, 135] on icon "file_copy" at bounding box center [805, 134] width 9 height 9
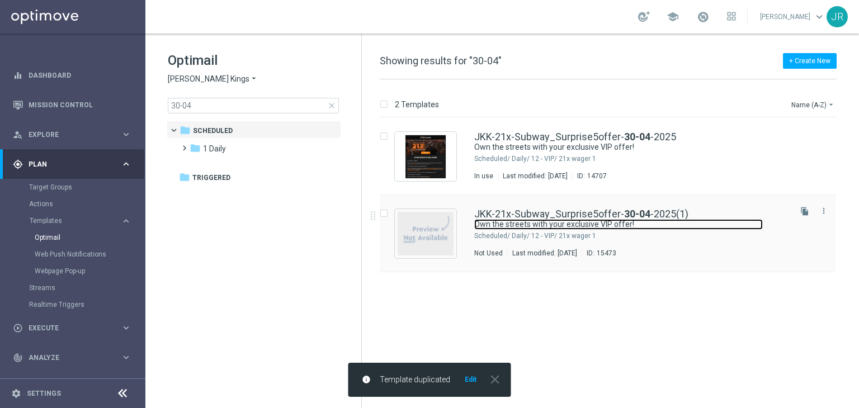
click at [541, 227] on link "Own the streets with your exclusive VIP offer!" at bounding box center [618, 224] width 289 height 11
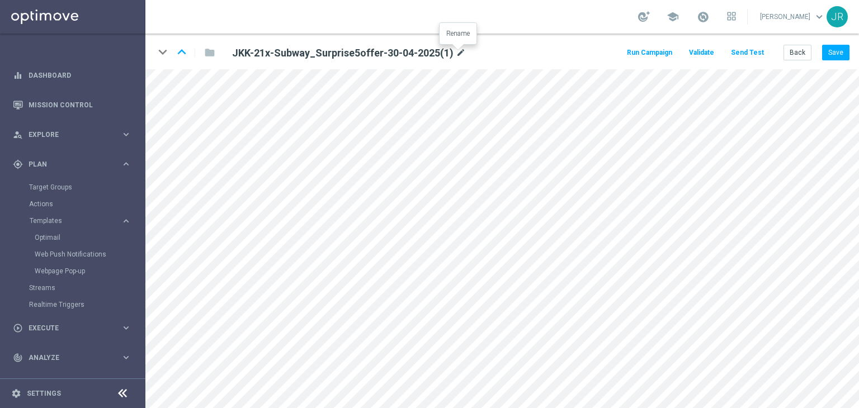
click at [456, 53] on icon "mode_edit" at bounding box center [461, 52] width 10 height 13
click at [335, 55] on input "JKK-21x-Subway_Surprise5offer-30-04-2025(1)" at bounding box center [363, 53] width 278 height 16
drag, startPoint x: 338, startPoint y: 55, endPoint x: 259, endPoint y: 46, distance: 79.3
click at [259, 46] on input "JKK-21x-Subway_Surprise5offer-30-04-2025(1)" at bounding box center [363, 53] width 278 height 16
drag, startPoint x: 300, startPoint y: 54, endPoint x: 293, endPoint y: 54, distance: 6.7
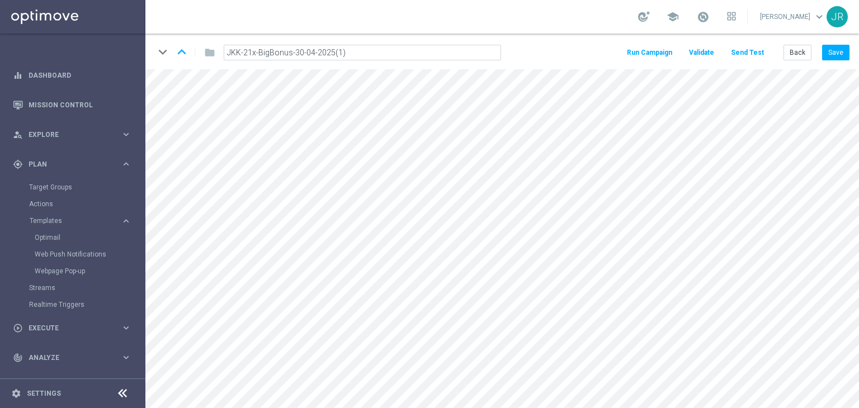
click at [293, 54] on input "JKK-21x-BigBonus-30-04-2025(1)" at bounding box center [363, 53] width 278 height 16
click at [309, 54] on input "JKK-21x-BigBonus-27-04-2025(1)" at bounding box center [363, 53] width 278 height 16
click at [347, 52] on input "JKK-21x-BigBonus-27-08-2025(1)" at bounding box center [363, 53] width 278 height 16
click at [291, 54] on input "JKK-21x-BigBonus-27-08-2025" at bounding box center [363, 53] width 278 height 16
click at [294, 54] on input "JKK-21x-BigBonus-27-08-2025" at bounding box center [363, 53] width 278 height 16
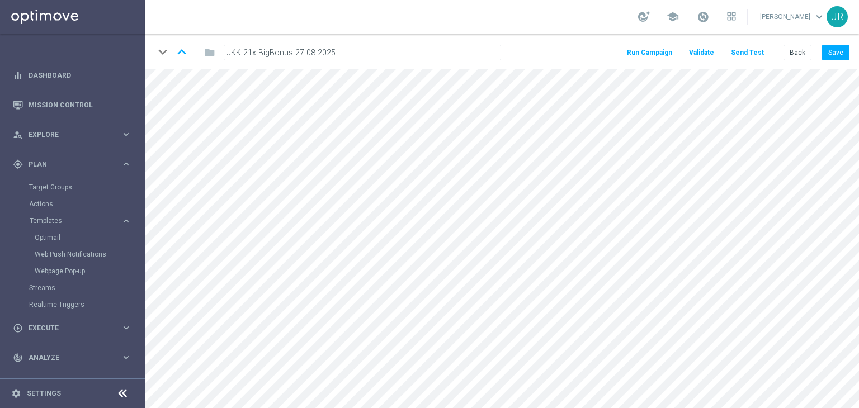
type input "JKK-21x-BigBonus-27-08-2025"
click at [384, 54] on icon "mode_edit" at bounding box center [382, 52] width 10 height 13
click at [293, 52] on input "JKK-21x-BigBonus-27-08-2025" at bounding box center [363, 53] width 278 height 16
type input "JKK-21x-BigBonus-Boulevard-27-08-2025"
click at [836, 56] on button "Save" at bounding box center [835, 53] width 27 height 16
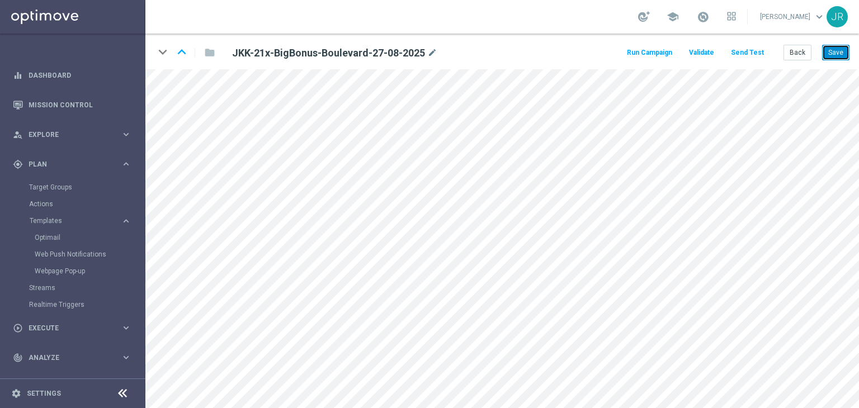
click at [847, 49] on button "Save" at bounding box center [835, 53] width 27 height 16
click at [828, 59] on button "Save" at bounding box center [835, 53] width 27 height 16
click at [432, 50] on icon "mode_edit" at bounding box center [432, 52] width 10 height 13
click at [257, 57] on input "JKK-21x-BigBonus-Boulevard-27-08-2025" at bounding box center [363, 53] width 278 height 16
click at [255, 55] on input "JKK-21x-BigBonus-Boulevard-27-08-2025" at bounding box center [363, 53] width 278 height 16
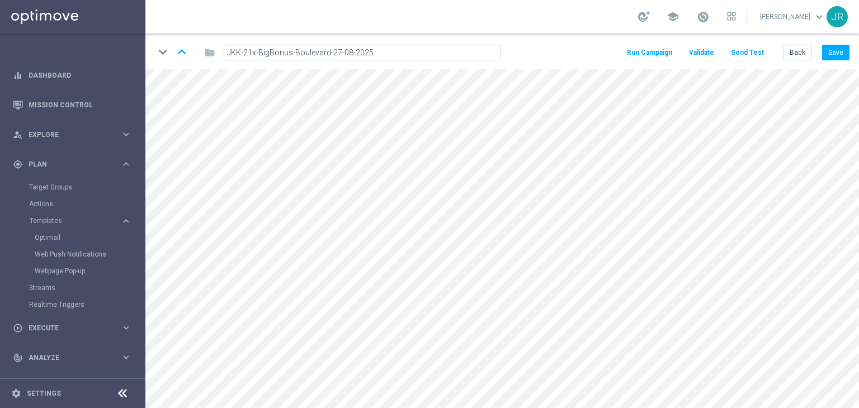
click at [257, 53] on input "JKK-21x-BigBonus-Boulevard-27-08-2025" at bounding box center [363, 53] width 278 height 16
click at [255, 53] on input "JKK-21x-BigBonus-Boulevard-27-08-2025" at bounding box center [363, 53] width 278 height 16
type input "JKK-21xWager-BigBonus-Boulevard-27-08-2025"
click at [846, 55] on button "Save" at bounding box center [835, 53] width 27 height 16
click at [461, 51] on icon "mode_edit" at bounding box center [462, 52] width 10 height 13
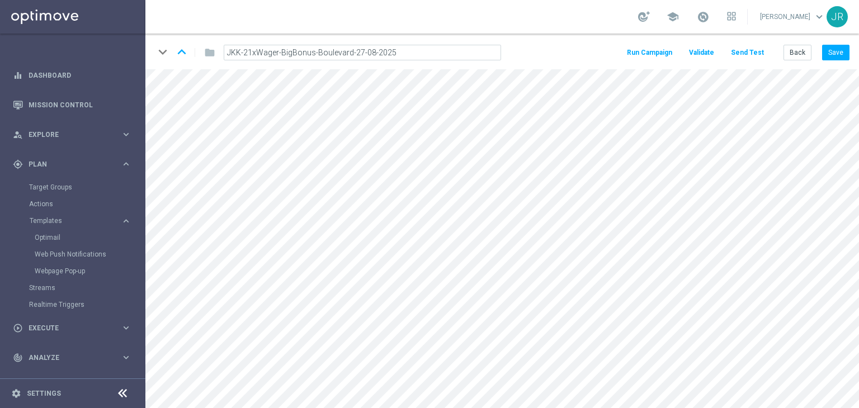
drag, startPoint x: 269, startPoint y: 52, endPoint x: 278, endPoint y: 52, distance: 9.0
click at [269, 52] on input "JKK-21xWager-BigBonus-Boulevard-27-08-2025" at bounding box center [363, 53] width 278 height 16
click at [279, 52] on input "JKK-21xWager-BigBonus-Boulevard-27-08-2025" at bounding box center [363, 53] width 278 height 16
click at [278, 52] on input "JKK-21xWager-BigBonus-Boulevard-27-08-2025" at bounding box center [363, 53] width 278 height 16
drag, startPoint x: 278, startPoint y: 52, endPoint x: 244, endPoint y: 53, distance: 33.6
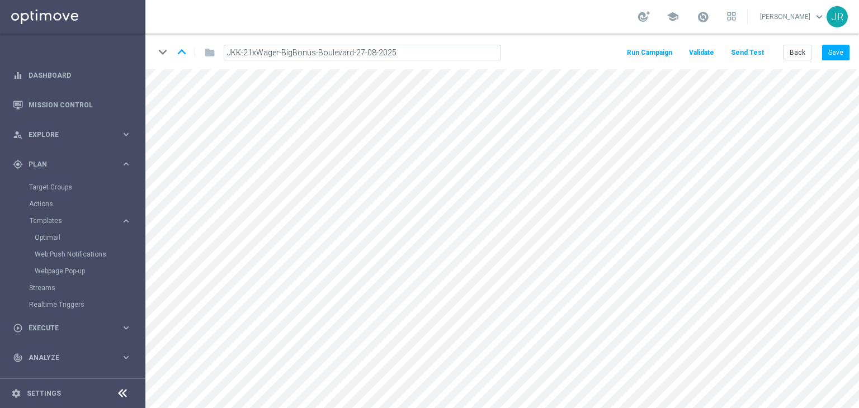
click at [244, 53] on input "JKK-21xWager-BigBonus-Boulevard-27-08-2025" at bounding box center [363, 53] width 278 height 16
click at [827, 49] on button "Save" at bounding box center [835, 53] width 27 height 16
click at [830, 58] on button "Save" at bounding box center [835, 53] width 27 height 16
click at [462, 47] on icon "mode_edit" at bounding box center [462, 52] width 10 height 13
click at [421, 48] on input "JKK-21xWager-BigBonus-Boulevard-27-08-2025" at bounding box center [363, 53] width 278 height 16
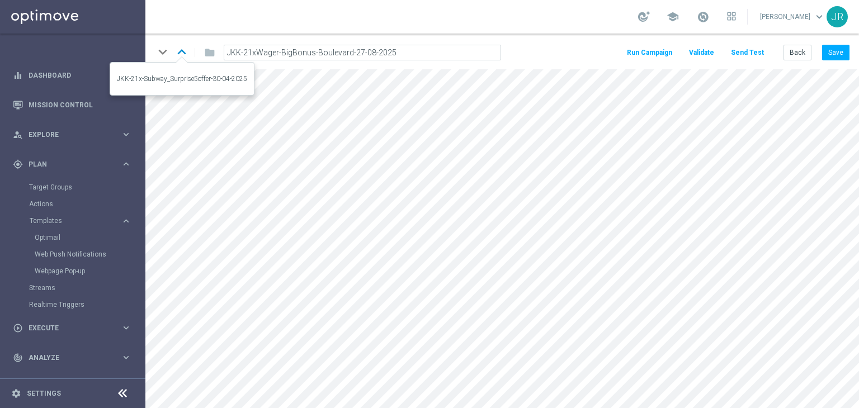
drag, startPoint x: 414, startPoint y: 50, endPoint x: 173, endPoint y: 50, distance: 241.1
click at [173, 50] on div "keyboard_arrow_down keyboard_arrow_up folder JKK-21xWager-BigBonus-Boulevard-27…" at bounding box center [332, 53] width 356 height 18
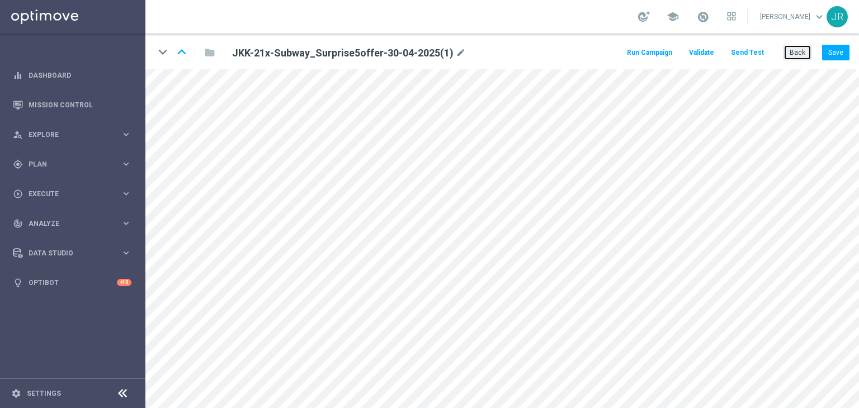
click at [810, 54] on button "Back" at bounding box center [798, 53] width 28 height 16
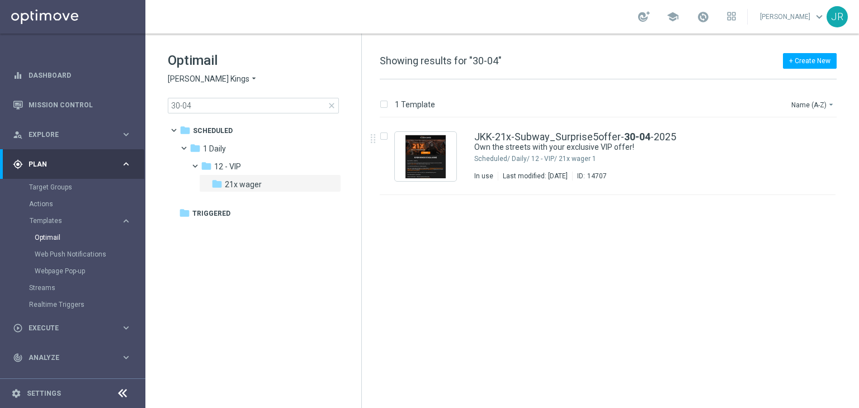
click at [184, 81] on span "[PERSON_NAME] Kings" at bounding box center [209, 79] width 82 height 11
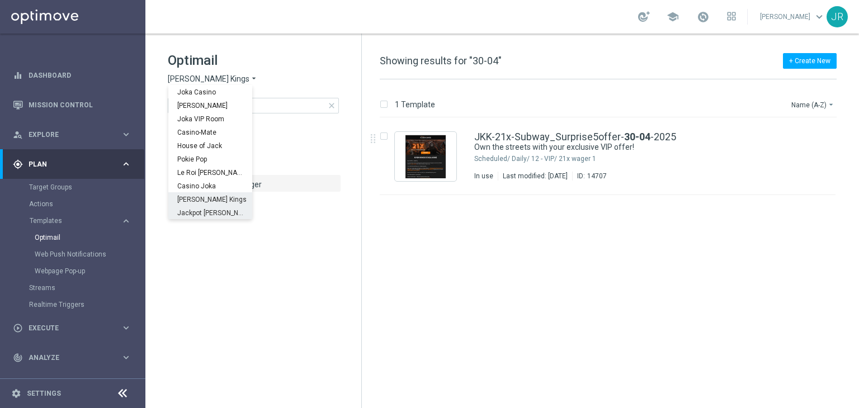
click at [0, 0] on span "Jackpot [PERSON_NAME]" at bounding box center [0, 0] width 0 height 0
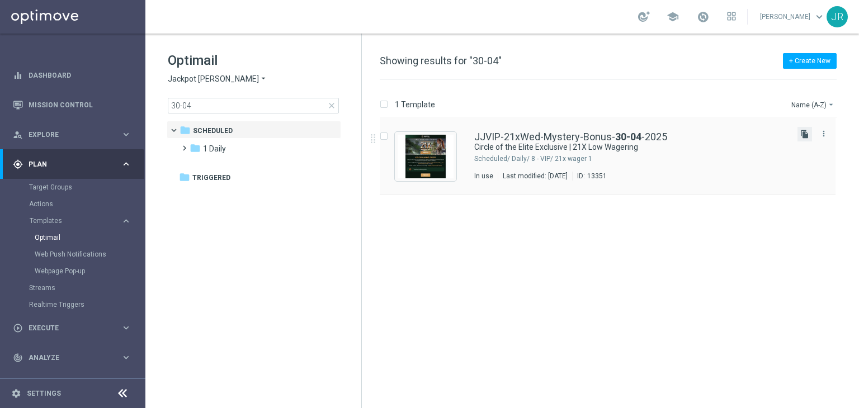
click at [805, 137] on icon "file_copy" at bounding box center [805, 134] width 9 height 9
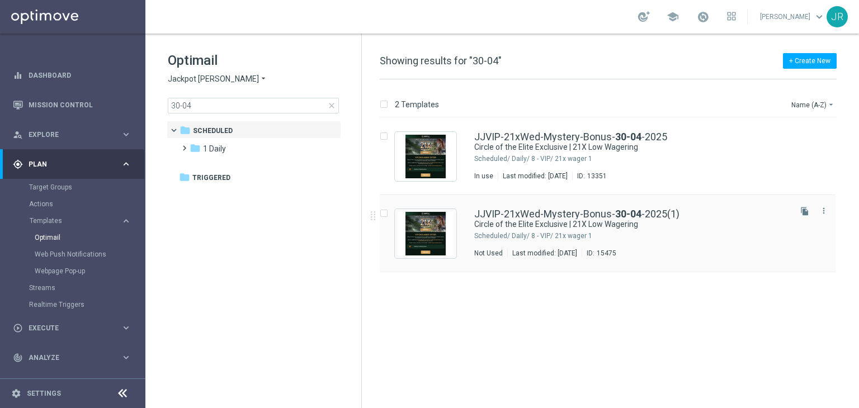
click at [587, 238] on div "1 Daily/ 8 - VIP/ 21x wager" at bounding box center [650, 236] width 277 height 9
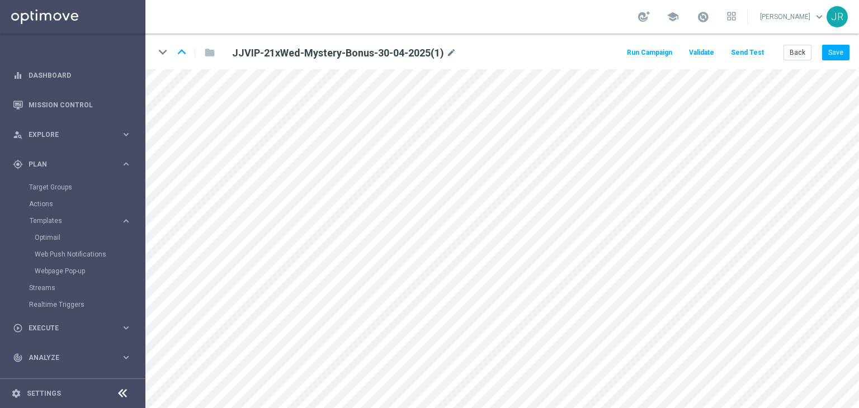
click at [284, 50] on h2 "JJVIP-21xWed-Mystery-Bonus-30-04-2025(1)" at bounding box center [338, 52] width 212 height 13
click at [281, 51] on h2 "JJVIP-21xWed-Mystery-Bonus-30-04-2025(1)" at bounding box center [338, 52] width 212 height 13
click at [449, 50] on icon "mode_edit" at bounding box center [451, 52] width 10 height 13
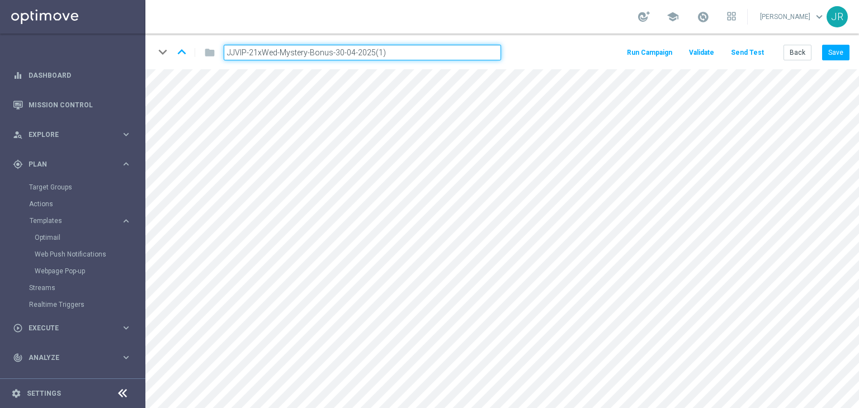
click at [264, 52] on input "JJVIP-21xWed-Mystery-Bonus-30-04-2025(1)" at bounding box center [363, 53] width 278 height 16
type input "JJVIP-21xWed-Mystery-Bonus-30-04-2025(1)"
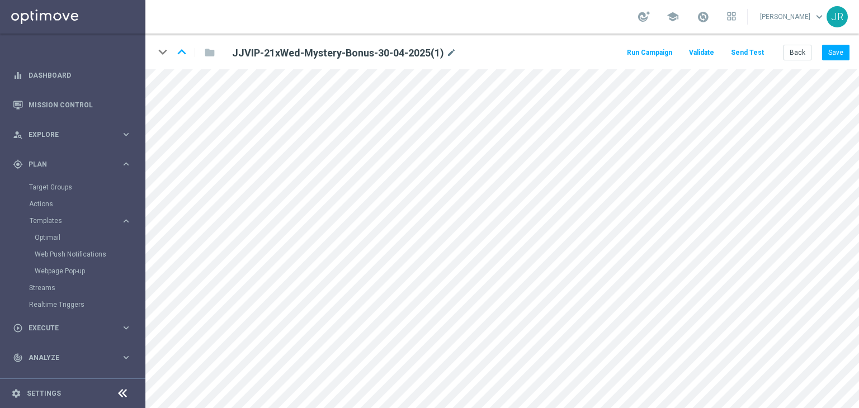
drag, startPoint x: 448, startPoint y: 53, endPoint x: 417, endPoint y: 63, distance: 32.4
click at [448, 53] on icon "mode_edit" at bounding box center [451, 52] width 10 height 13
click at [274, 53] on input "JJVIP-21xWed-Mystery-Bonus-30-04-2025(1)" at bounding box center [363, 53] width 278 height 16
click at [277, 53] on input "JJVIP-21xWed-Mystery-Bonus-30-04-2025(1)" at bounding box center [363, 53] width 278 height 16
click at [264, 53] on input "JJVIP-21xWed-Mystery-Bonus-30-04-2025(1)" at bounding box center [363, 53] width 278 height 16
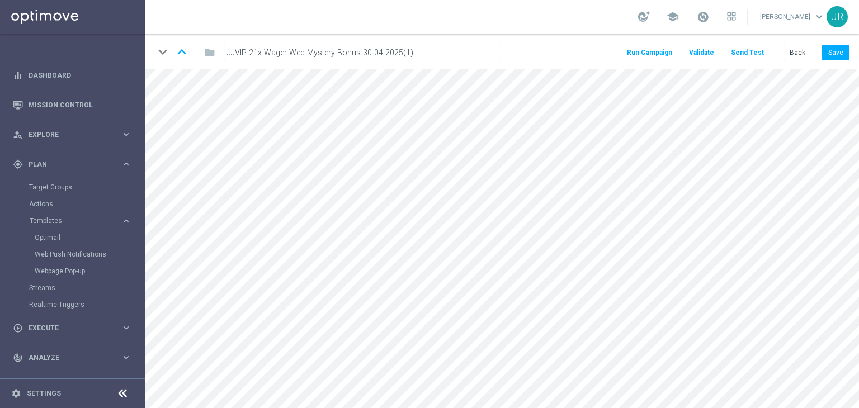
drag, startPoint x: 368, startPoint y: 54, endPoint x: 361, endPoint y: 54, distance: 6.7
click at [361, 54] on input "JJVIP-21x-Wager-Wed-Mystery-Bonus-30-04-2025(1)" at bounding box center [363, 53] width 278 height 16
click at [376, 54] on input "JJVIP-21x-Wager-Wed-Mystery-Bonus-27-04-2025(1)" at bounding box center [363, 53] width 278 height 16
click at [412, 52] on input "JJVIP-21x-Wager-Wed-Mystery-Bonus-27-08-2025(1)" at bounding box center [363, 53] width 278 height 16
click at [359, 54] on input "JJVIP-21x-Wager-Wed-Mystery-Bonus-27-08-2025" at bounding box center [363, 53] width 278 height 16
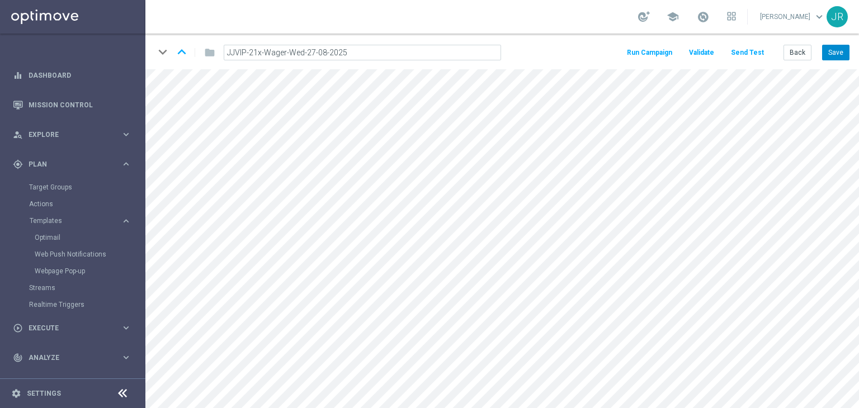
type input "JJVIP-21x-Wager-Wed-27-08-2025"
drag, startPoint x: 834, startPoint y: 53, endPoint x: 656, endPoint y: 54, distance: 177.4
click at [834, 53] on button "Save" at bounding box center [835, 53] width 27 height 16
click at [397, 55] on icon "mode_edit" at bounding box center [402, 52] width 10 height 13
click at [288, 52] on input "JJVIP-21x-Wager-Wed-27-08-2025" at bounding box center [363, 53] width 278 height 16
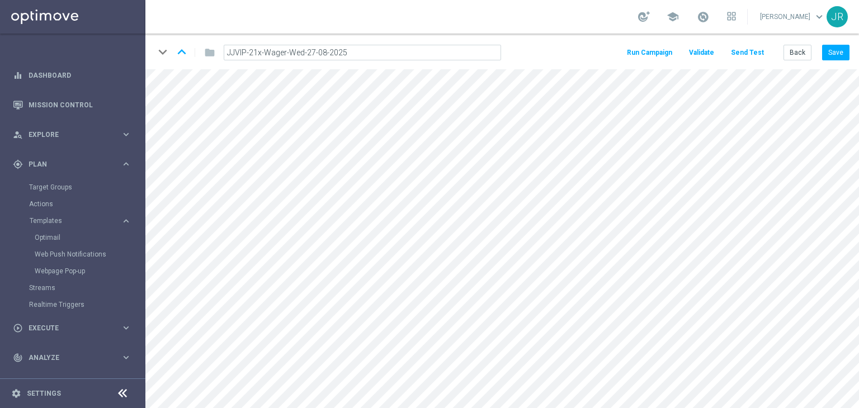
drag, startPoint x: 302, startPoint y: 53, endPoint x: 289, endPoint y: 52, distance: 13.5
click at [289, 52] on input "JJVIP-21x-Wager-Wed-27-08-2025" at bounding box center [363, 53] width 278 height 16
type input "JJVIP-21x-Wager-Mystery-Bonus-27-08-2025"
click at [840, 57] on button "Save" at bounding box center [835, 53] width 27 height 16
click at [826, 50] on button "Save" at bounding box center [835, 53] width 27 height 16
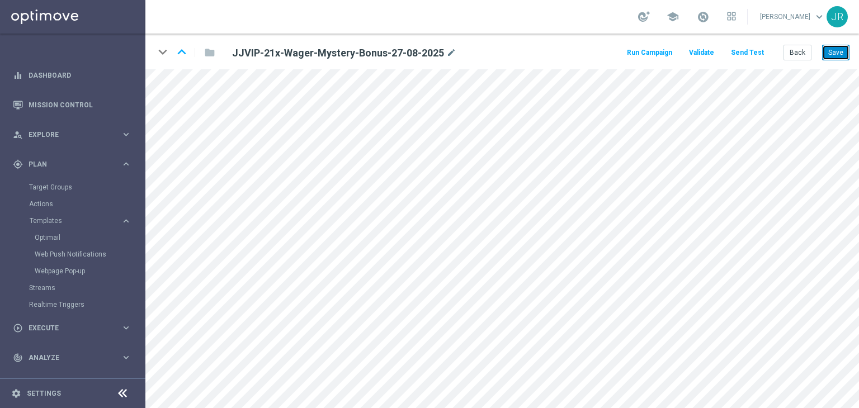
click at [846, 52] on button "Save" at bounding box center [835, 53] width 27 height 16
click at [836, 55] on button "Save" at bounding box center [835, 53] width 27 height 16
click at [445, 48] on div "JJVIP-21x-Wager-Mystery-Bonus-27-08-2025 mode_edit" at bounding box center [344, 52] width 224 height 13
click at [450, 52] on icon "mode_edit" at bounding box center [451, 52] width 10 height 13
click at [416, 50] on input "JJVIP-21x-Wager-Mystery-Bonus-27-08-2025" at bounding box center [363, 53] width 278 height 16
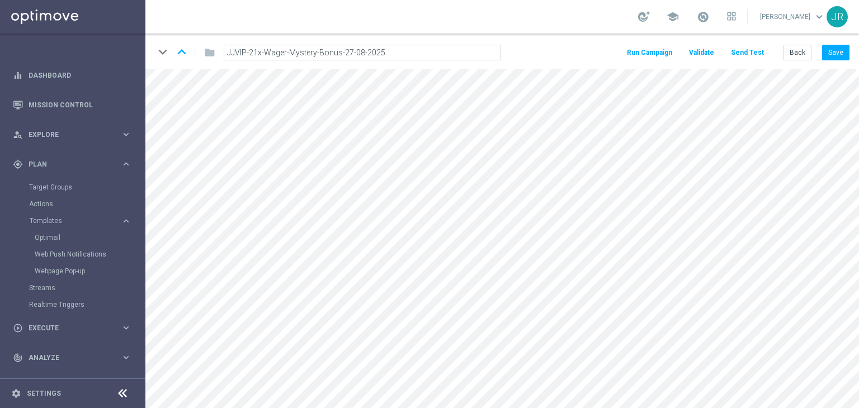
drag, startPoint x: 416, startPoint y: 50, endPoint x: 228, endPoint y: 43, distance: 187.6
click at [228, 43] on div "keyboard_arrow_down keyboard_arrow_up folder JJVIP-21x-Wager-Mystery-Bonus-27-0…" at bounding box center [502, 52] width 714 height 36
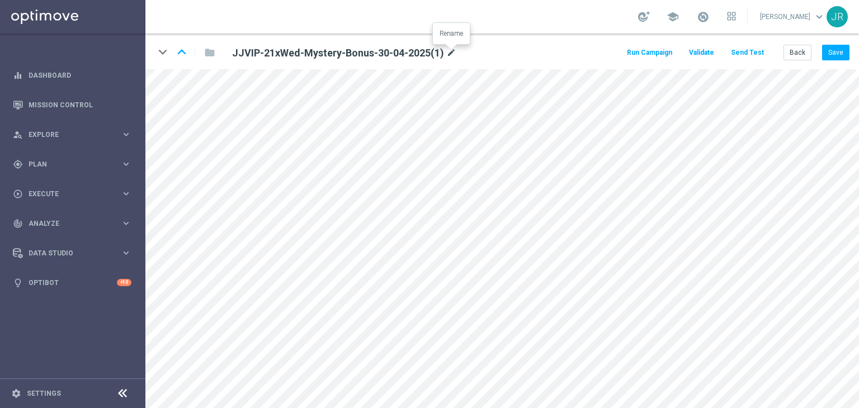
click at [450, 54] on icon "mode_edit" at bounding box center [451, 52] width 10 height 13
click at [307, 53] on input "JJVIP-21xWed-Mystery-Bonus-30-04-2025(1)" at bounding box center [363, 53] width 278 height 16
click at [329, 53] on input "JJVIP-21xWed-Mystery-Bonus-30-04-2025(1)" at bounding box center [363, 53] width 278 height 16
click at [331, 53] on input "JJVIP-21xWed-Mystery-Bonus-30-04-2025(1)" at bounding box center [363, 53] width 278 height 16
drag, startPoint x: 330, startPoint y: 54, endPoint x: 280, endPoint y: 51, distance: 49.8
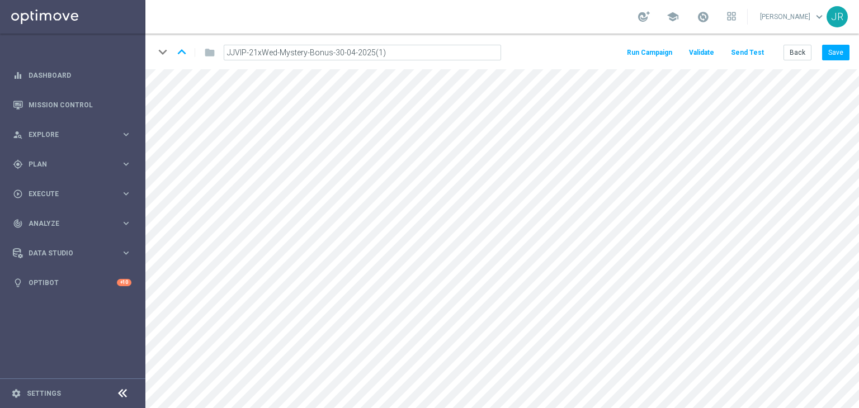
click at [280, 51] on input "JJVIP-21xWed-Mystery-Bonus-30-04-2025(1)" at bounding box center [363, 53] width 278 height 16
drag, startPoint x: 800, startPoint y: 57, endPoint x: 708, endPoint y: 52, distance: 91.9
click at [800, 56] on button "Back" at bounding box center [798, 53] width 28 height 16
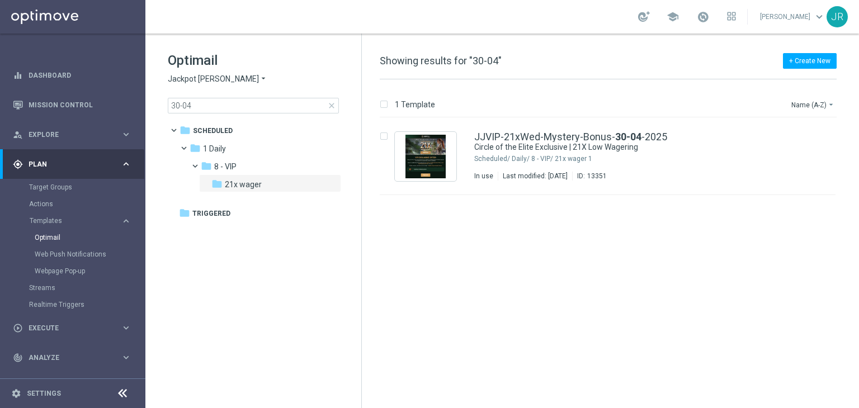
click at [189, 83] on span "Jackpot [PERSON_NAME]" at bounding box center [213, 79] width 91 height 11
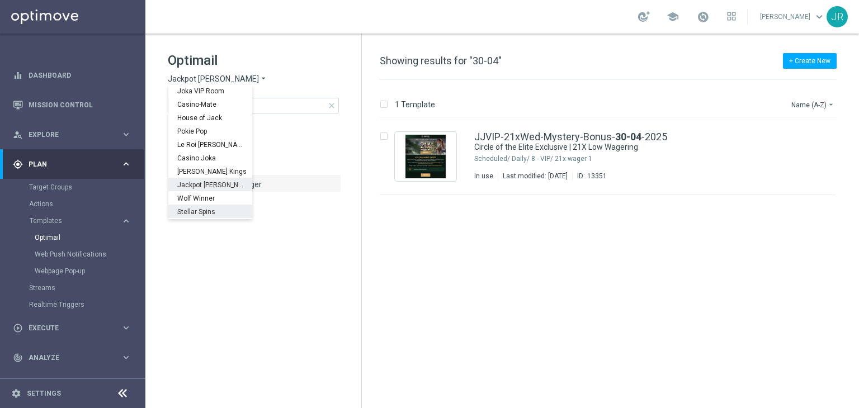
scroll to position [40, 0]
click at [0, 0] on span "Wolf Winner" at bounding box center [0, 0] width 0 height 0
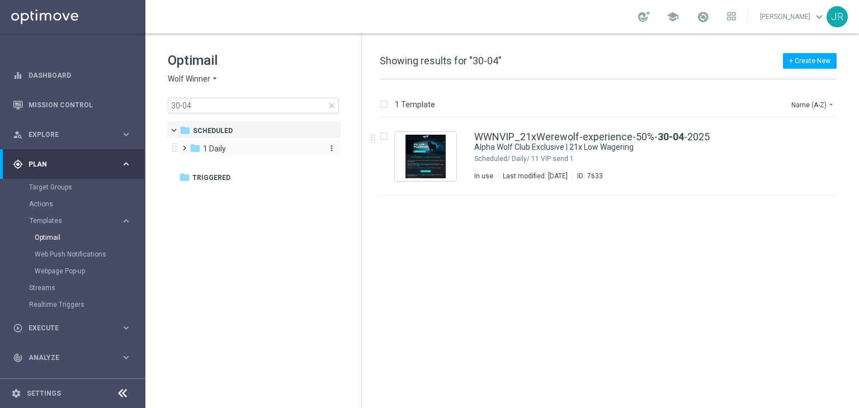
click at [205, 144] on span "1 Daily" at bounding box center [214, 149] width 23 height 10
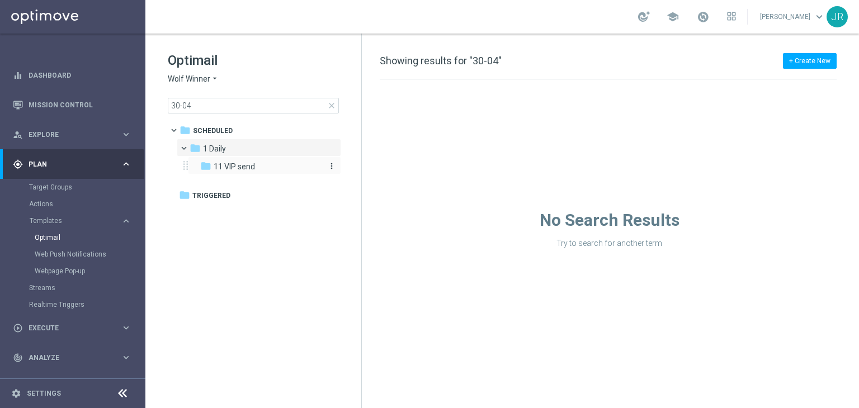
click at [228, 164] on span "11 VIP send" at bounding box center [234, 167] width 41 height 10
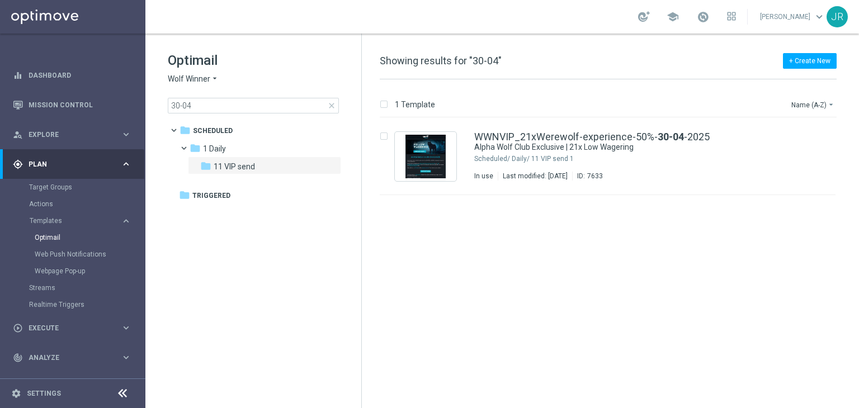
click at [333, 106] on span "close" at bounding box center [331, 105] width 9 height 9
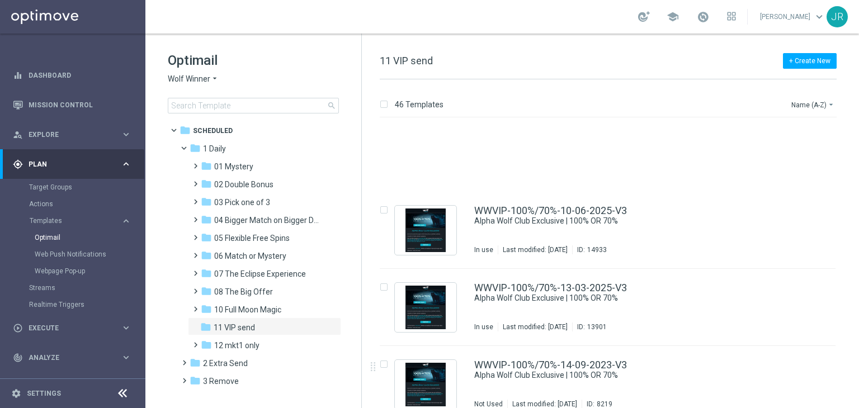
scroll to position [2954, 0]
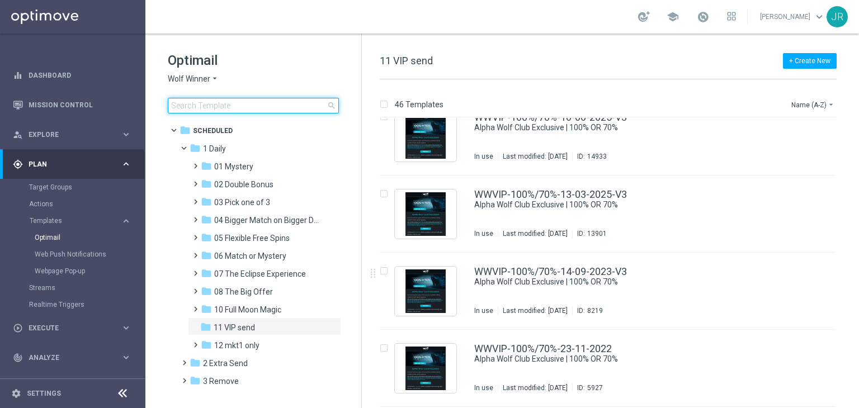
drag, startPoint x: 551, startPoint y: 278, endPoint x: 215, endPoint y: 103, distance: 378.1
click at [215, 103] on input at bounding box center [253, 106] width 171 height 16
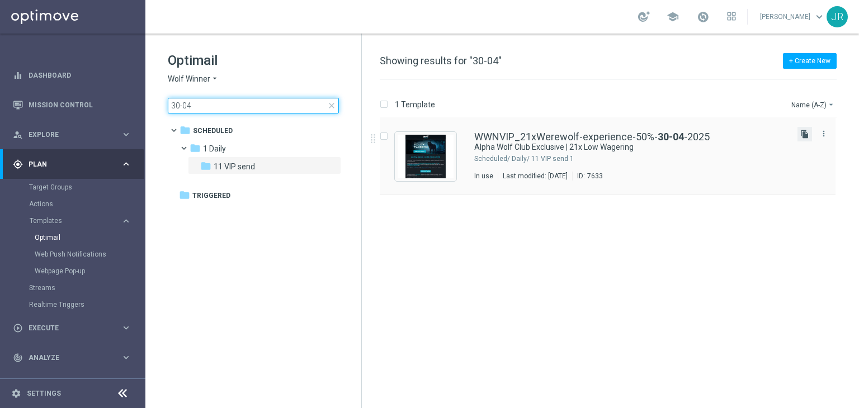
type input "30-04"
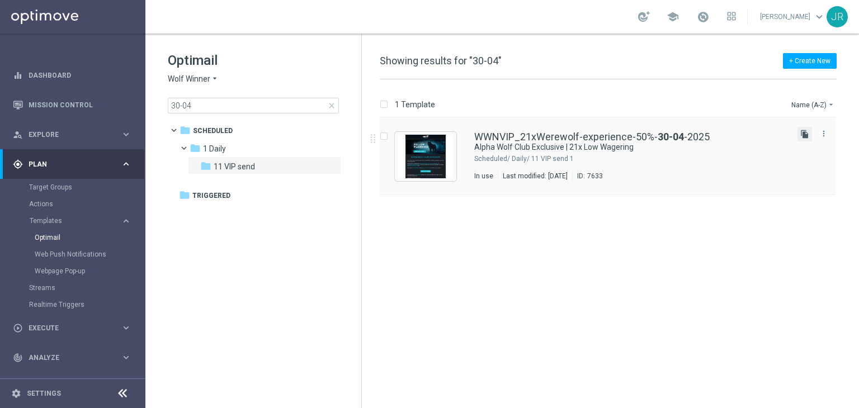
click at [802, 137] on icon "file_copy" at bounding box center [805, 134] width 9 height 9
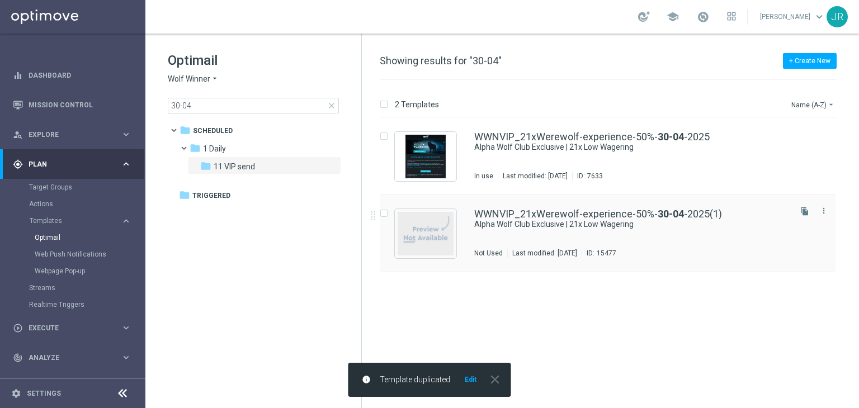
click at [492, 237] on div "WWNVIP_21xWerewolf-experience-50%- [DATE](1) Alpha Wolf Club Exclusive | 21x Lo…" at bounding box center [631, 233] width 314 height 49
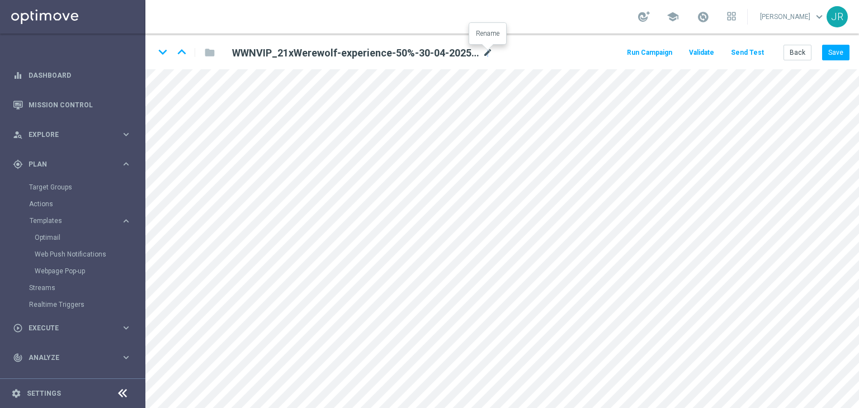
click at [488, 55] on icon "mode_edit" at bounding box center [488, 52] width 10 height 13
click at [349, 52] on input "WWNVIP_21xWerewolf-experience-50%-30-04-2025(1)" at bounding box center [363, 53] width 278 height 16
click at [359, 53] on input "WWNVIP_21xWerewolf-experience-50%-30-04-2025(1)" at bounding box center [363, 53] width 278 height 16
drag, startPoint x: 360, startPoint y: 54, endPoint x: 276, endPoint y: 56, distance: 83.4
click at [276, 56] on input "WWNVIP_21xWerewolf-experience-50%-30-04-2025(1)" at bounding box center [363, 53] width 278 height 16
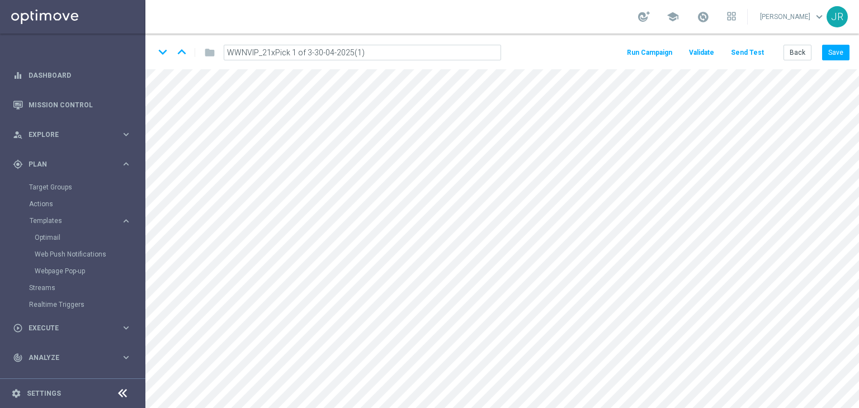
click at [274, 50] on input "WWNVIP_21xPick 1 of 3-30-04-2025(1)" at bounding box center [363, 53] width 278 height 16
click at [258, 55] on input "WWNVIP_21xWager-Pick 1 of 3-30-04-2025(1)" at bounding box center [363, 53] width 278 height 16
click at [261, 55] on input "WWNVIP_21xWager-Pick 1 of 3-30-04-2025(1)" at bounding box center [363, 53] width 278 height 16
click at [340, 55] on input "WWNVIP-21xWager-Pick 1 of 3-30-04-2025(1)" at bounding box center [363, 53] width 278 height 16
drag, startPoint x: 344, startPoint y: 57, endPoint x: 336, endPoint y: 57, distance: 8.4
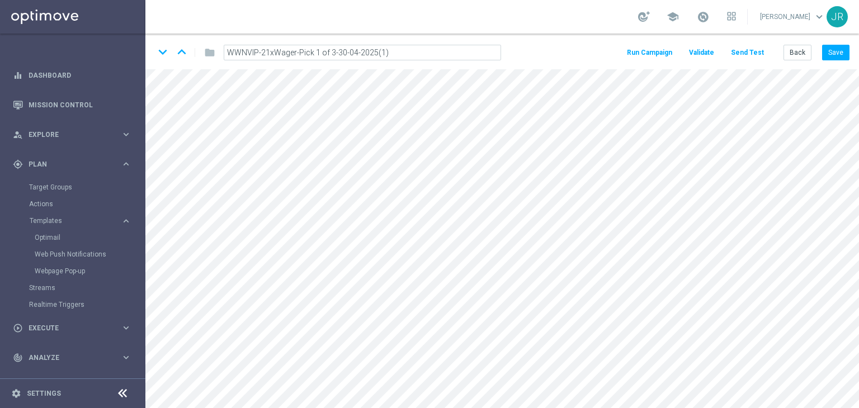
click at [336, 57] on input "WWNVIP-21xWager-Pick 1 of 3-30-04-2025(1)" at bounding box center [363, 53] width 278 height 16
click at [351, 53] on input "WWNVIP-21xWager-Pick 1 of 3-28-04-2025(1)" at bounding box center [363, 53] width 278 height 16
click at [383, 56] on input "WWNVIP-21xWager-Pick 1 of 3-28-05-2025(1)" at bounding box center [363, 53] width 278 height 16
click at [327, 53] on input "WWNVIP-21xWager-Pick 1 of 3-28-05-2025" at bounding box center [363, 53] width 278 height 16
click at [331, 53] on input "WWNVIP-21xWager-Pick 1 of 3-28-05-2025" at bounding box center [363, 53] width 278 height 16
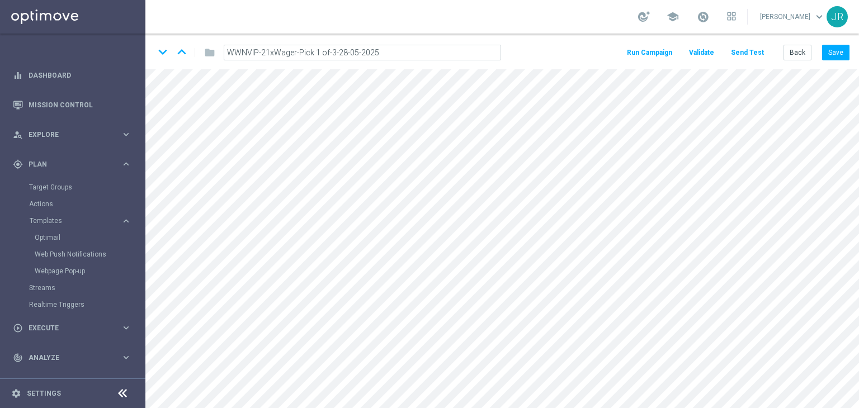
click at [322, 54] on input "WWNVIP-21xWager-Pick 1 of-3-28-05-2025" at bounding box center [363, 53] width 278 height 16
click at [314, 53] on input "WWNVIP-21xWager-Pick 1-of-3-28-05-2025" at bounding box center [363, 53] width 278 height 16
click at [396, 55] on input "WWNVIP-21xWager-Pick-1-of-3-28-05-2025" at bounding box center [363, 53] width 278 height 16
type input "WWNVIP-21xWager-Pick-1-of-3-28-05-2025"
click at [830, 54] on button "Save" at bounding box center [835, 53] width 27 height 16
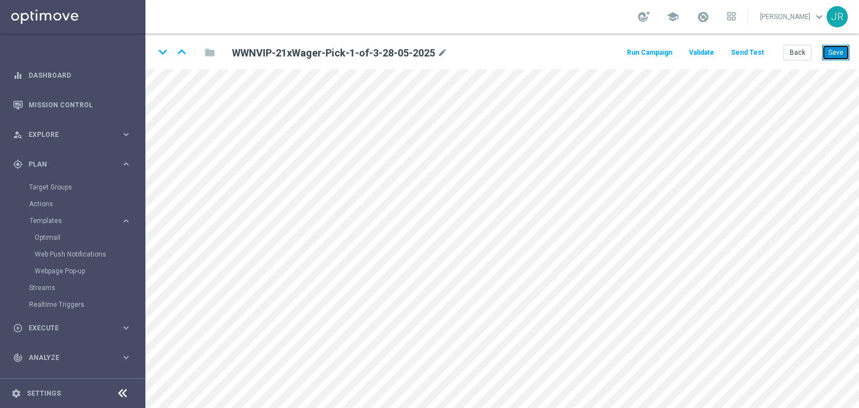
drag, startPoint x: 457, startPoint y: 1, endPoint x: 838, endPoint y: 54, distance: 385.3
click at [838, 54] on button "Save" at bounding box center [835, 53] width 27 height 16
click at [442, 55] on icon "mode_edit" at bounding box center [443, 52] width 10 height 13
click at [330, 53] on input "WWNVIP-21xWager-Pick-1-of-3-28-05-2025" at bounding box center [363, 53] width 278 height 16
click at [321, 54] on input "WWNVIP-21xWager-Pick-1-of3-28-05-2025" at bounding box center [363, 53] width 278 height 16
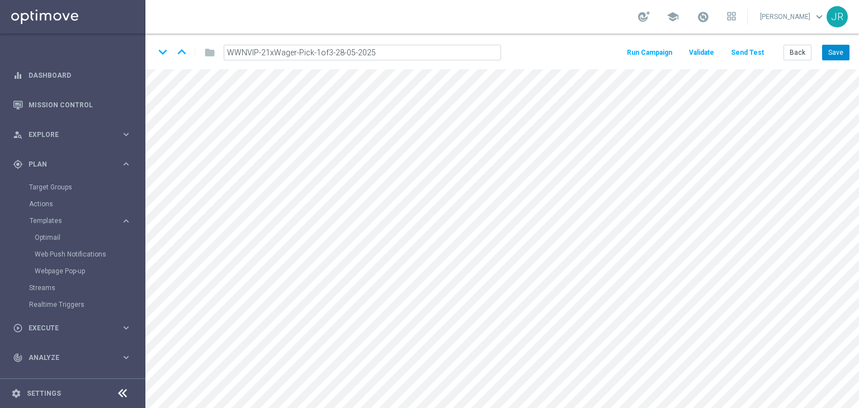
type input "WWNVIP-21xWager-Pick-1of3-28-05-2025"
click at [841, 50] on button "Save" at bounding box center [835, 53] width 27 height 16
click at [435, 54] on icon "mode_edit" at bounding box center [435, 52] width 10 height 13
click at [319, 54] on input "WWNVIP-21xWager-Pick-1of3-28-05-2025" at bounding box center [363, 53] width 278 height 16
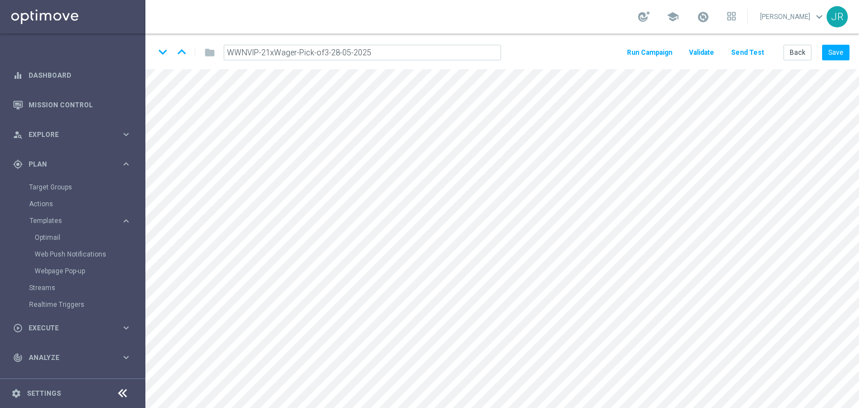
type input "WWNVIP-21xWager-Pick-1of3-28-05-2025"
click at [830, 52] on button "Save" at bounding box center [835, 53] width 27 height 16
click at [833, 54] on button "Save" at bounding box center [835, 53] width 27 height 16
drag, startPoint x: 439, startPoint y: 53, endPoint x: 344, endPoint y: 36, distance: 97.1
click at [439, 52] on icon "mode_edit" at bounding box center [435, 52] width 10 height 13
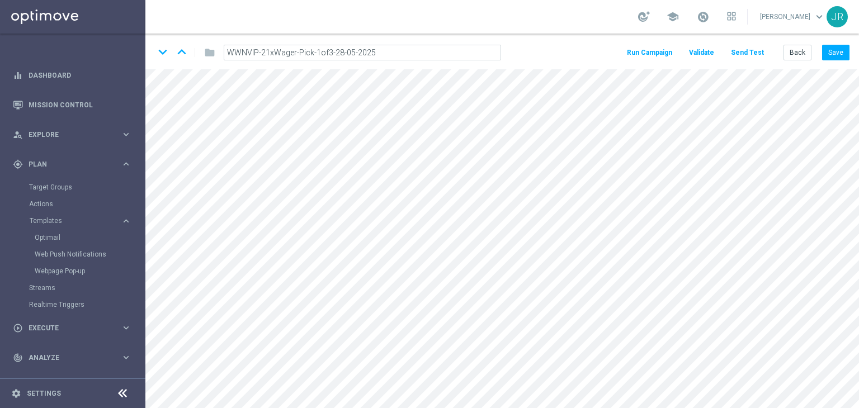
click at [394, 52] on input "WWNVIP-21xWager-Pick-1of3-28-05-2025" at bounding box center [363, 53] width 278 height 16
drag, startPoint x: 393, startPoint y: 51, endPoint x: 210, endPoint y: 51, distance: 183.5
click at [210, 51] on div "WWNVIP-21xWager-Pick-1of3-28-05-2025" at bounding box center [362, 53] width 311 height 16
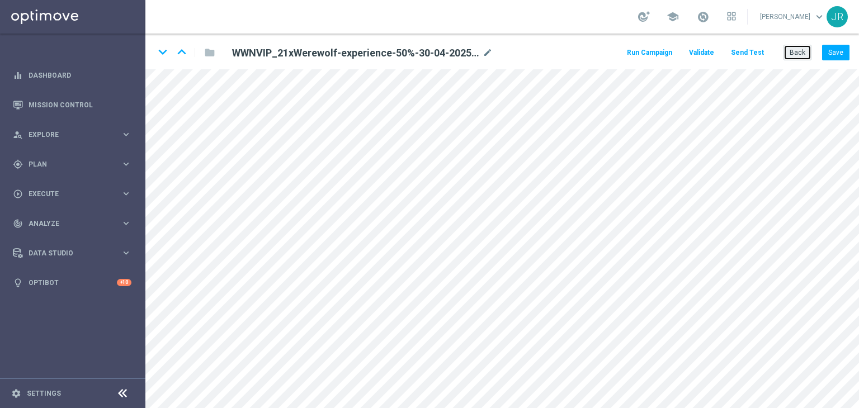
click at [805, 54] on button "Back" at bounding box center [798, 53] width 28 height 16
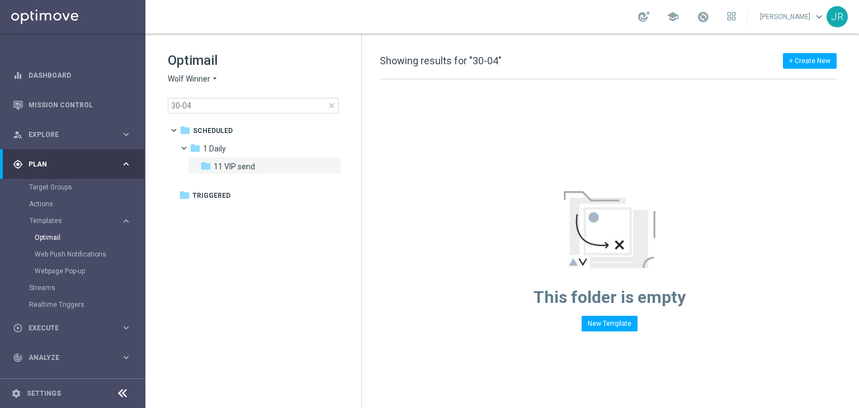
click at [191, 77] on span "Wolf Winner" at bounding box center [189, 79] width 43 height 11
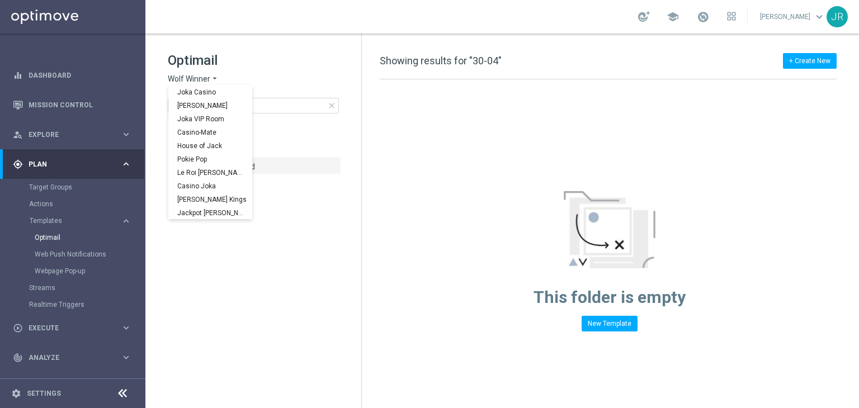
scroll to position [40, 0]
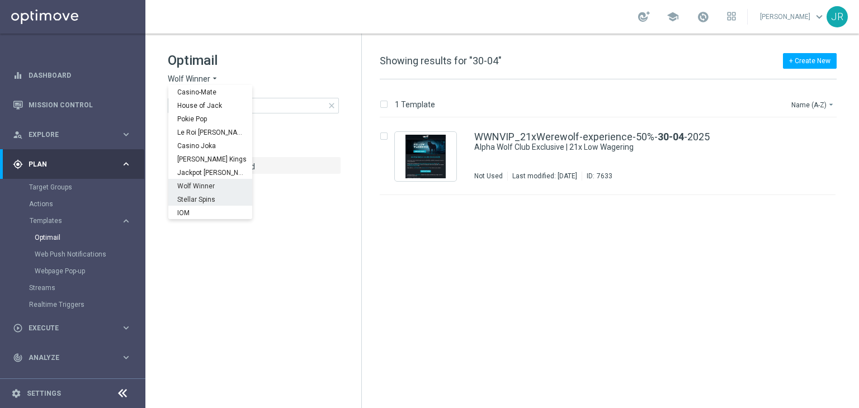
click at [0, 0] on span "Stellar Spins" at bounding box center [0, 0] width 0 height 0
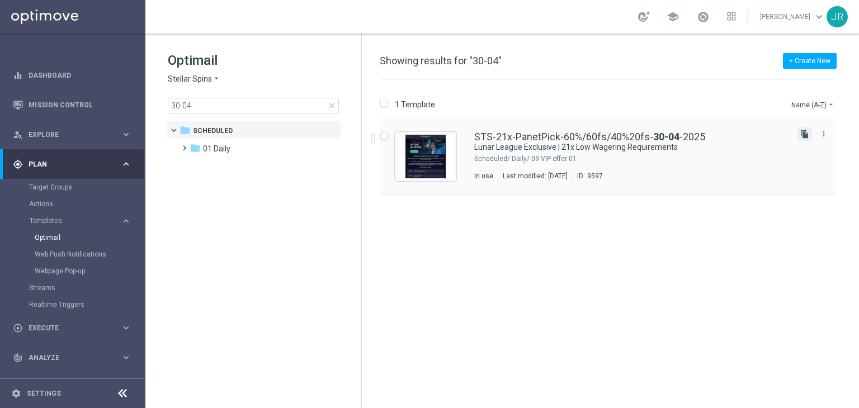
click at [806, 133] on icon "file_copy" at bounding box center [805, 134] width 9 height 9
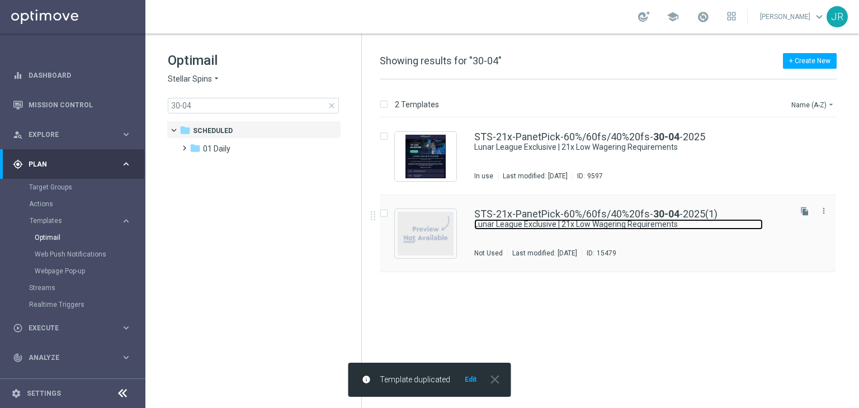
click at [553, 222] on link "Lunar League Exclusive | 21x Low Wagering Requirements" at bounding box center [618, 224] width 289 height 11
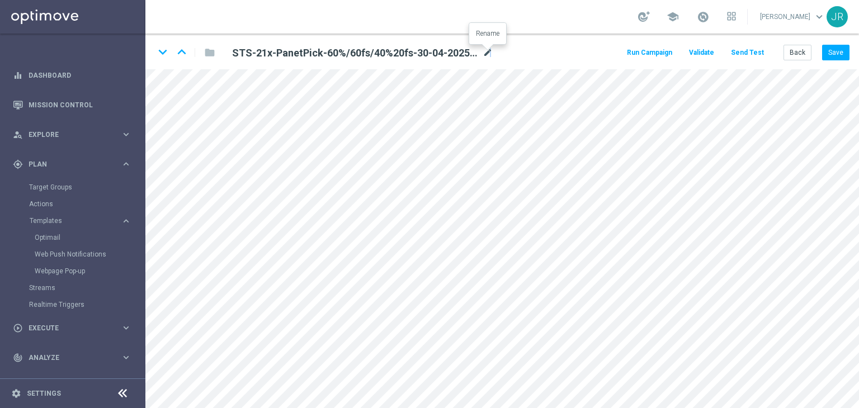
click at [491, 54] on icon "mode_edit" at bounding box center [488, 52] width 10 height 13
click at [371, 59] on input "STS-21x-PanetPick-60%/60fs/40%20fs-30-04-2025(1)" at bounding box center [363, 53] width 278 height 16
click at [375, 53] on input "STS-21x-PanetPick-60%/60fs/40%20fs-30-04-2025(1)" at bounding box center [363, 53] width 278 height 16
click at [371, 50] on input "STS-21x-PanetPick-60%/60fs/40%20fs-30-04-2025(1)" at bounding box center [363, 53] width 278 height 16
drag, startPoint x: 371, startPoint y: 51, endPoint x: 364, endPoint y: 53, distance: 7.5
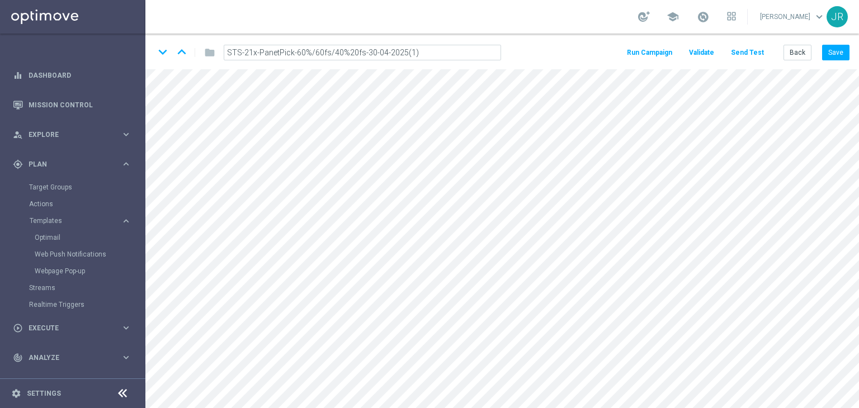
click at [364, 53] on input "STS-21x-PanetPick-60%/60fs/40%20fs-30-04-2025(1)" at bounding box center [363, 53] width 278 height 16
click at [379, 54] on input "STS-21x-PanetPick-60%/60fs/40%20fs-27-04-2025(1)" at bounding box center [363, 53] width 278 height 16
click at [416, 54] on input "STS-21x-PanetPick-60%/60fs/40%20fs-27-08-2025(1)" at bounding box center [363, 53] width 278 height 16
click at [243, 53] on input "STS-21x-PanetPick-60%/60fs/40%20fs-27-08-2025" at bounding box center [363, 53] width 278 height 16
click at [277, 55] on input "STS-VIP-21x-PanetPick-60%/60fs/40%20fs-27-08-2025" at bounding box center [363, 53] width 278 height 16
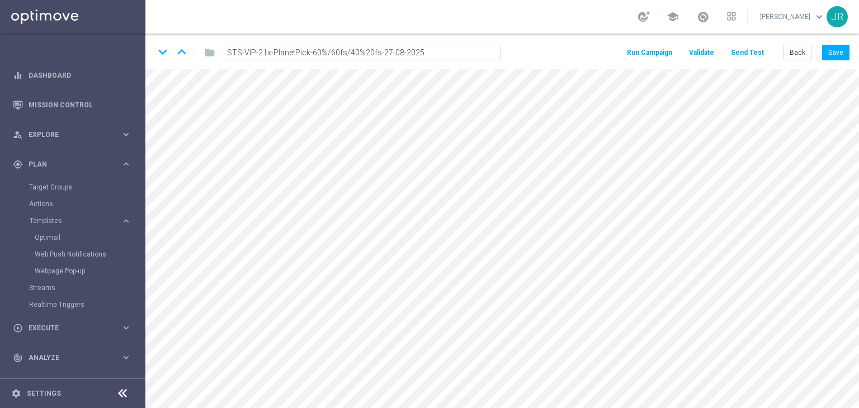
click at [430, 48] on input "STS-VIP-21x-PlanetPick-60%/60fs/40%20fs-27-08-2025" at bounding box center [363, 53] width 278 height 16
drag, startPoint x: 433, startPoint y: 47, endPoint x: 406, endPoint y: 58, distance: 29.6
click at [406, 58] on input "STS-VIP-21x-PlanetPick-60%/60fs/40%20fs-27-08-2025" at bounding box center [363, 53] width 278 height 16
type input "STS-VIP-21x-PlanetPick-60%/60fs/40%20fs-27-08-2025"
click at [845, 59] on button "Save" at bounding box center [835, 53] width 27 height 16
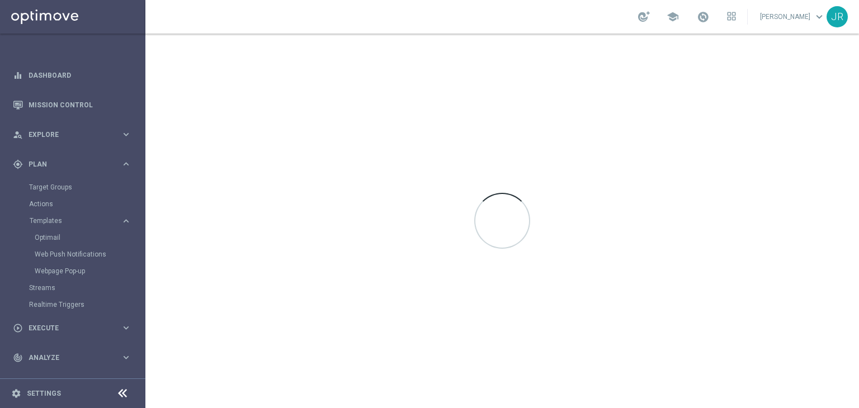
click at [844, 55] on div at bounding box center [502, 221] width 714 height 375
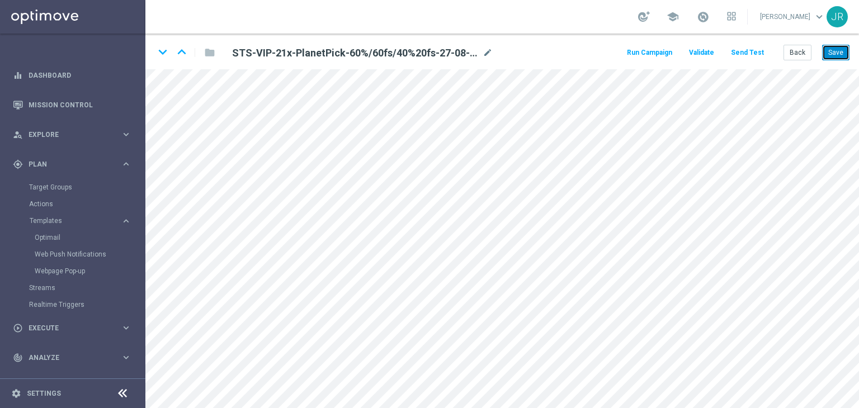
click at [840, 55] on button "Save" at bounding box center [835, 53] width 27 height 16
click at [487, 50] on icon "mode_edit" at bounding box center [488, 52] width 10 height 13
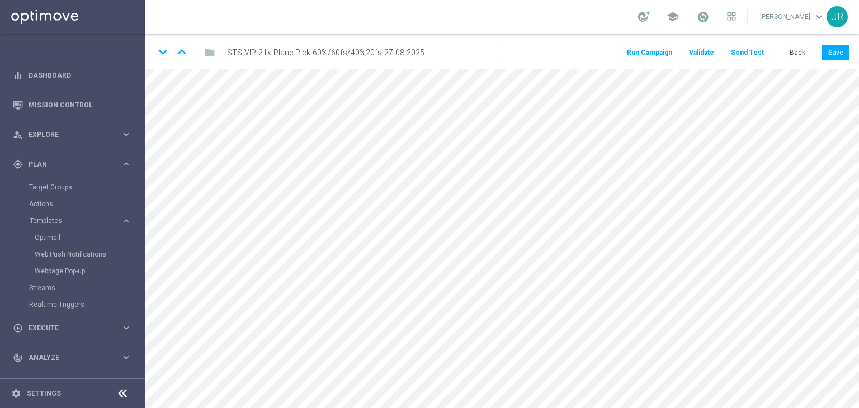
click at [452, 52] on input "STS-VIP-21x-PlanetPick-60%/60fs/40%20fs-27-08-2025" at bounding box center [363, 53] width 278 height 16
click at [449, 50] on input "STS-VIP-21x-PlanetPick-60%/60fs/40%20fs-27-08-2025" at bounding box center [363, 53] width 278 height 16
drag, startPoint x: 449, startPoint y: 50, endPoint x: 211, endPoint y: 40, distance: 238.6
click at [211, 40] on div "keyboard_arrow_down keyboard_arrow_up folder STS-VIP-21x-PlanetPick-60%/60fs/40…" at bounding box center [502, 52] width 714 height 36
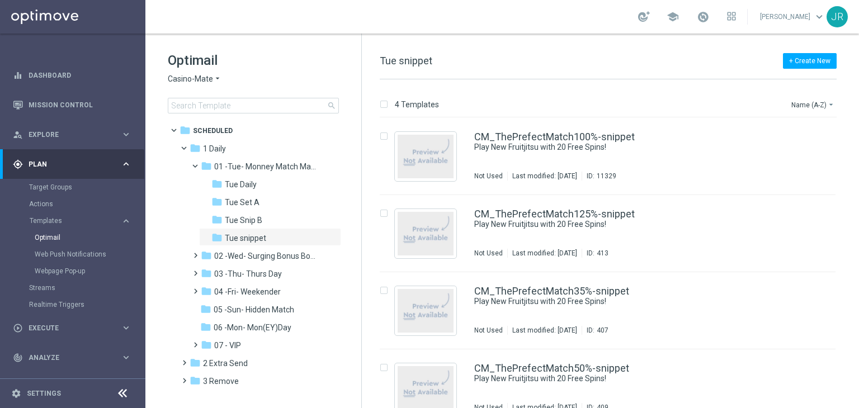
click at [201, 78] on span "Casino-Mate" at bounding box center [190, 79] width 45 height 11
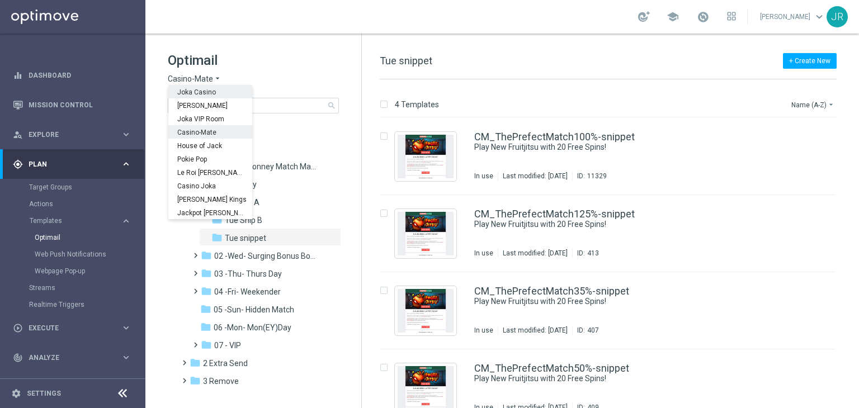
click at [0, 0] on span "Joka Casino" at bounding box center [0, 0] width 0 height 0
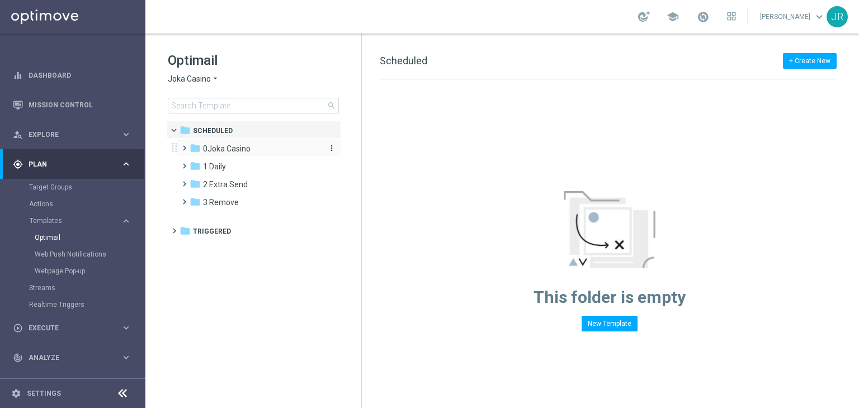
click at [212, 151] on span "0Joka Casino" at bounding box center [227, 149] width 48 height 10
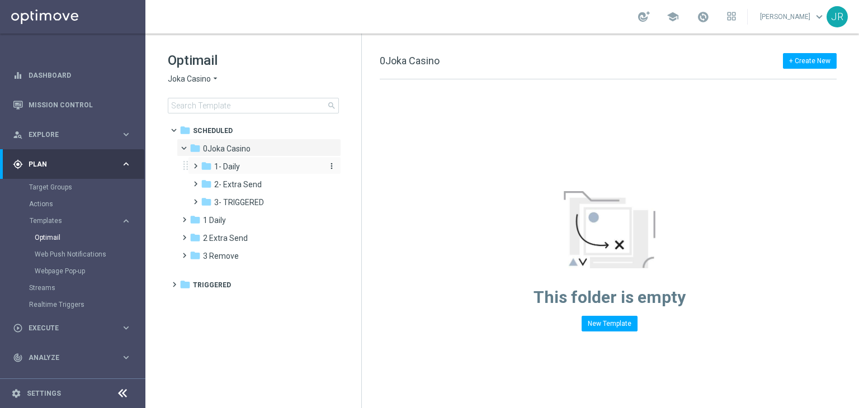
click at [237, 171] on span "1- Daily" at bounding box center [227, 167] width 26 height 10
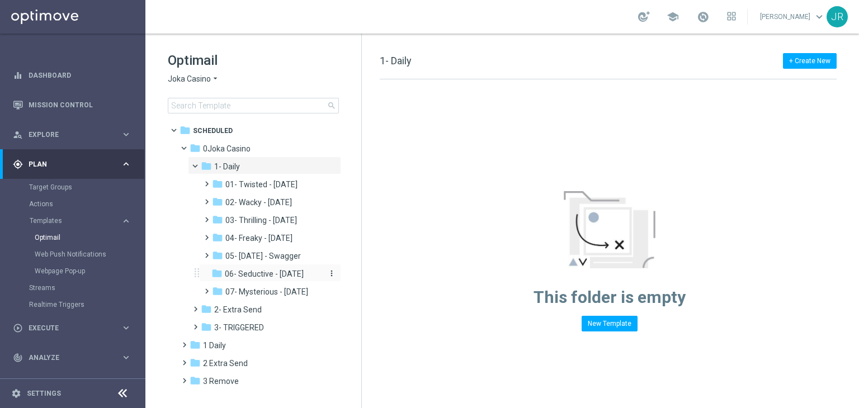
click at [270, 276] on span "06- Seductive - [DATE]" at bounding box center [264, 274] width 79 height 10
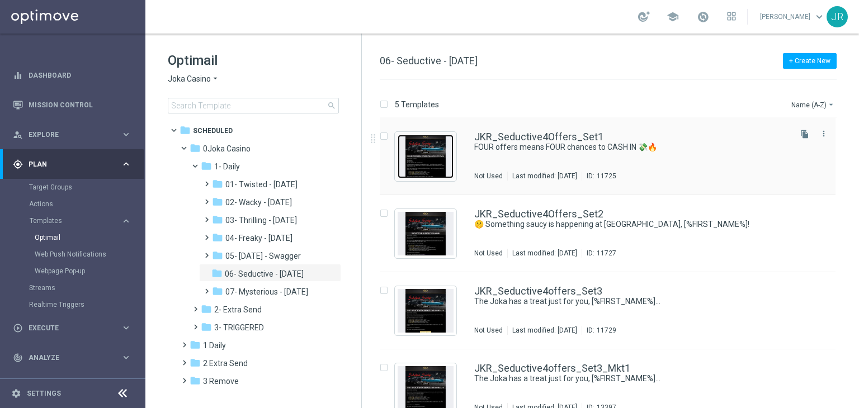
click at [430, 169] on img "Press SPACE to select this row." at bounding box center [426, 157] width 56 height 44
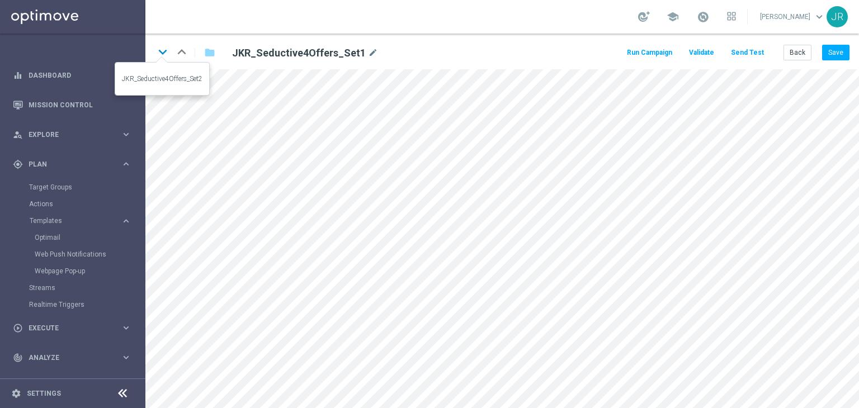
click at [167, 51] on icon "keyboard_arrow_down" at bounding box center [162, 52] width 17 height 17
click at [835, 54] on button "Save" at bounding box center [835, 53] width 27 height 16
click at [184, 54] on icon "keyboard_arrow_up" at bounding box center [181, 52] width 17 height 17
click at [837, 51] on button "Save" at bounding box center [835, 53] width 27 height 16
click at [829, 54] on button "Save" at bounding box center [835, 53] width 27 height 16
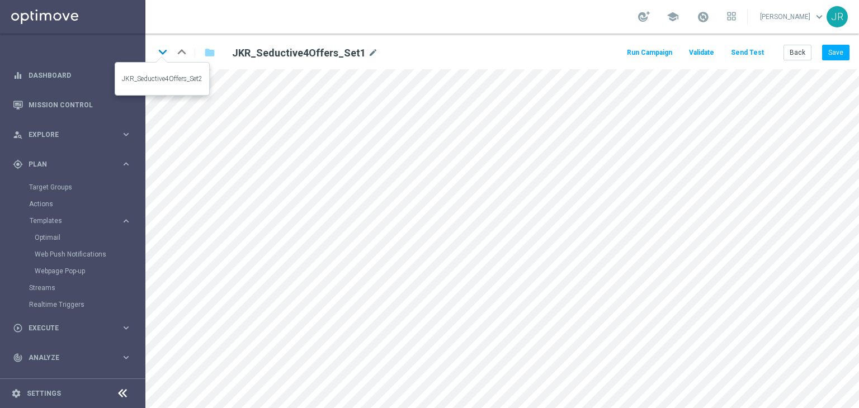
click at [166, 52] on icon "keyboard_arrow_down" at bounding box center [162, 52] width 17 height 17
click at [162, 50] on icon "keyboard_arrow_down" at bounding box center [162, 52] width 17 height 17
click at [831, 54] on button "Save" at bounding box center [835, 53] width 27 height 16
click at [800, 55] on button "Back" at bounding box center [798, 53] width 28 height 16
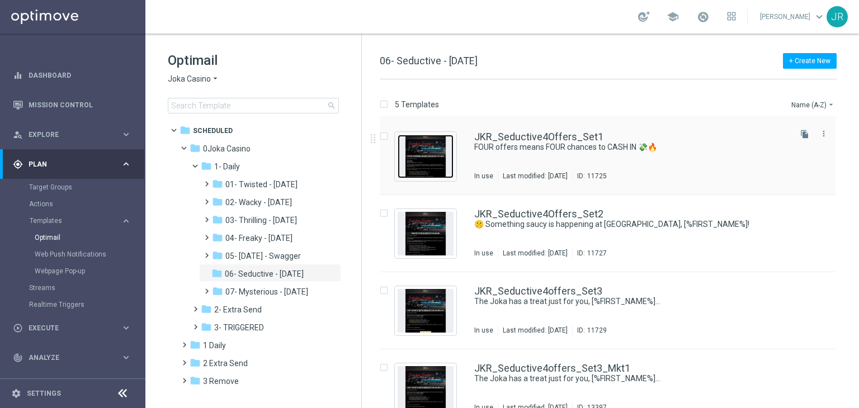
click at [419, 162] on img "Press SPACE to select this row." at bounding box center [426, 157] width 56 height 44
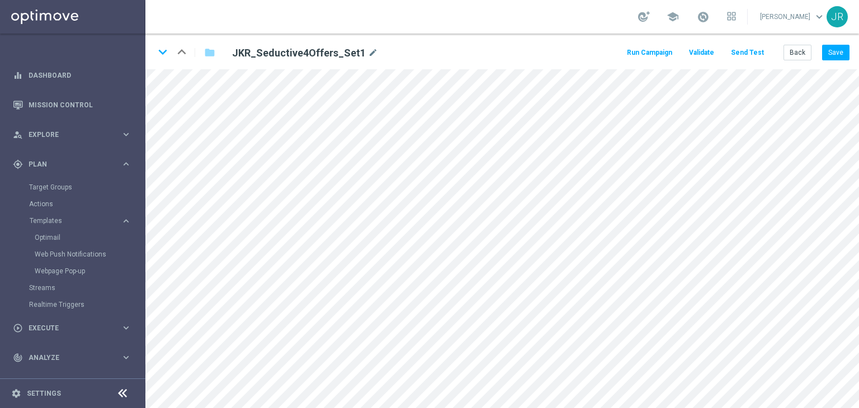
click at [755, 52] on button "Send Test" at bounding box center [748, 52] width 36 height 15
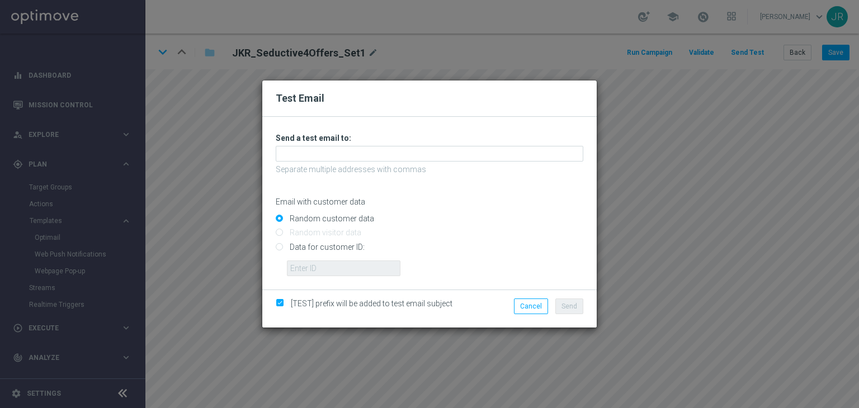
click at [242, 215] on div "Test Email Unable to send test email. If this problem persists, contact your CS…" at bounding box center [429, 204] width 859 height 408
click at [524, 305] on button "Cancel" at bounding box center [531, 307] width 34 height 16
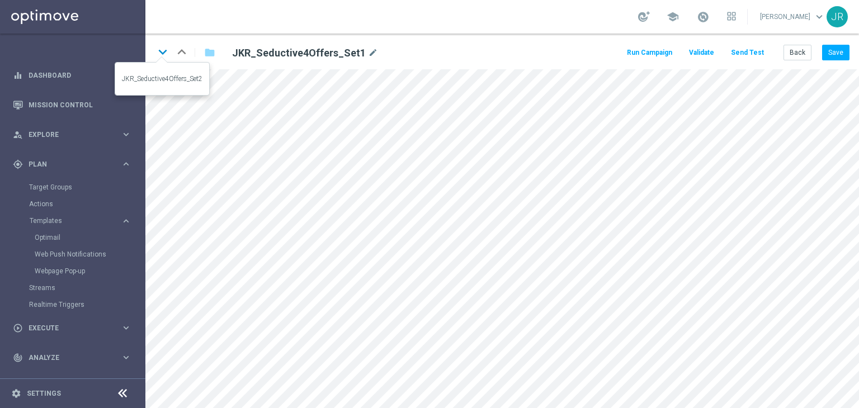
click at [166, 53] on icon "keyboard_arrow_down" at bounding box center [162, 52] width 17 height 17
click at [161, 49] on icon "keyboard_arrow_down" at bounding box center [162, 52] width 17 height 17
click at [839, 54] on button "Save" at bounding box center [835, 53] width 27 height 16
click at [839, 47] on button "Save" at bounding box center [835, 53] width 27 height 16
click at [184, 51] on icon "keyboard_arrow_up" at bounding box center [181, 52] width 17 height 17
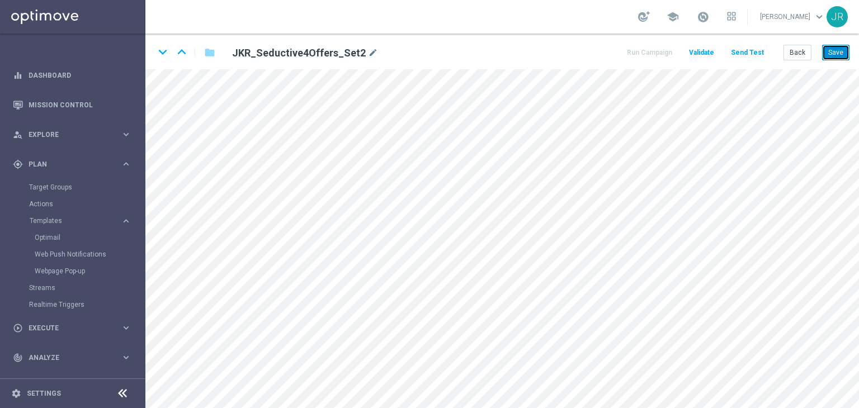
click at [833, 53] on button "Save" at bounding box center [835, 53] width 27 height 16
click at [182, 49] on icon "keyboard_arrow_up" at bounding box center [181, 52] width 17 height 17
click at [838, 51] on button "Save" at bounding box center [835, 53] width 27 height 16
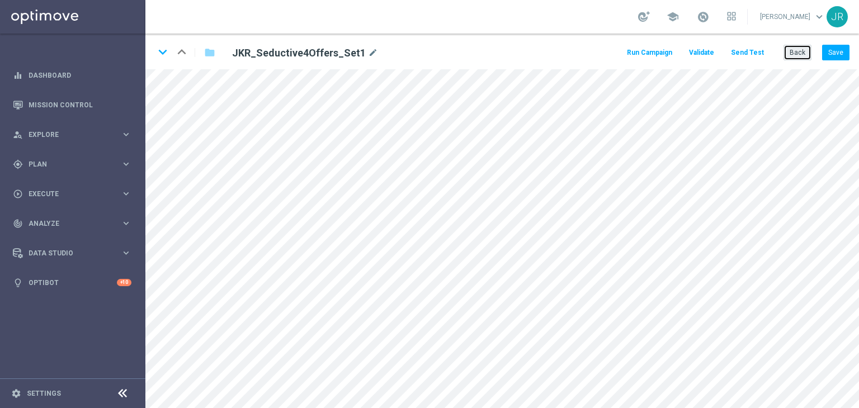
click at [799, 54] on button "Back" at bounding box center [798, 53] width 28 height 16
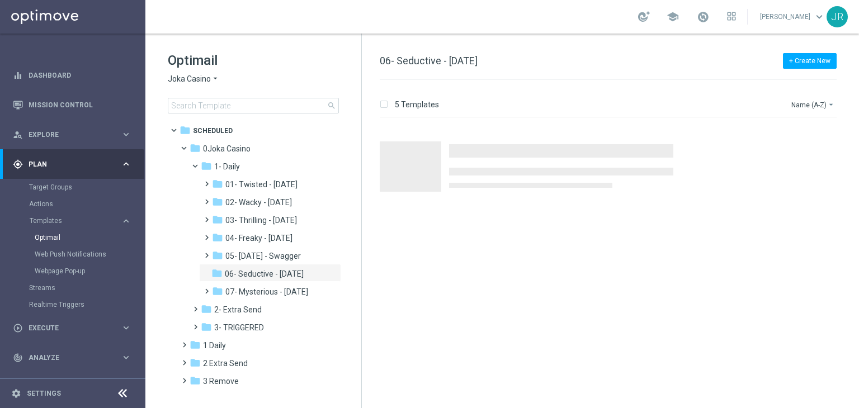
click at [196, 77] on span "Joka Casino" at bounding box center [189, 79] width 43 height 11
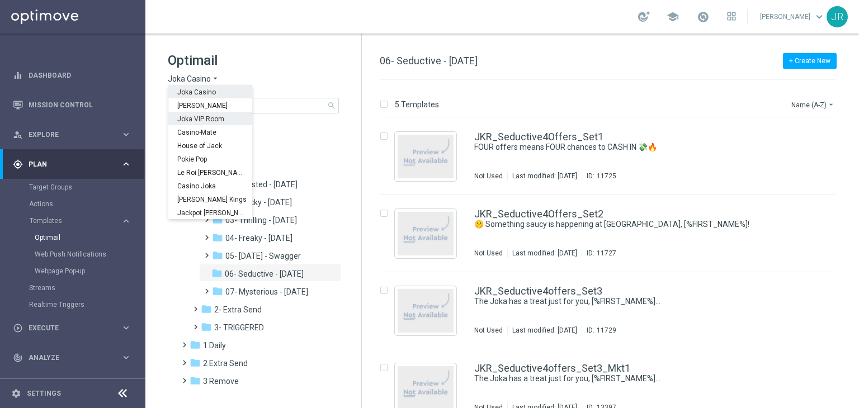
click at [0, 0] on span "Joka VIP Room" at bounding box center [0, 0] width 0 height 0
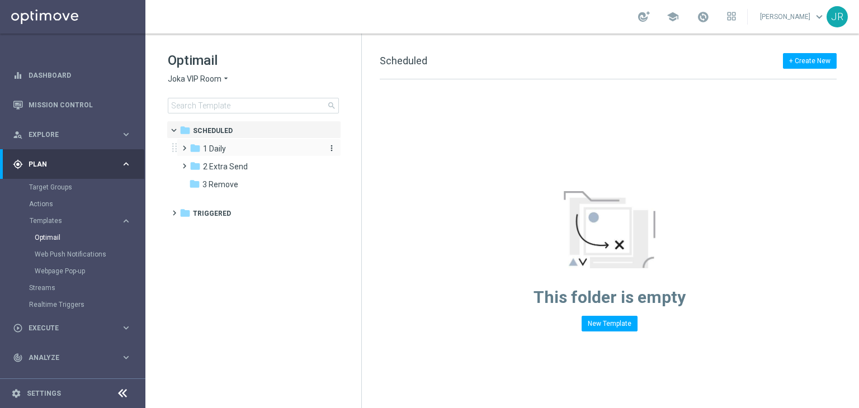
click at [226, 147] on div "folder 1 Daily" at bounding box center [254, 149] width 129 height 13
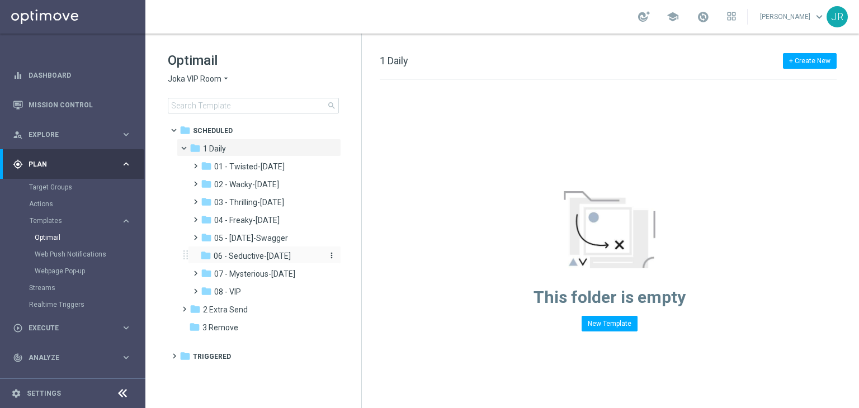
click at [250, 264] on div "folder 07 - Mysterious-[DATE] more_vert" at bounding box center [264, 273] width 153 height 18
click at [249, 258] on span "06 - Seductive-[DATE]" at bounding box center [252, 256] width 77 height 10
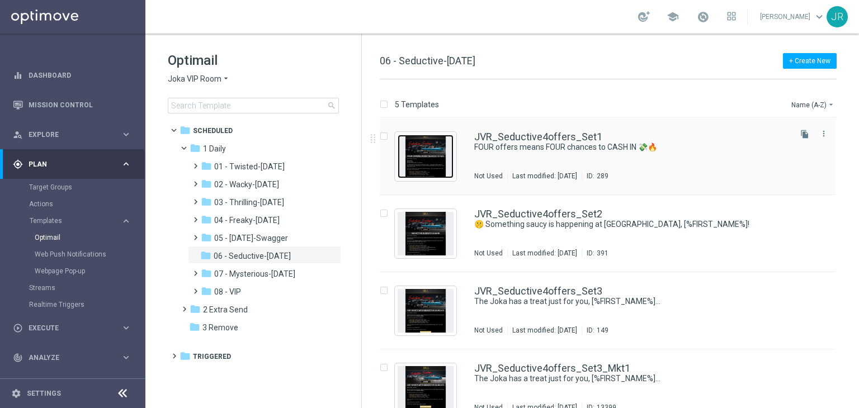
click at [427, 156] on img "Press SPACE to select this row." at bounding box center [426, 157] width 56 height 44
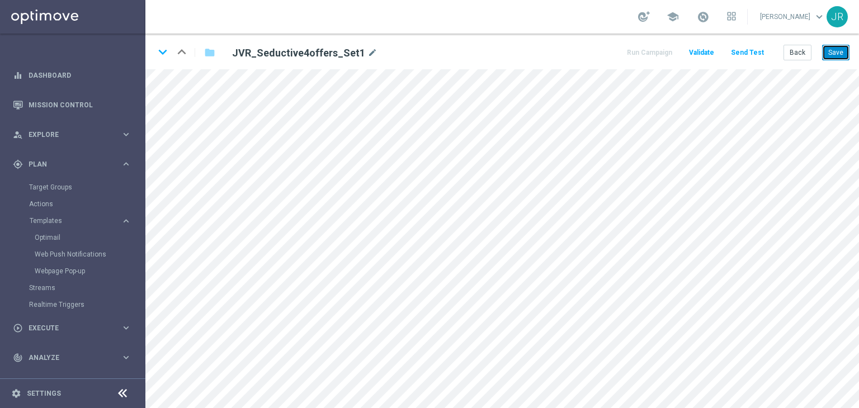
click at [845, 52] on button "Save" at bounding box center [835, 53] width 27 height 16
click at [165, 52] on icon "keyboard_arrow_down" at bounding box center [162, 52] width 17 height 17
click at [836, 54] on button "Save" at bounding box center [835, 53] width 27 height 16
drag, startPoint x: 159, startPoint y: 51, endPoint x: 179, endPoint y: 58, distance: 20.7
click at [160, 51] on icon "keyboard_arrow_down" at bounding box center [162, 52] width 17 height 17
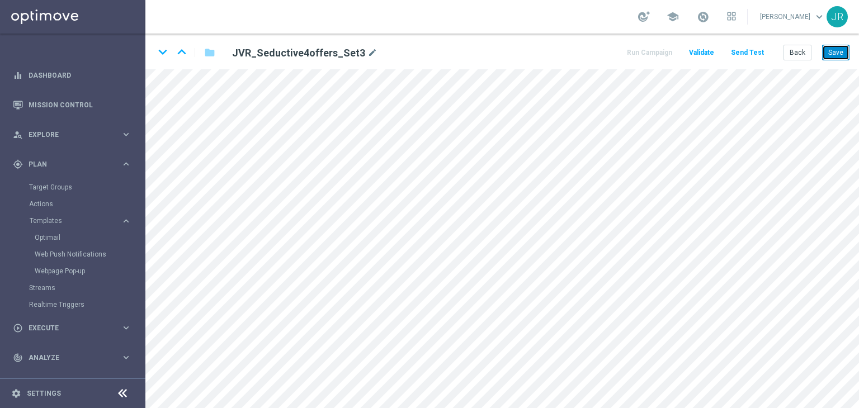
click at [841, 51] on button "Save" at bounding box center [835, 53] width 27 height 16
click at [801, 50] on button "Back" at bounding box center [798, 53] width 28 height 16
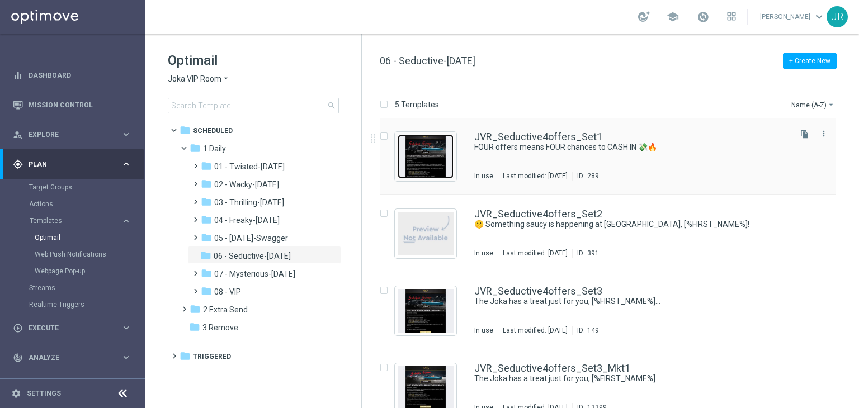
click at [427, 166] on img "Press SPACE to select this row." at bounding box center [426, 157] width 56 height 44
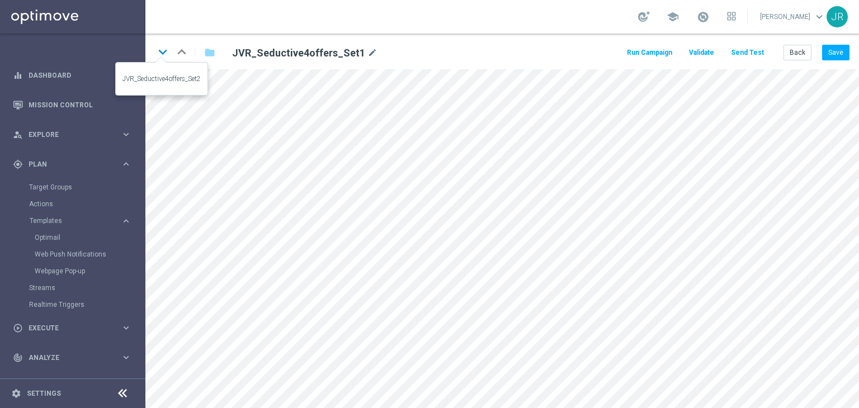
click at [158, 52] on icon "keyboard_arrow_down" at bounding box center [162, 52] width 17 height 17
click at [161, 49] on icon "keyboard_arrow_down" at bounding box center [162, 52] width 17 height 17
click at [838, 55] on button "Save" at bounding box center [835, 53] width 27 height 16
click at [180, 50] on icon "keyboard_arrow_up" at bounding box center [181, 52] width 17 height 17
click at [833, 54] on button "Save" at bounding box center [835, 53] width 27 height 16
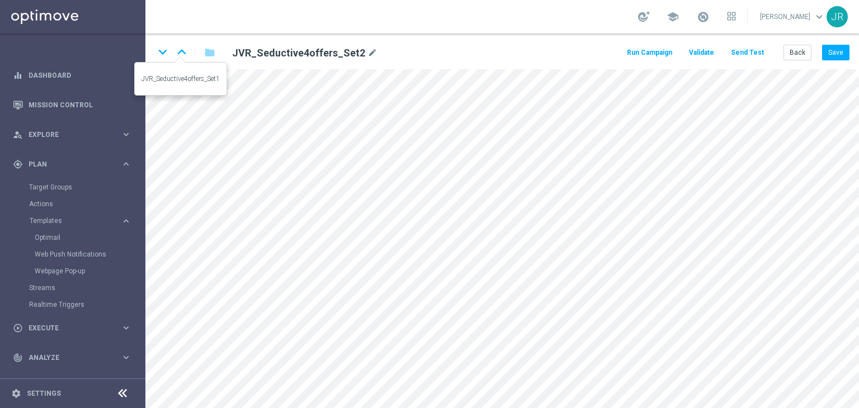
click at [186, 50] on icon "keyboard_arrow_up" at bounding box center [181, 52] width 17 height 17
click at [838, 49] on button "Save" at bounding box center [835, 53] width 27 height 16
